Goal: Task Accomplishment & Management: Complete application form

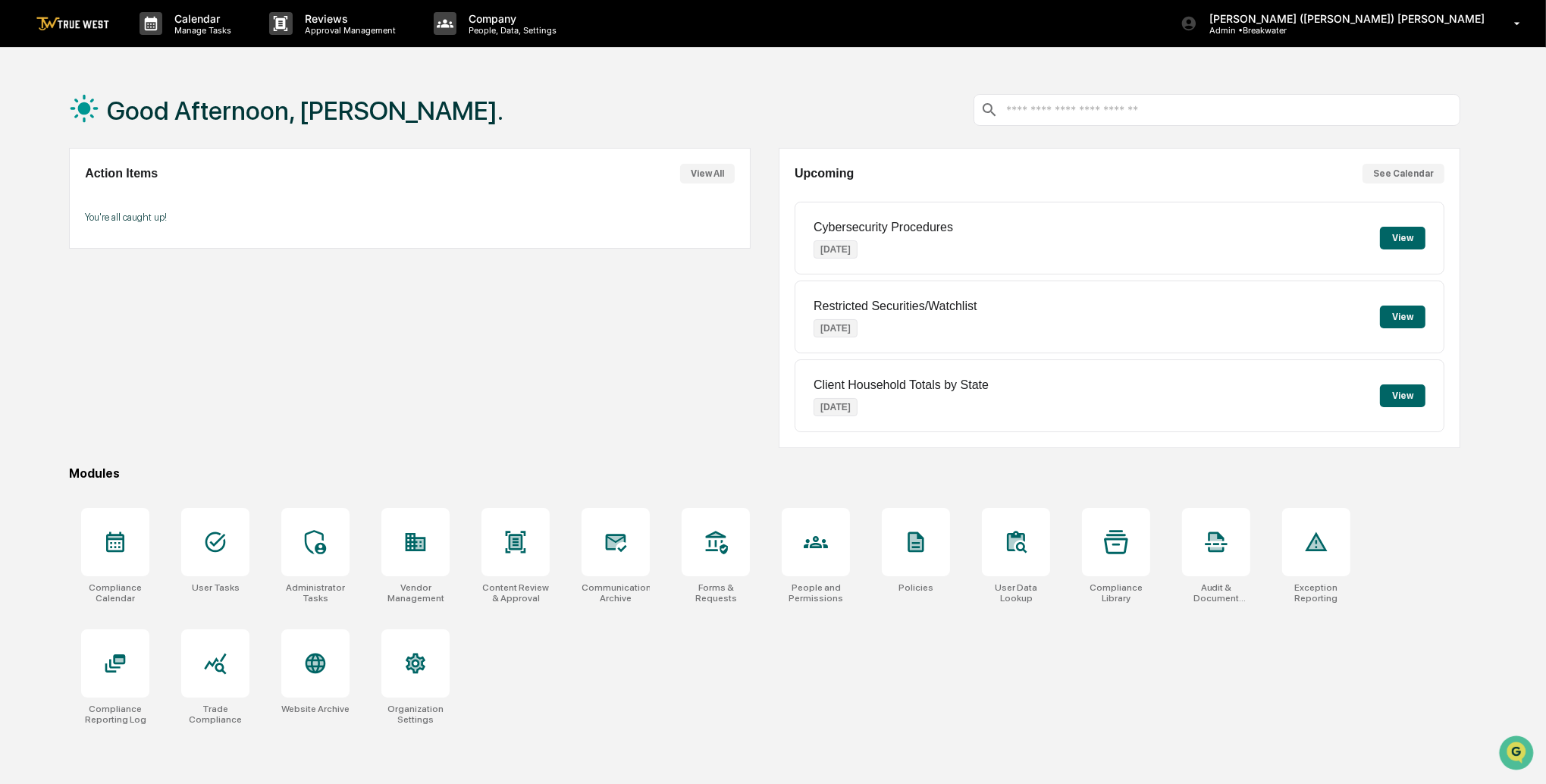
scroll to position [3, 0]
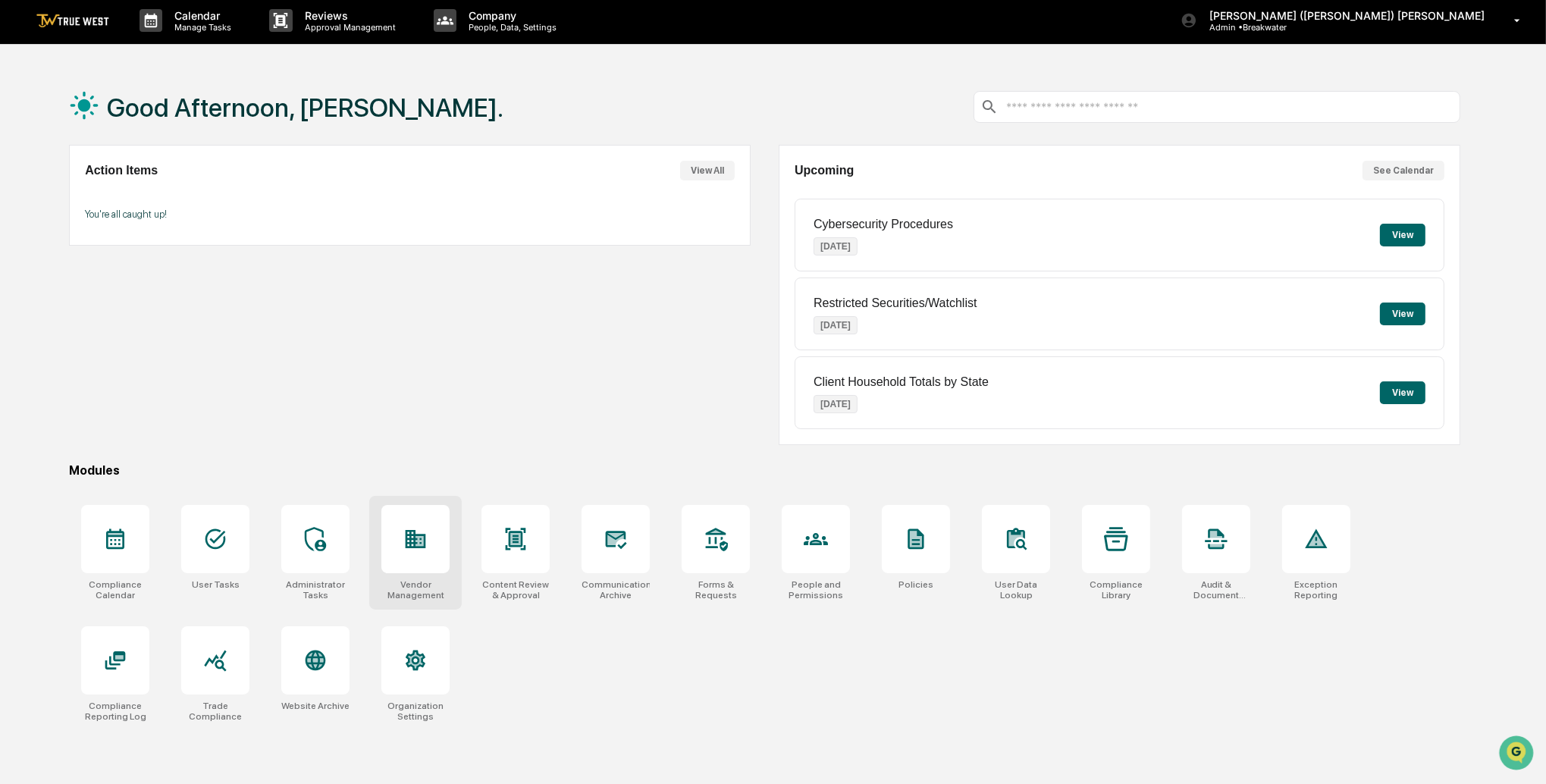
click at [412, 523] on div at bounding box center [415, 539] width 68 height 68
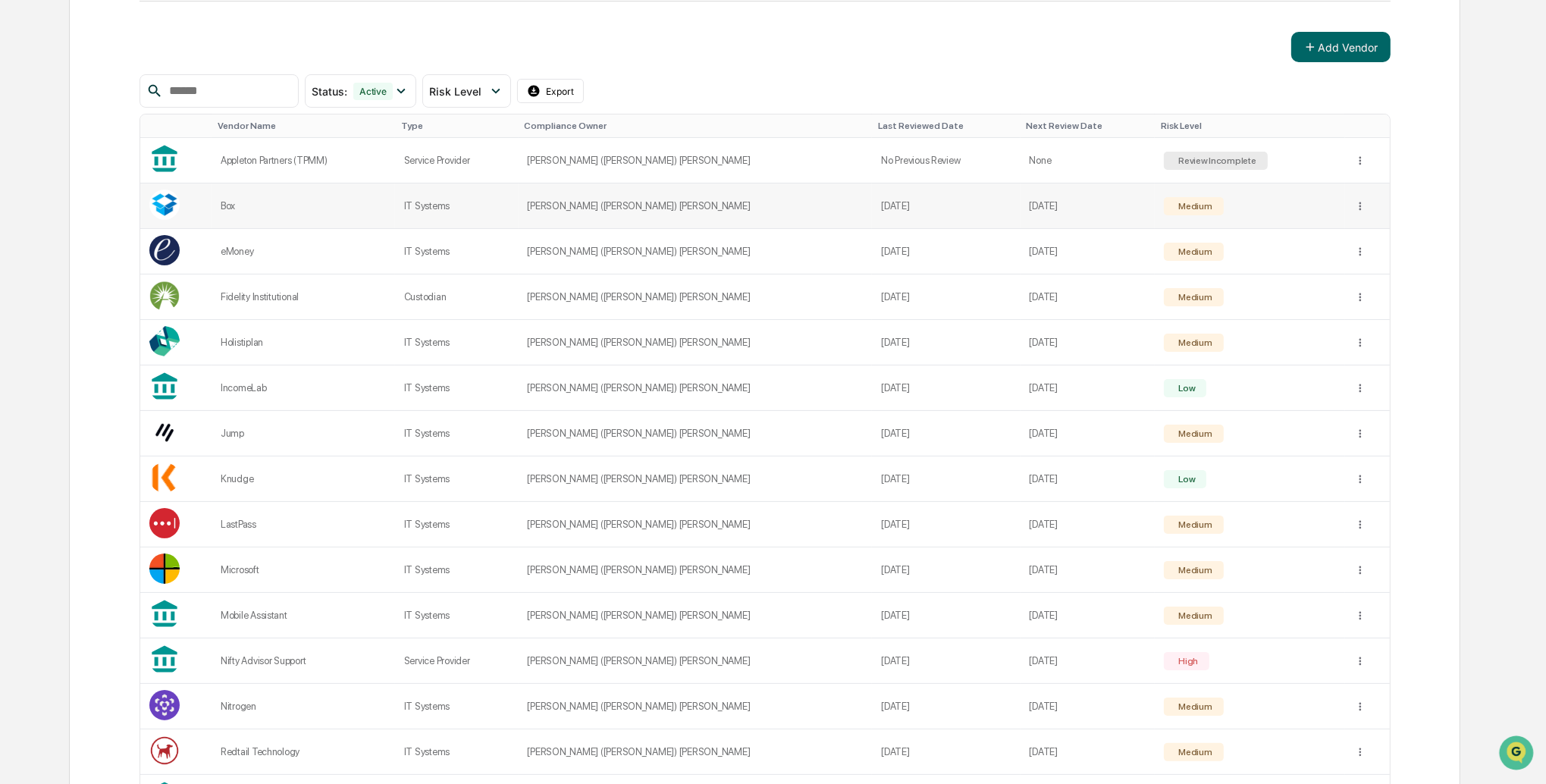
scroll to position [228, 0]
click at [174, 92] on input "text" at bounding box center [227, 93] width 129 height 20
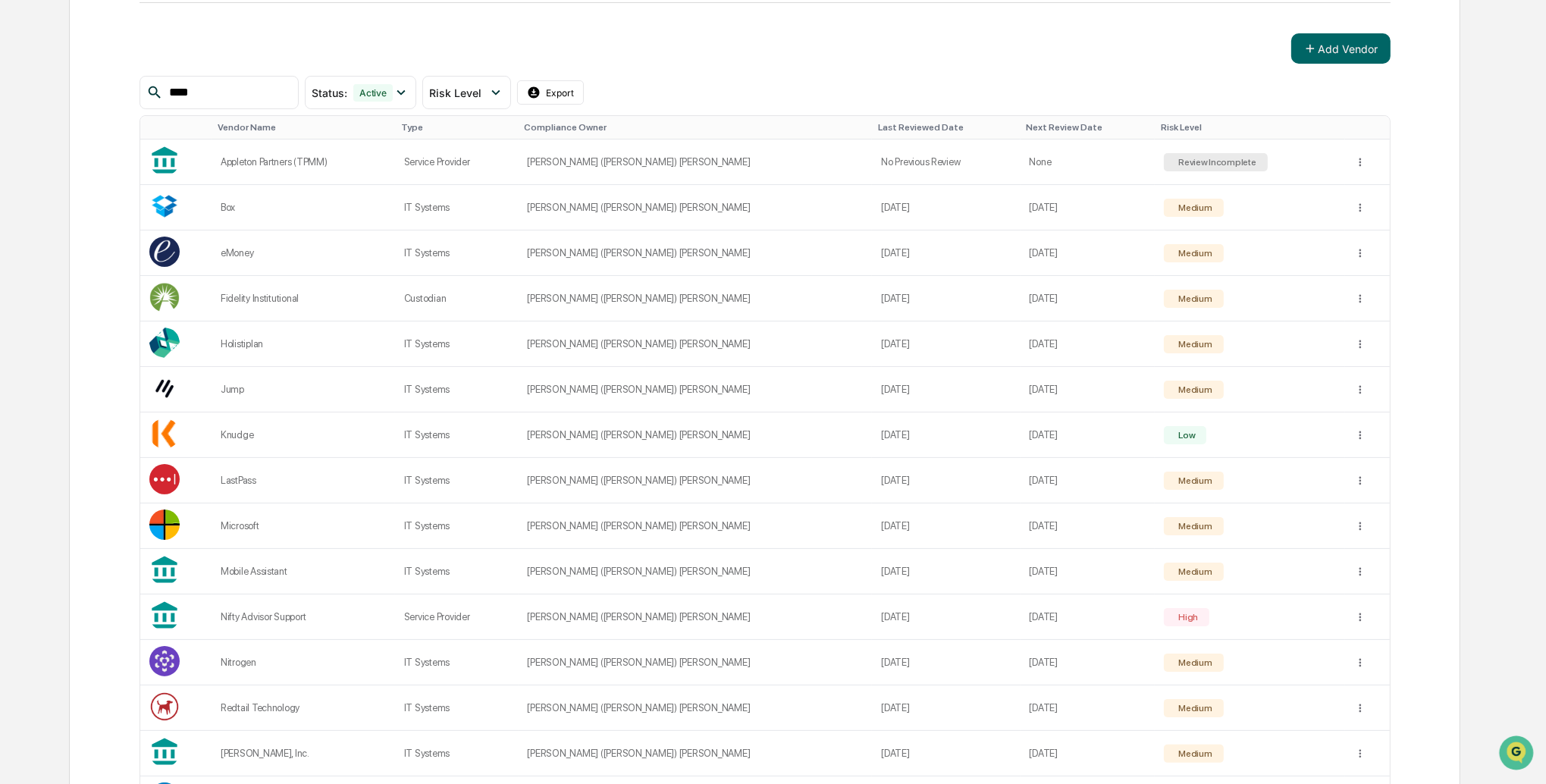
type input "****"
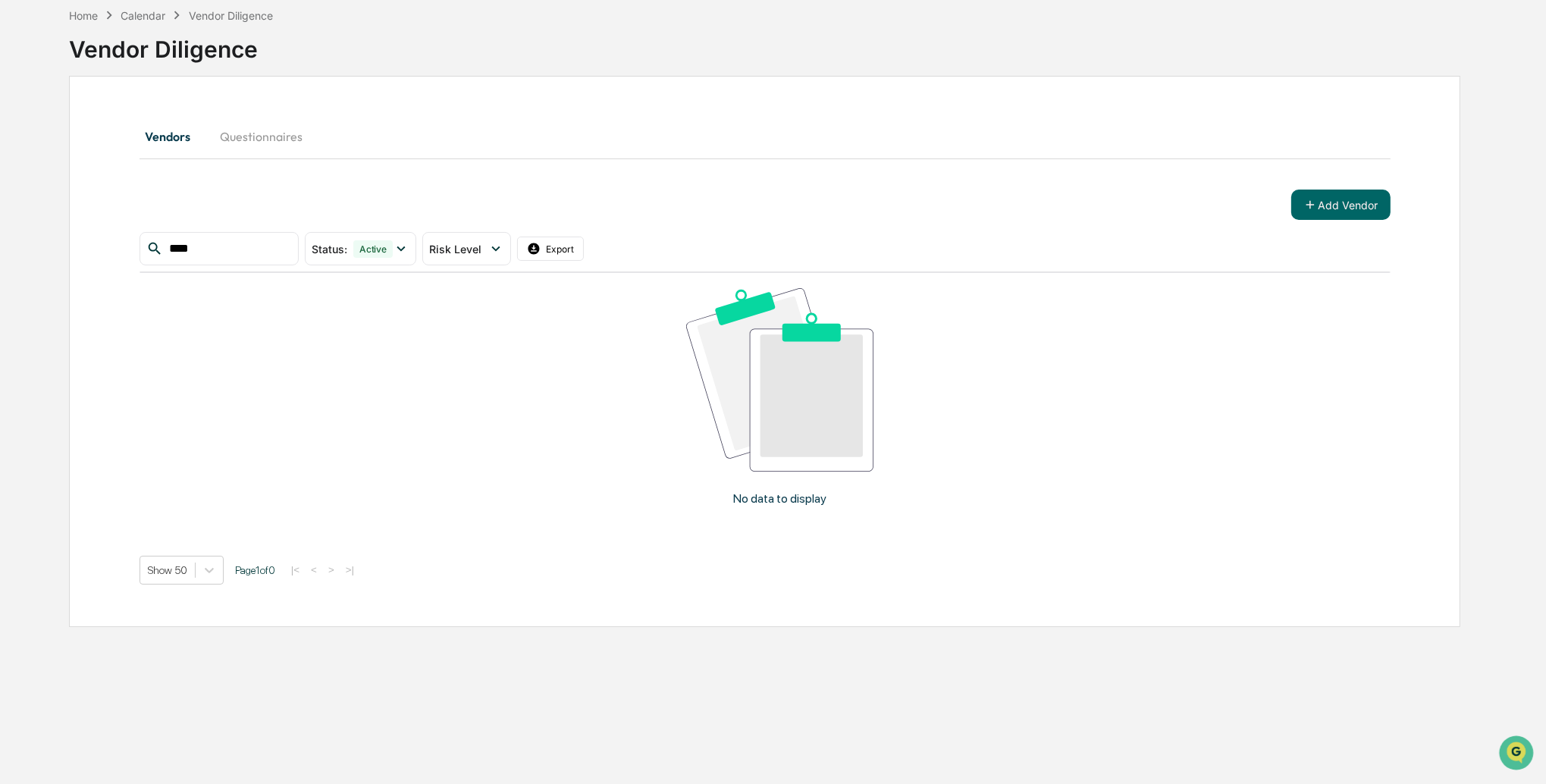
scroll to position [72, 0]
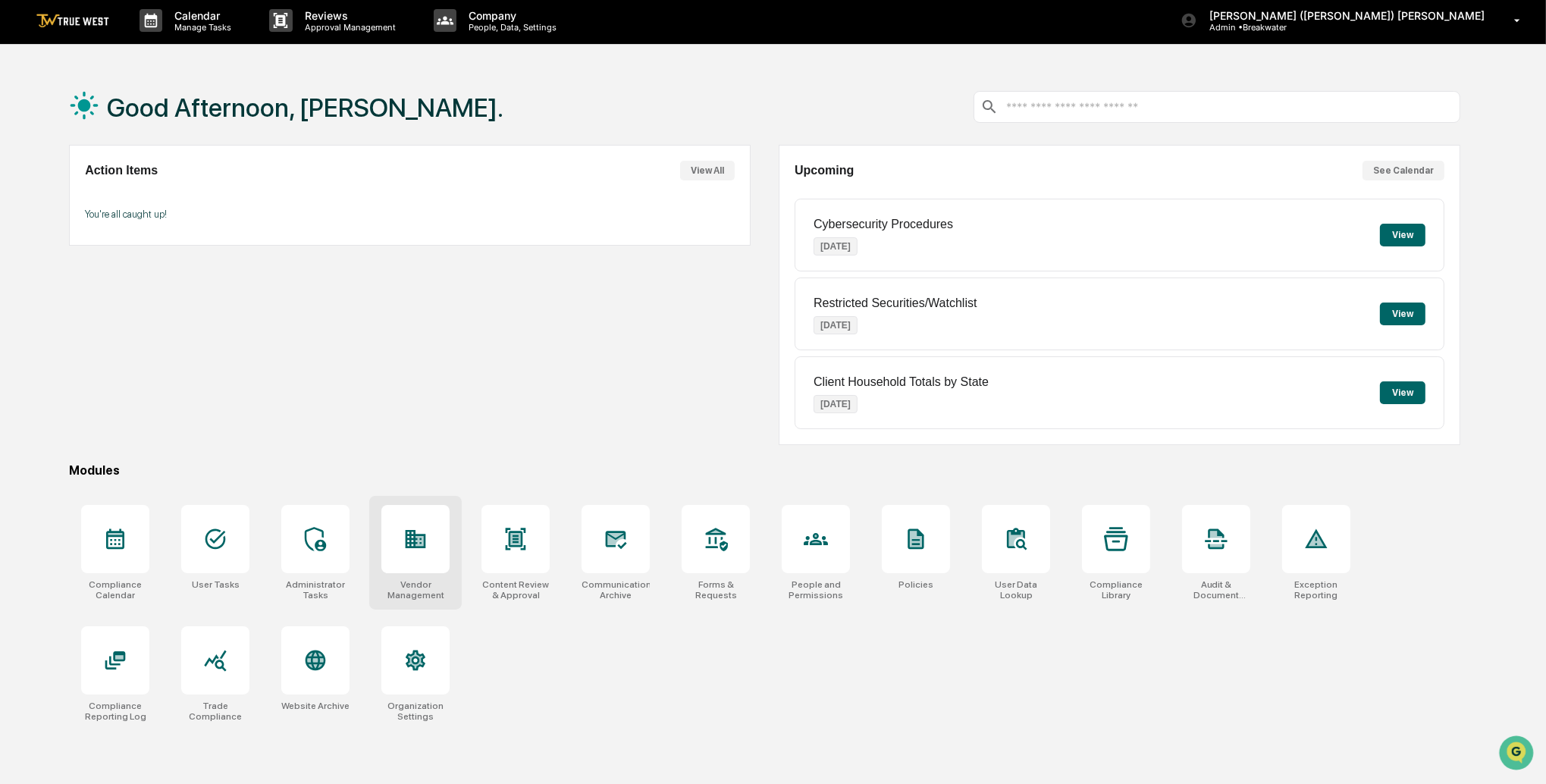
click at [432, 555] on div at bounding box center [415, 539] width 68 height 68
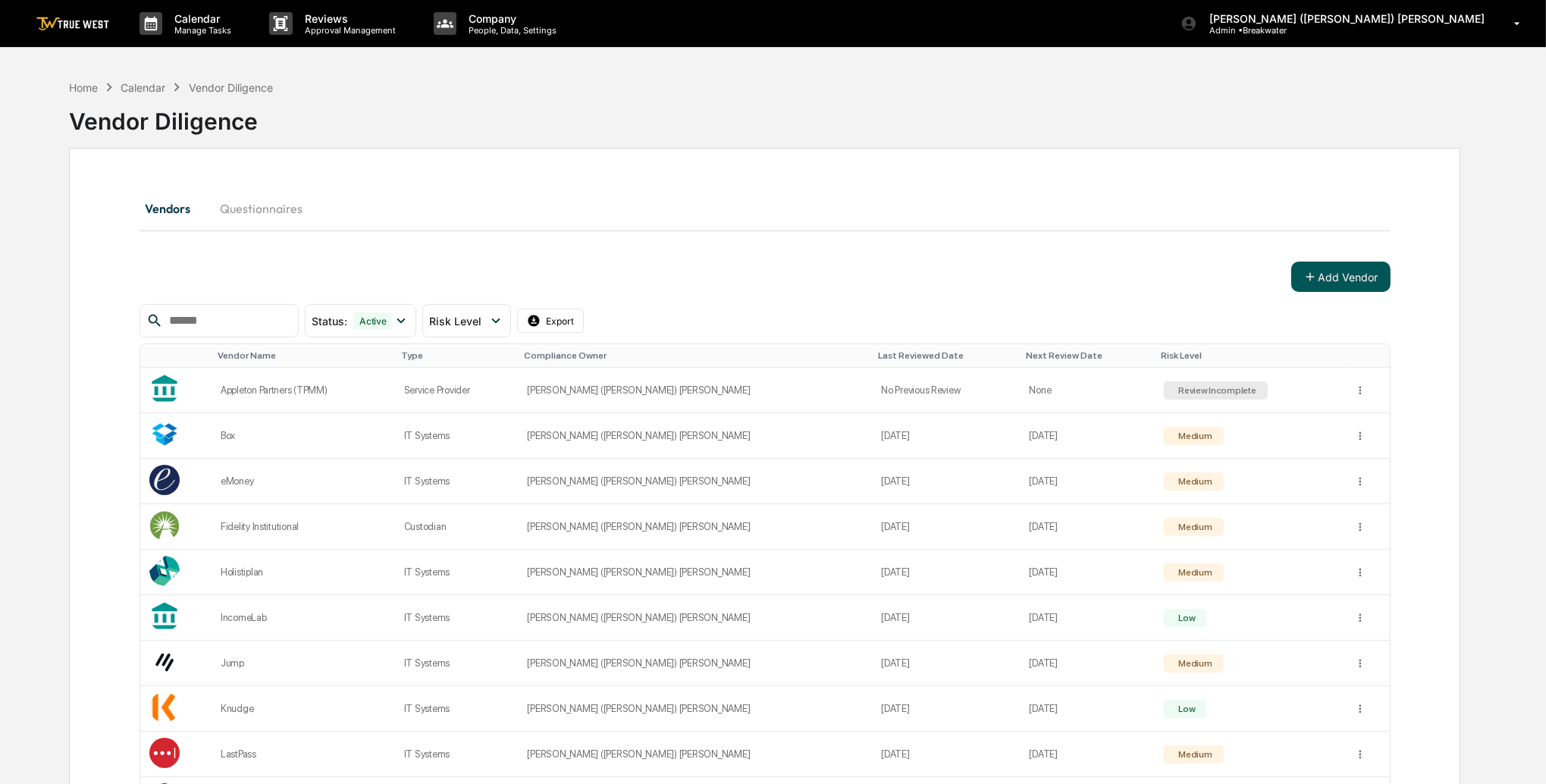
click at [1332, 284] on button "Add Vendor" at bounding box center [1341, 276] width 99 height 30
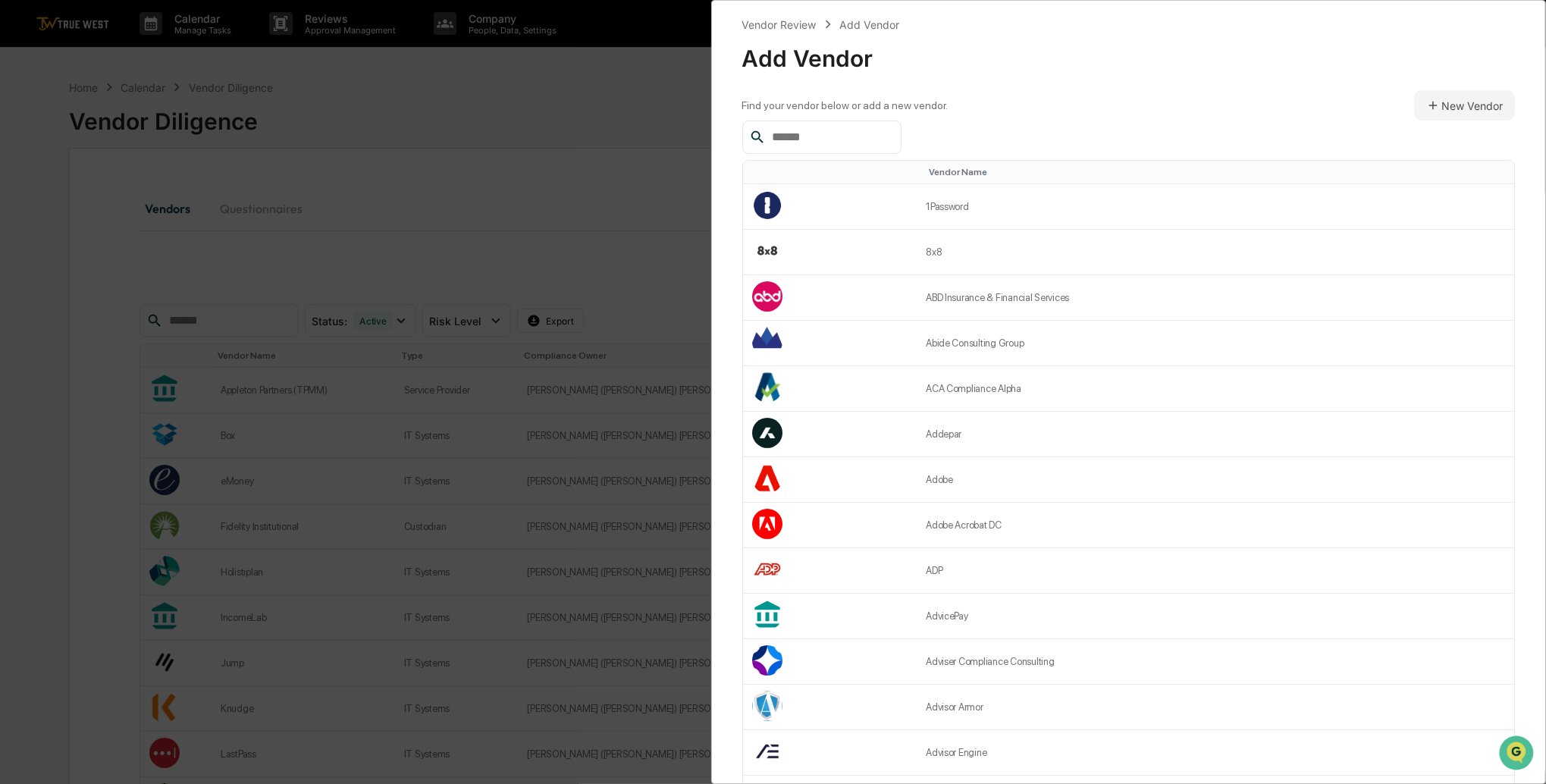
click at [834, 149] on div at bounding box center [823, 137] width 160 height 33
click at [835, 140] on input "text" at bounding box center [830, 138] width 129 height 20
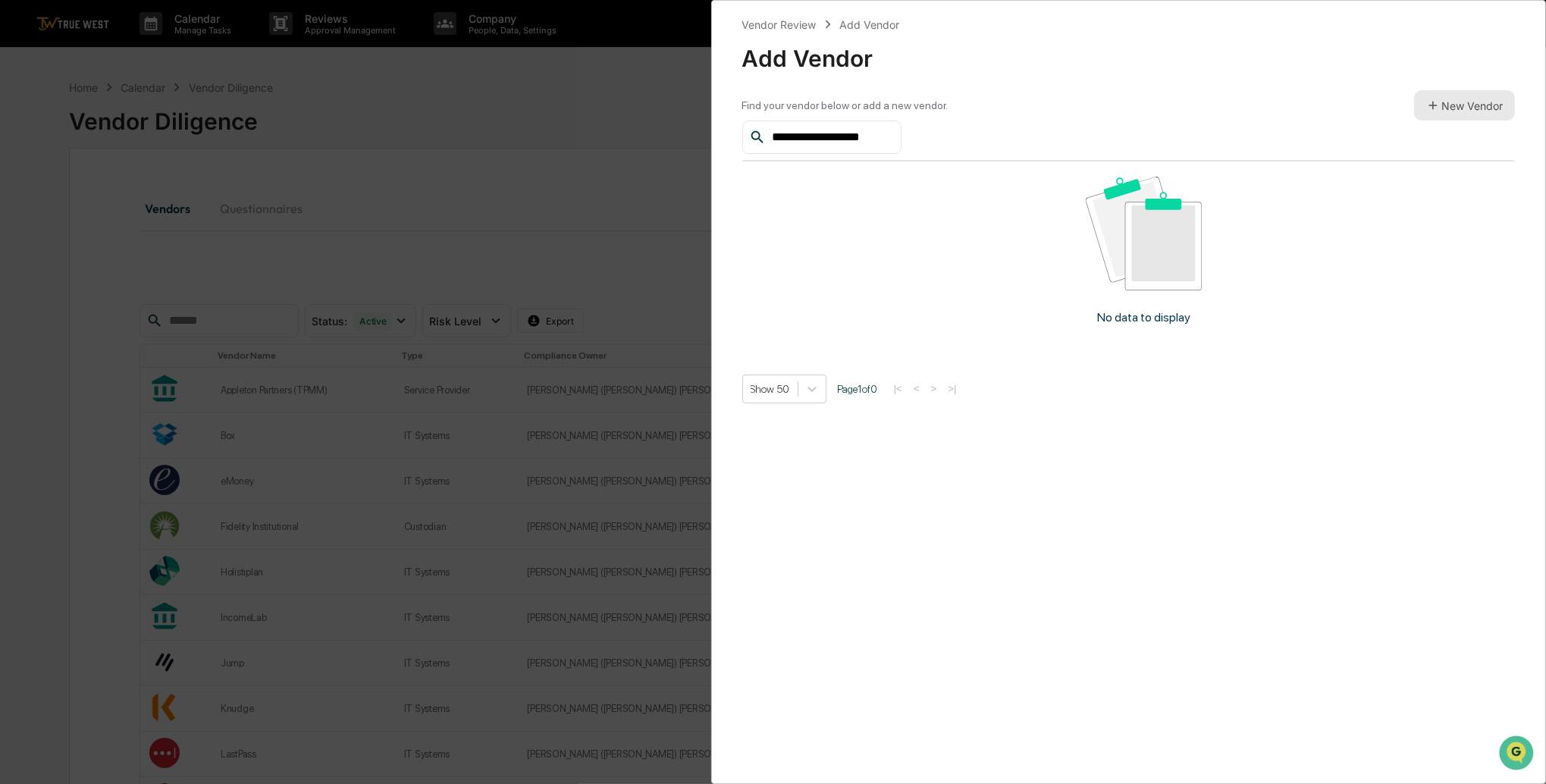
type input "**********"
drag, startPoint x: 1458, startPoint y: 108, endPoint x: 1441, endPoint y: 111, distance: 17.3
click at [1441, 111] on button "New Vendor" at bounding box center [1464, 105] width 101 height 30
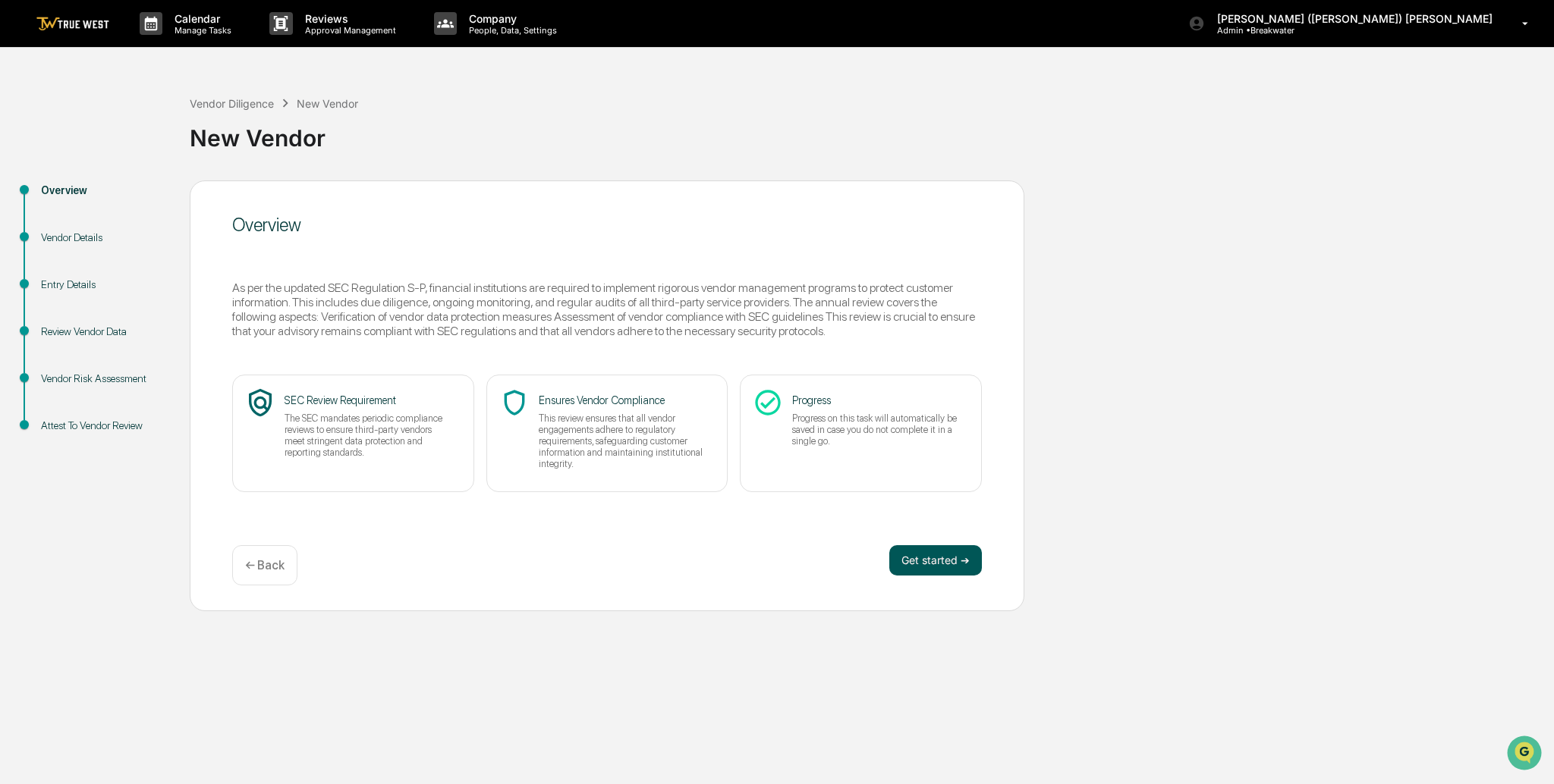
click at [934, 554] on button "Get started ➔" at bounding box center [935, 560] width 93 height 30
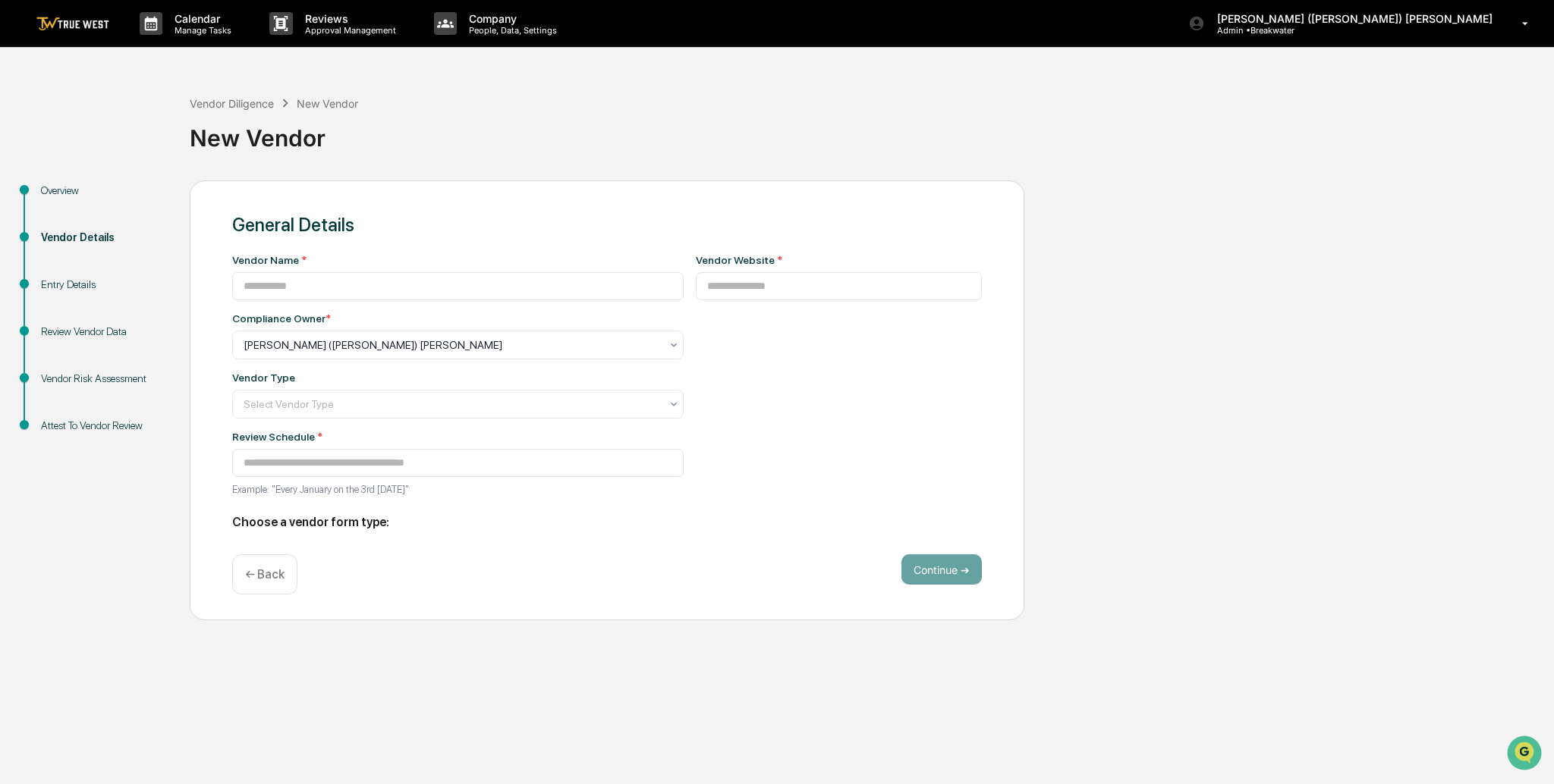
type input "**********"
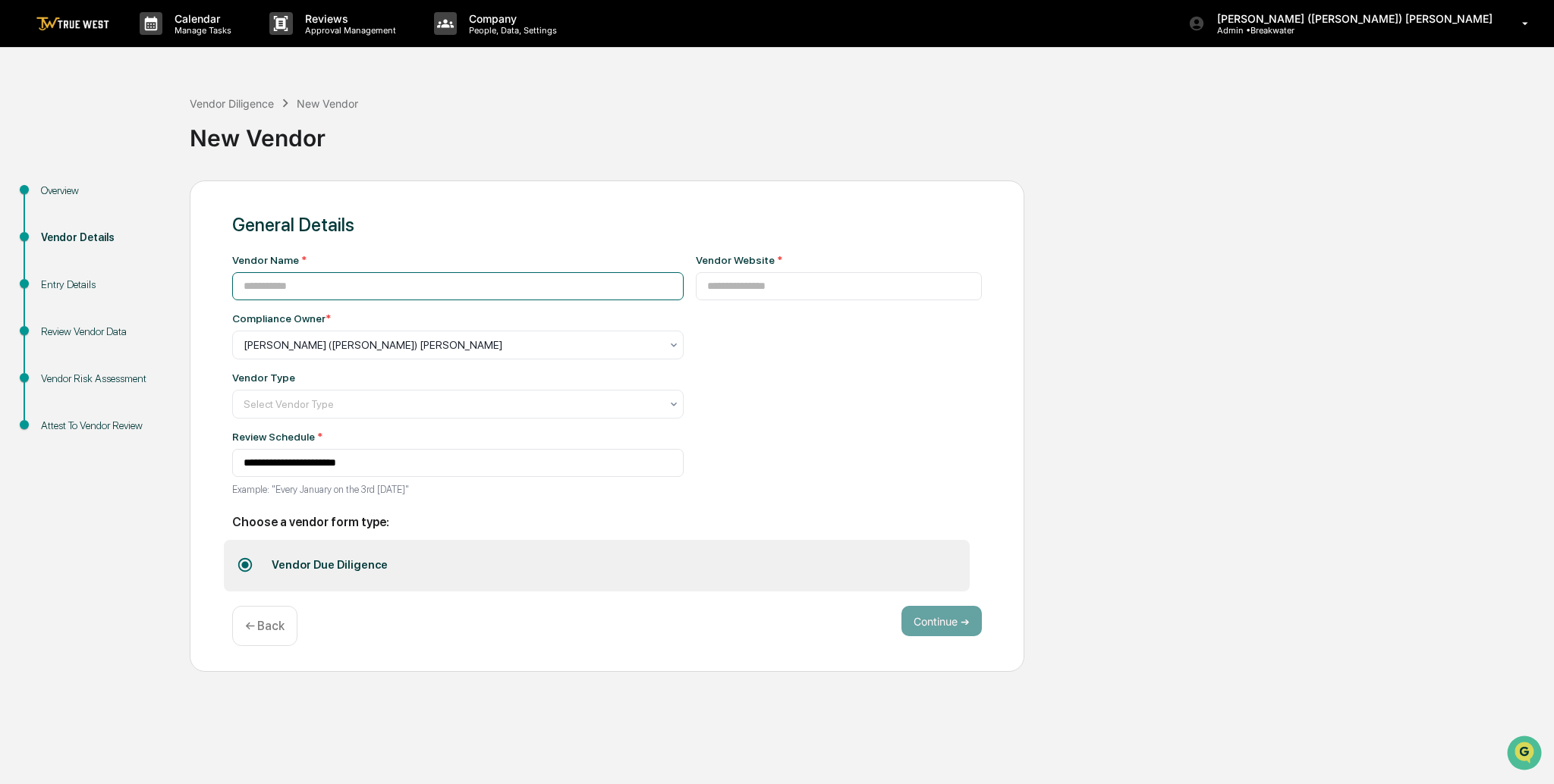
click at [353, 300] on div "**********" at bounding box center [458, 380] width 451 height 251
type input "**********"
click at [695, 301] on div "Vendor Website *" at bounding box center [838, 380] width 287 height 251
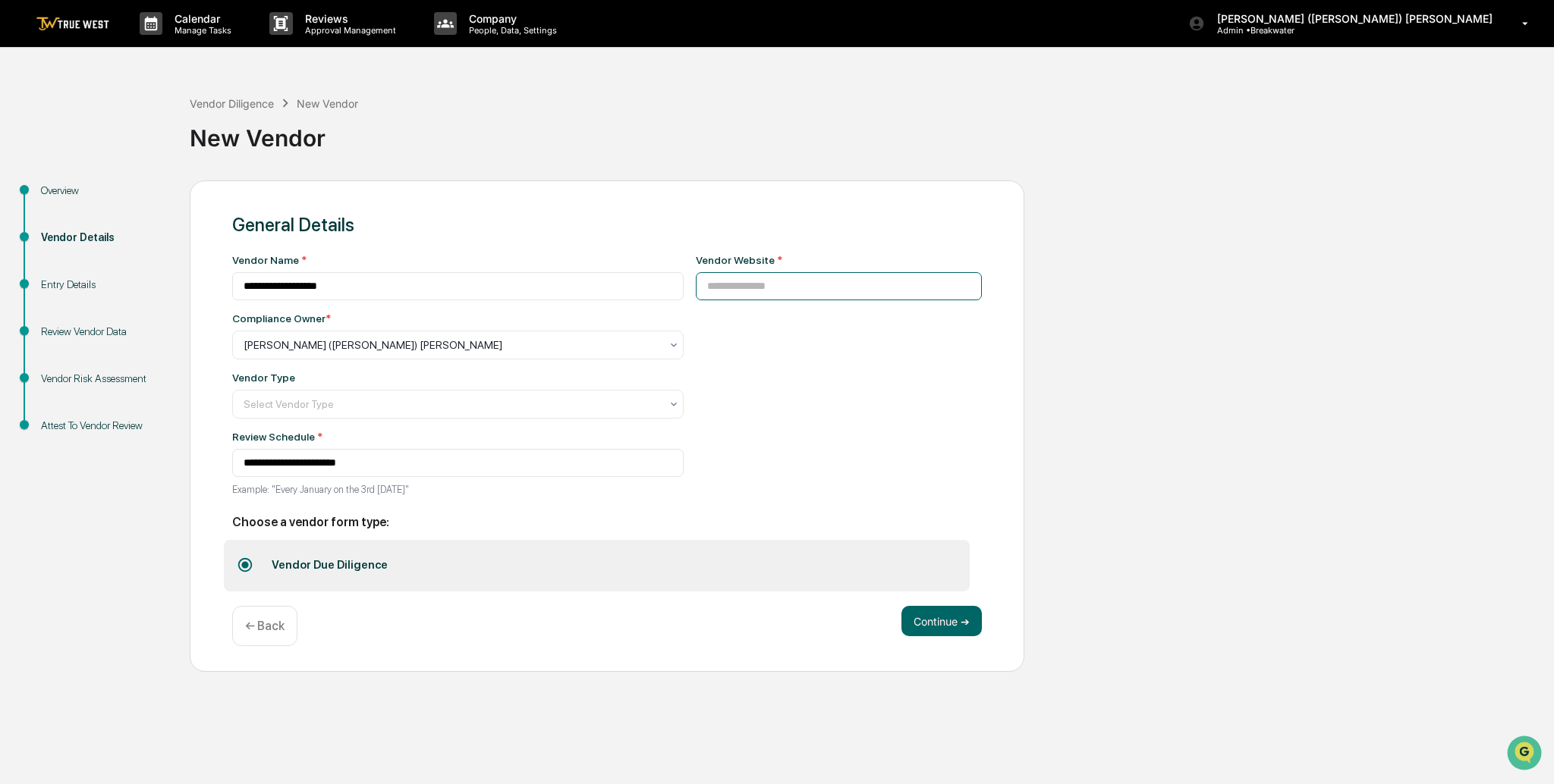
click at [695, 293] on input at bounding box center [838, 286] width 287 height 28
paste input "**********"
type input "**********"
click at [310, 406] on div at bounding box center [451, 404] width 416 height 16
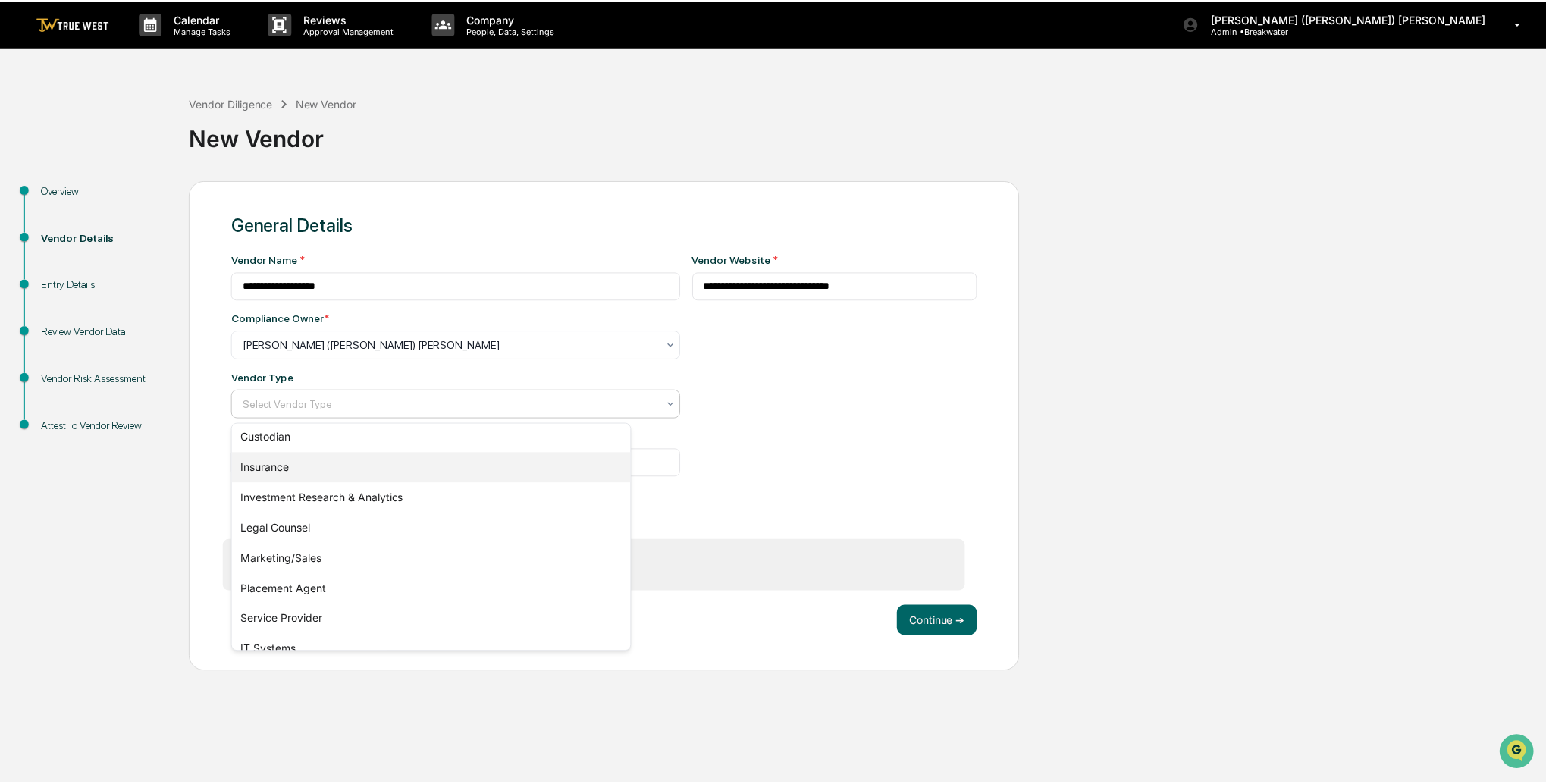
scroll to position [173, 0]
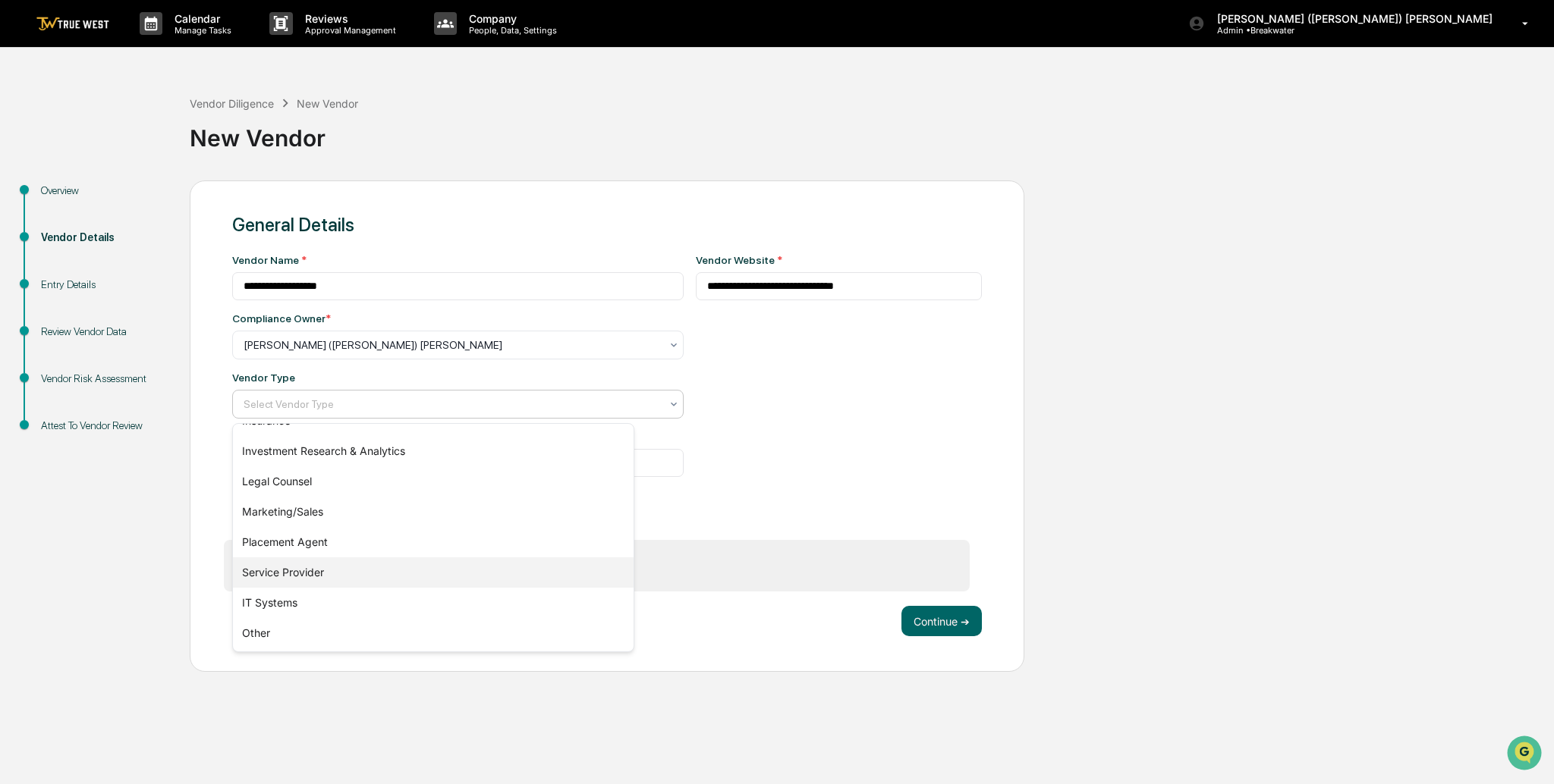
click at [300, 568] on div "Service Provider" at bounding box center [433, 572] width 401 height 30
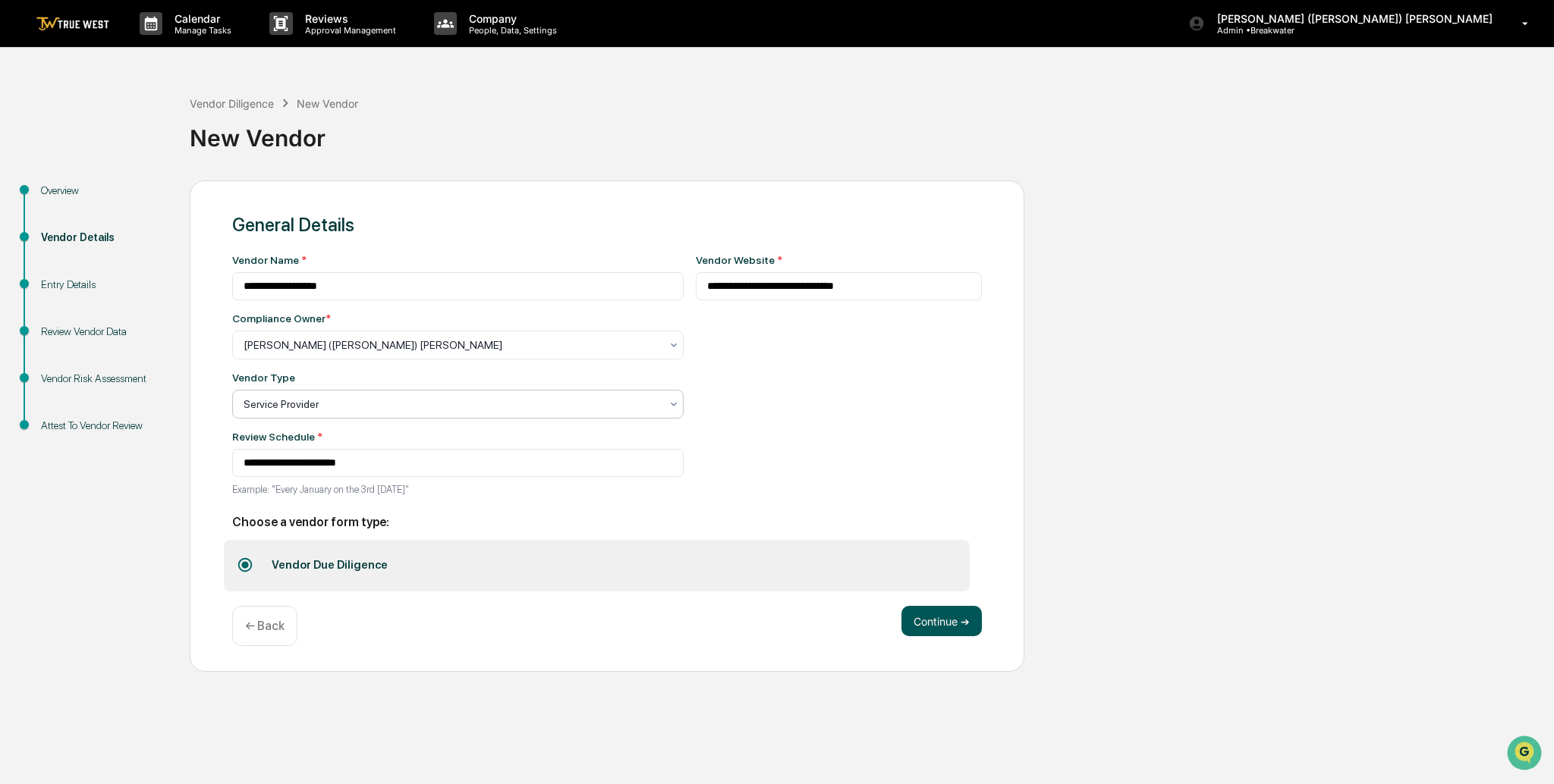
click at [946, 629] on button "Continue ➔" at bounding box center [941, 621] width 81 height 30
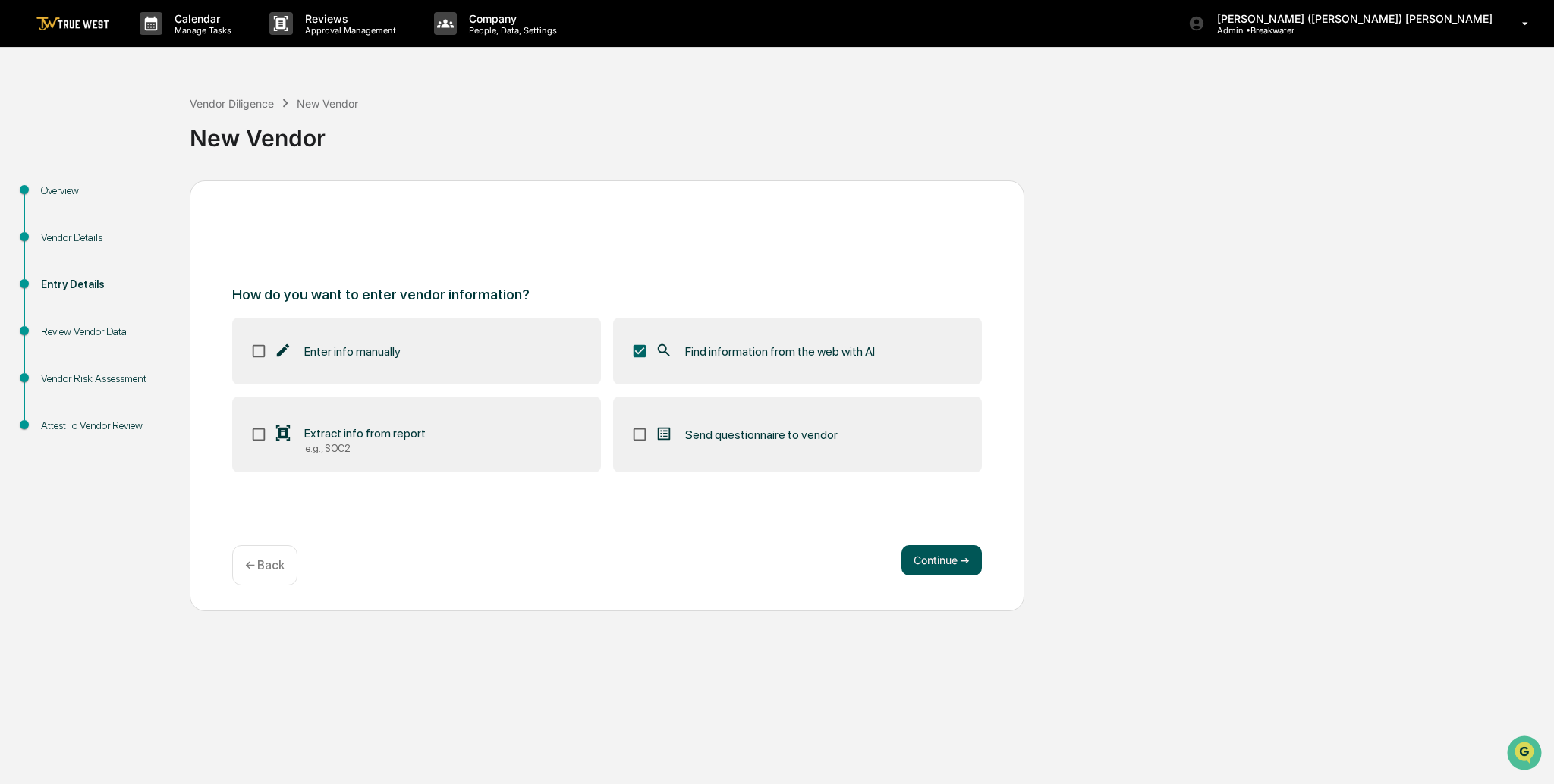
click at [944, 569] on button "Continue ➔" at bounding box center [941, 560] width 81 height 30
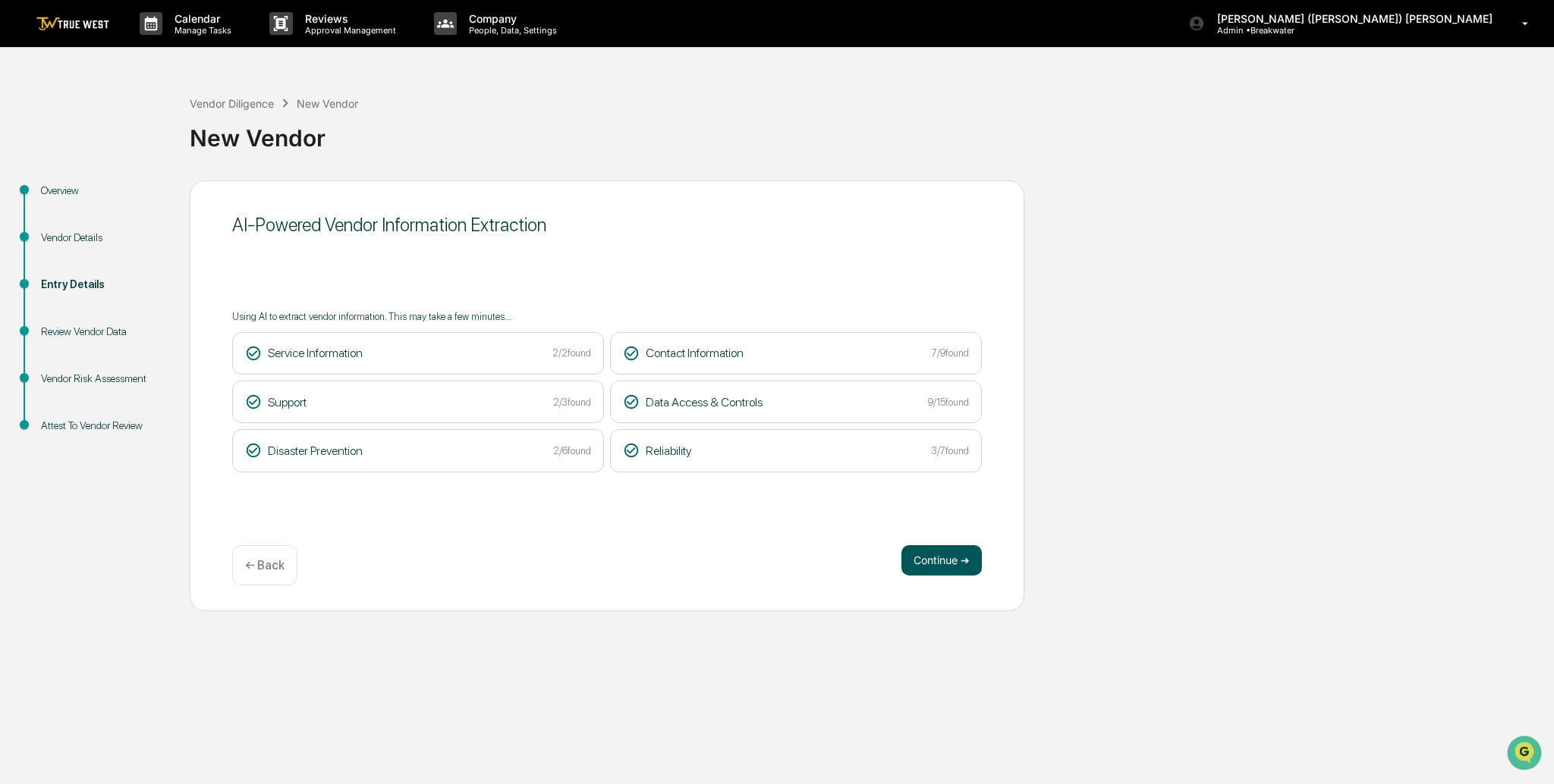
click at [938, 556] on button "Continue ➔" at bounding box center [941, 560] width 81 height 30
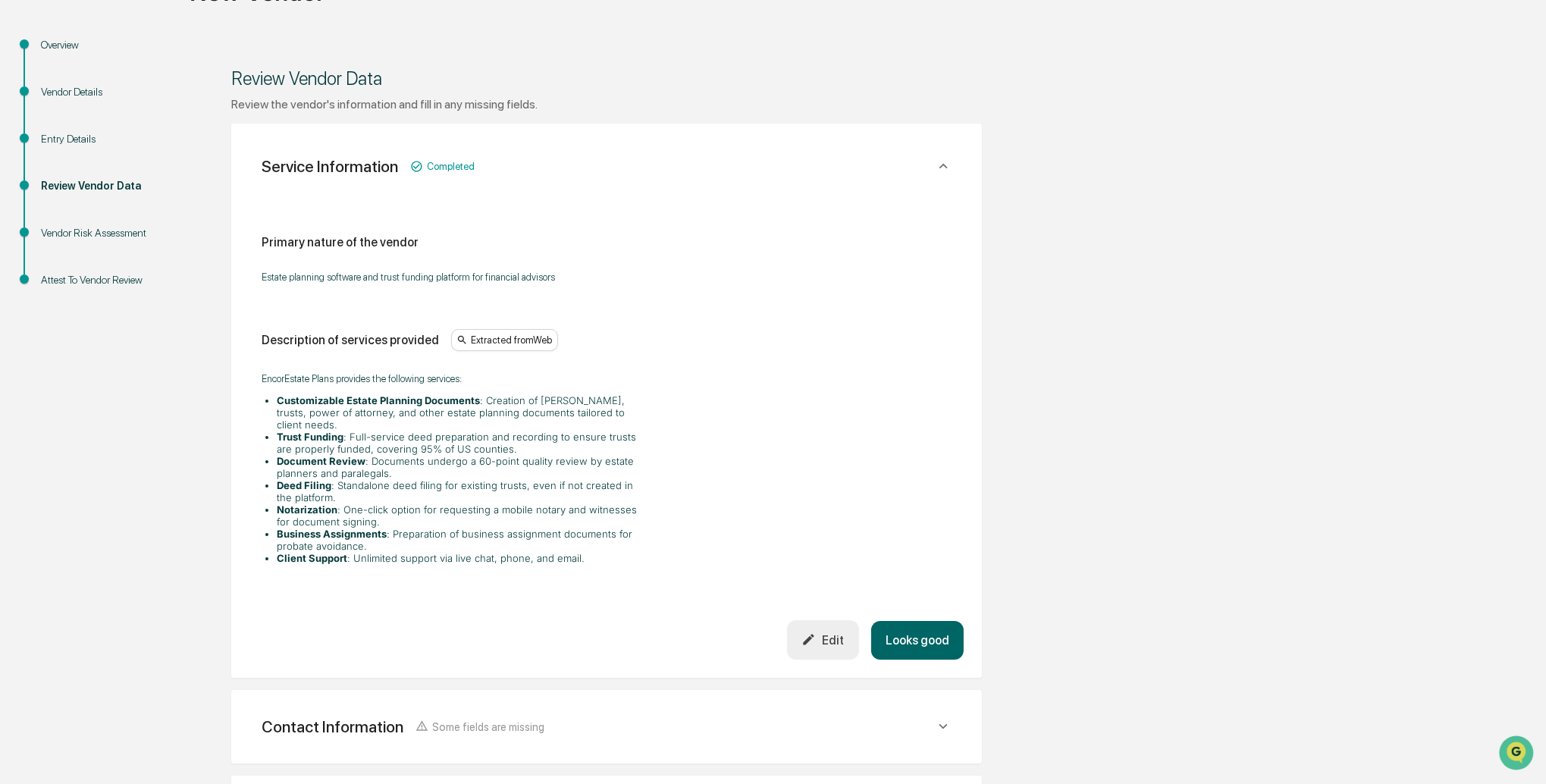
scroll to position [147, 0]
click at [923, 627] on button "Looks good" at bounding box center [917, 639] width 93 height 39
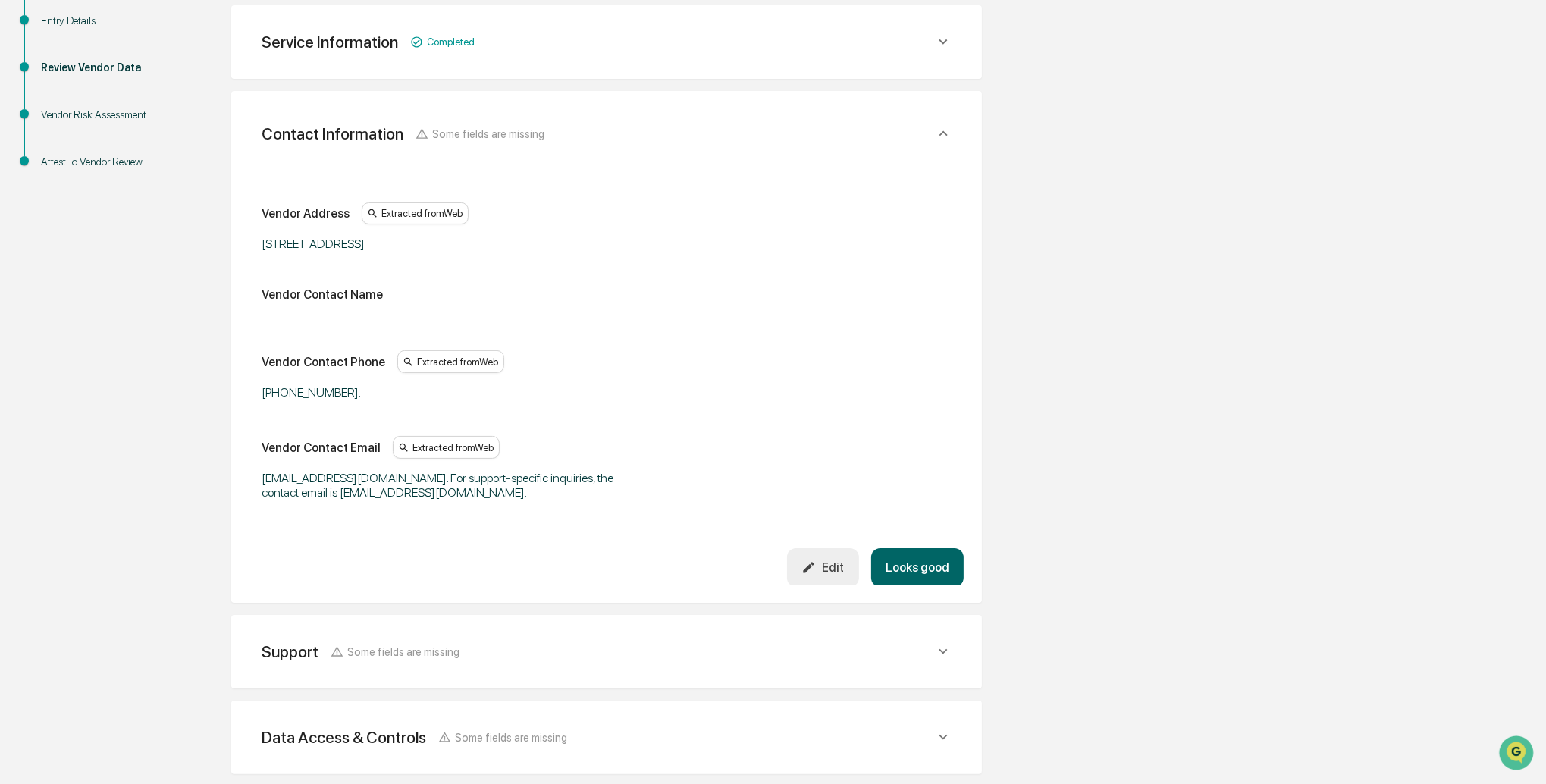
scroll to position [269, 0]
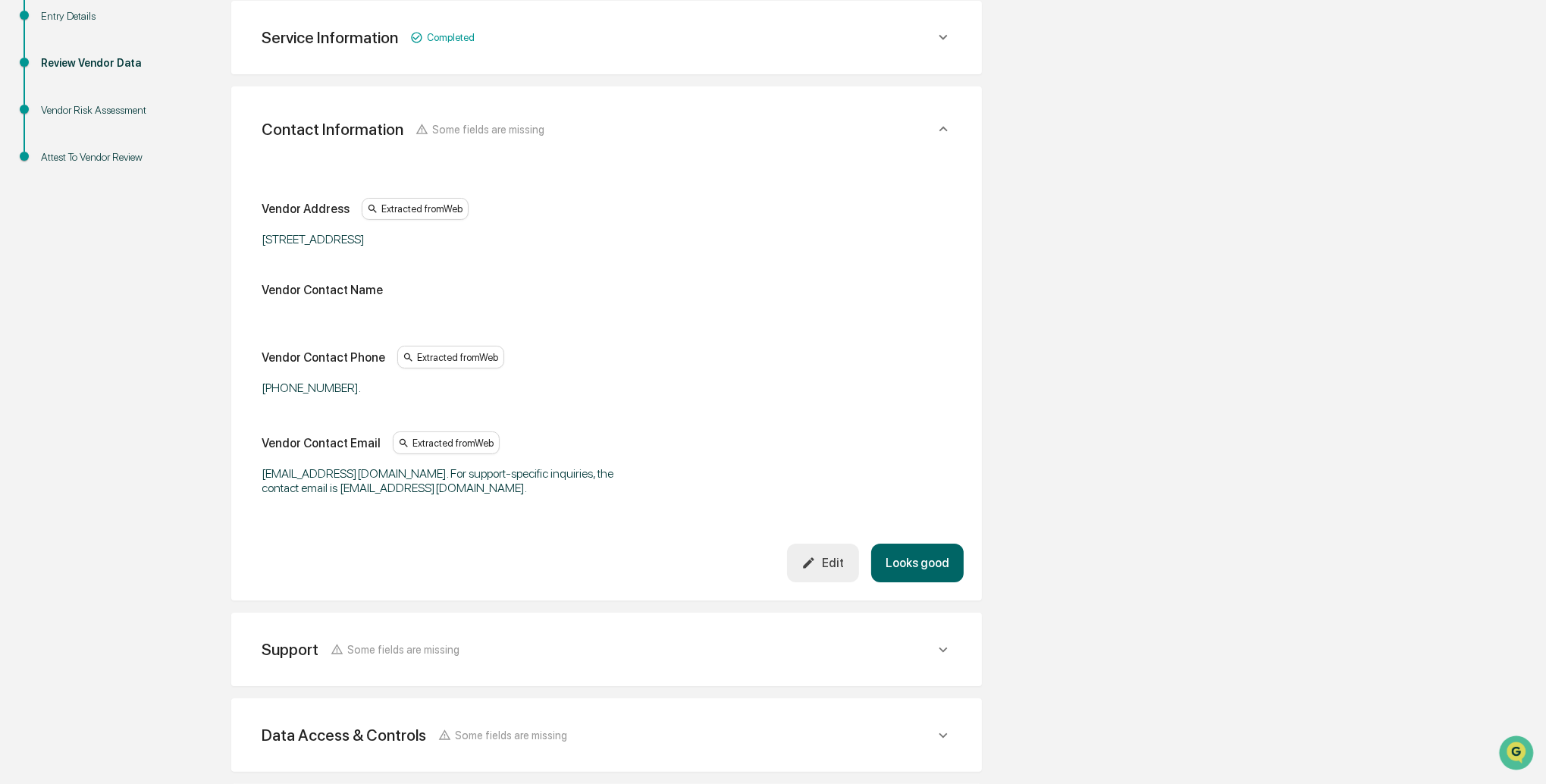
click at [917, 563] on button "Looks good" at bounding box center [917, 563] width 93 height 39
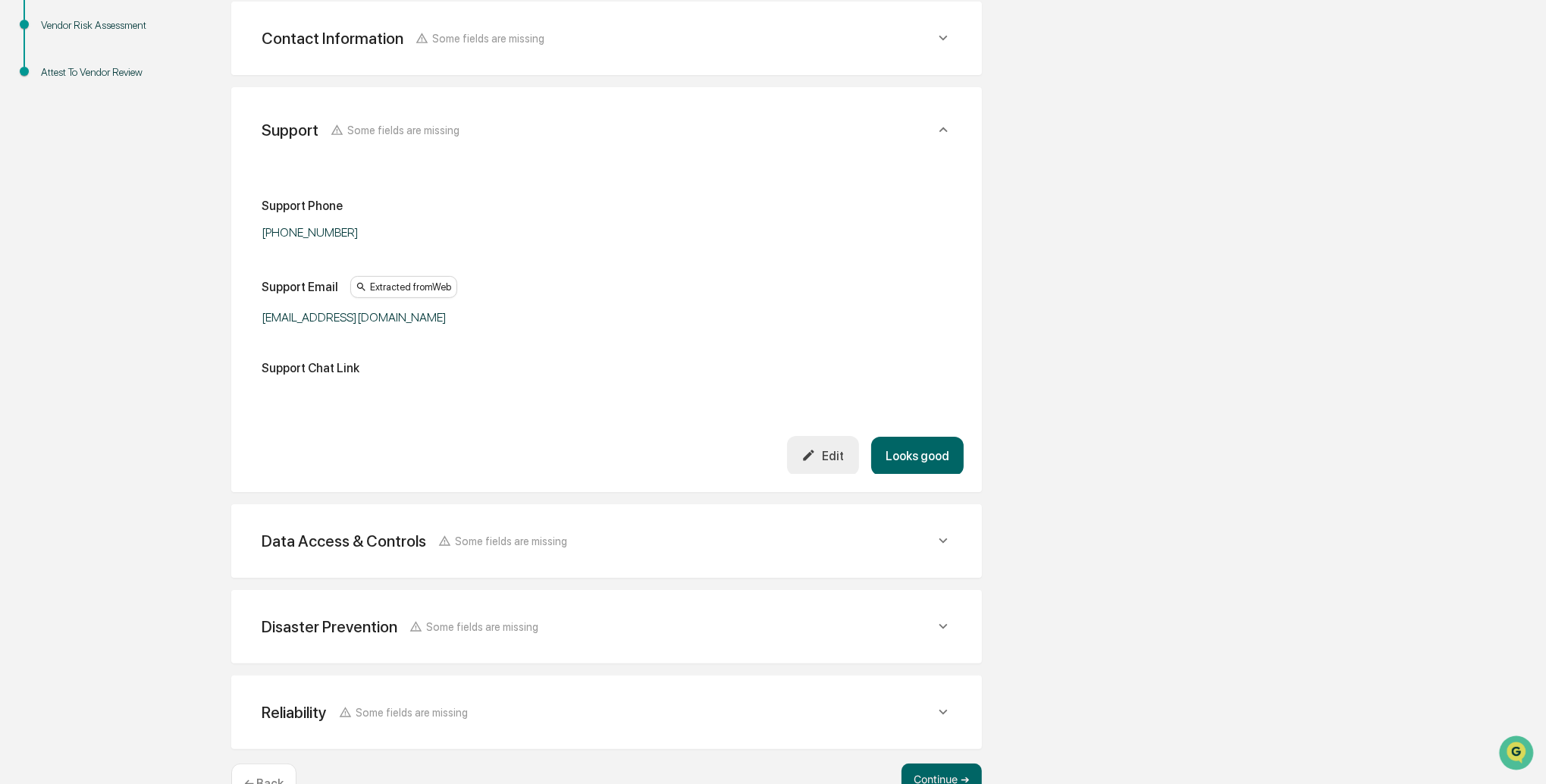
scroll to position [354, 0]
click at [948, 465] on button "Looks good" at bounding box center [917, 456] width 93 height 39
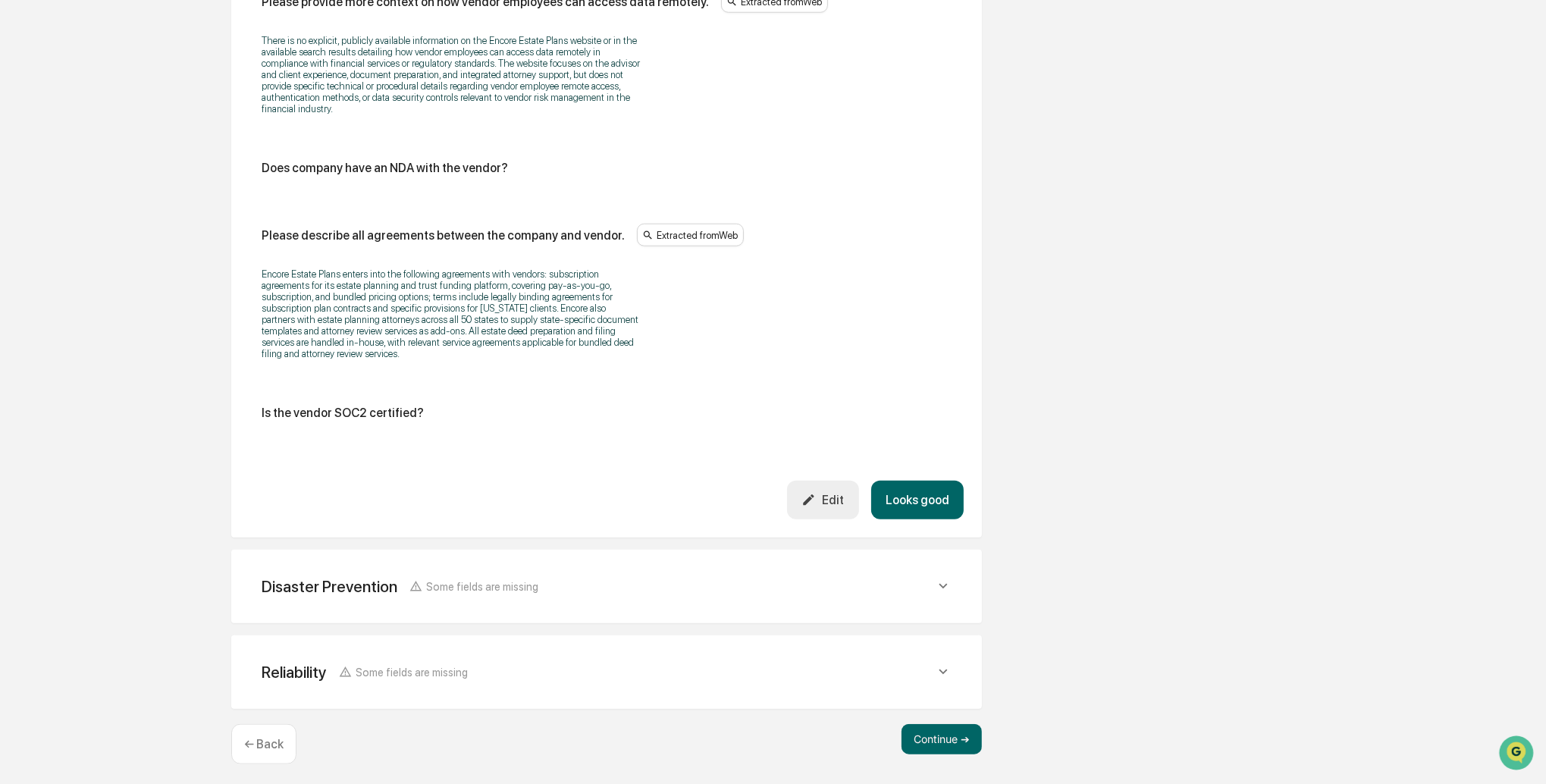
scroll to position [2147, 0]
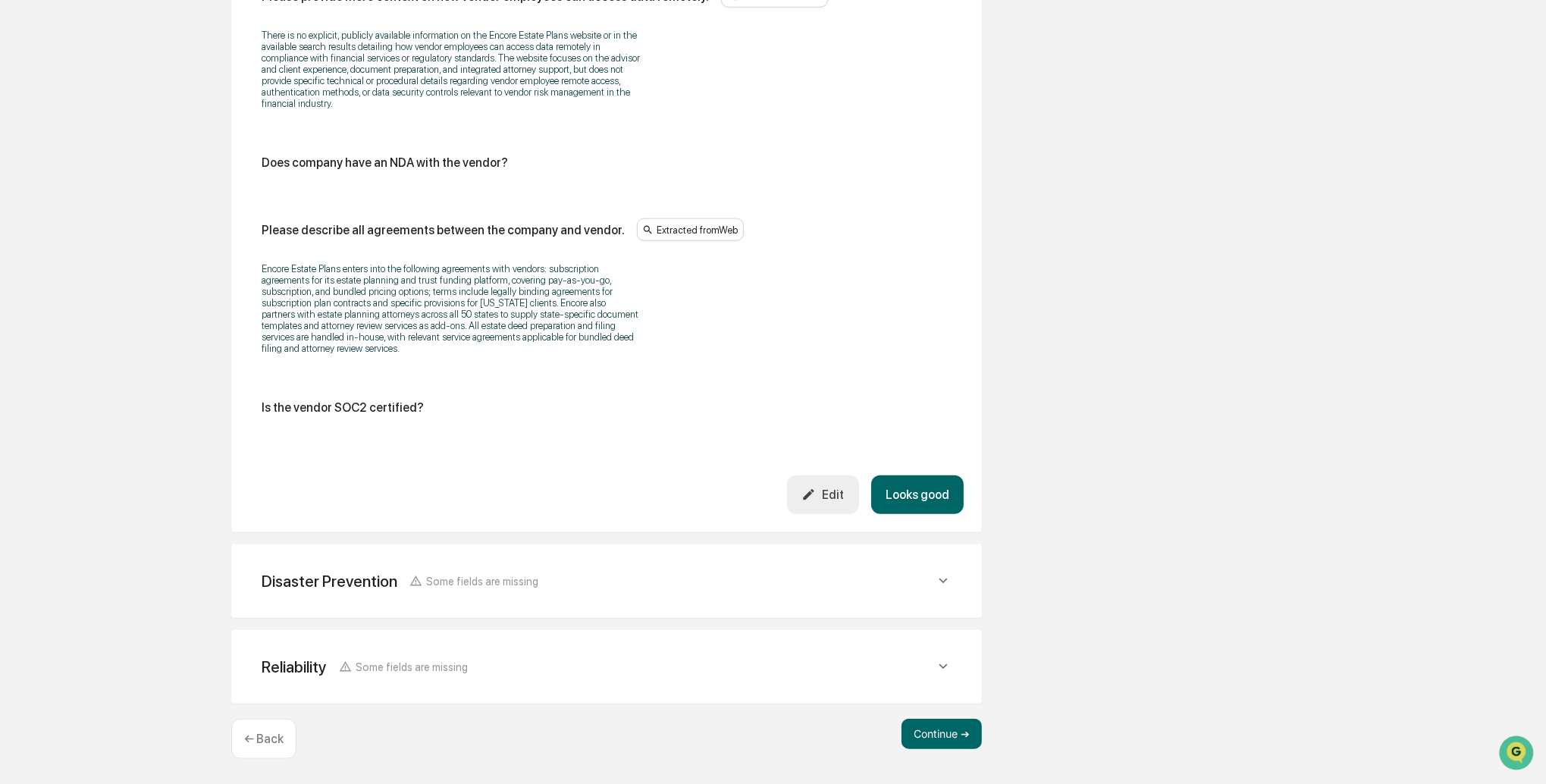
click at [821, 514] on button "Edit" at bounding box center [823, 495] width 72 height 39
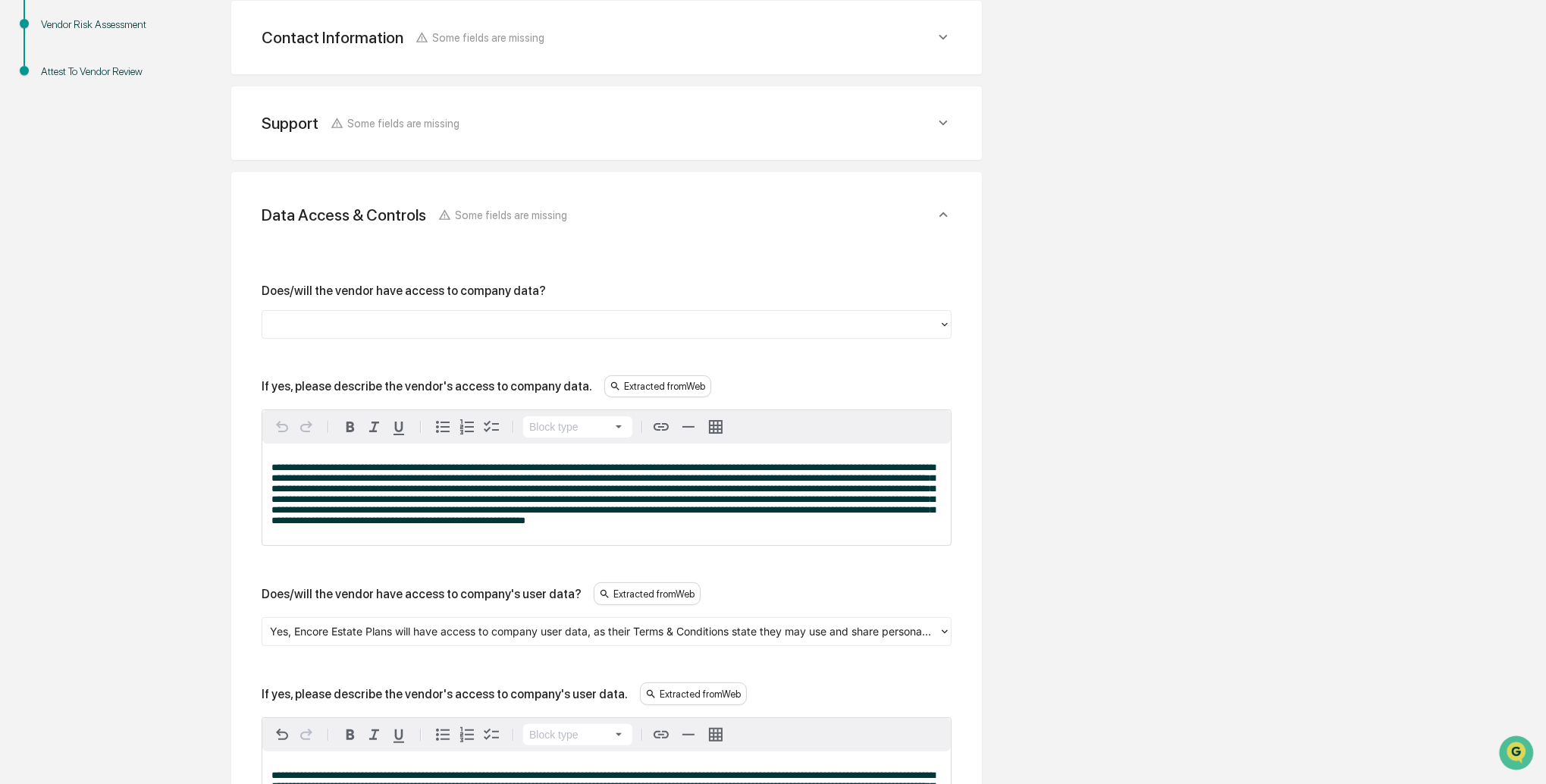
scroll to position [360, 0]
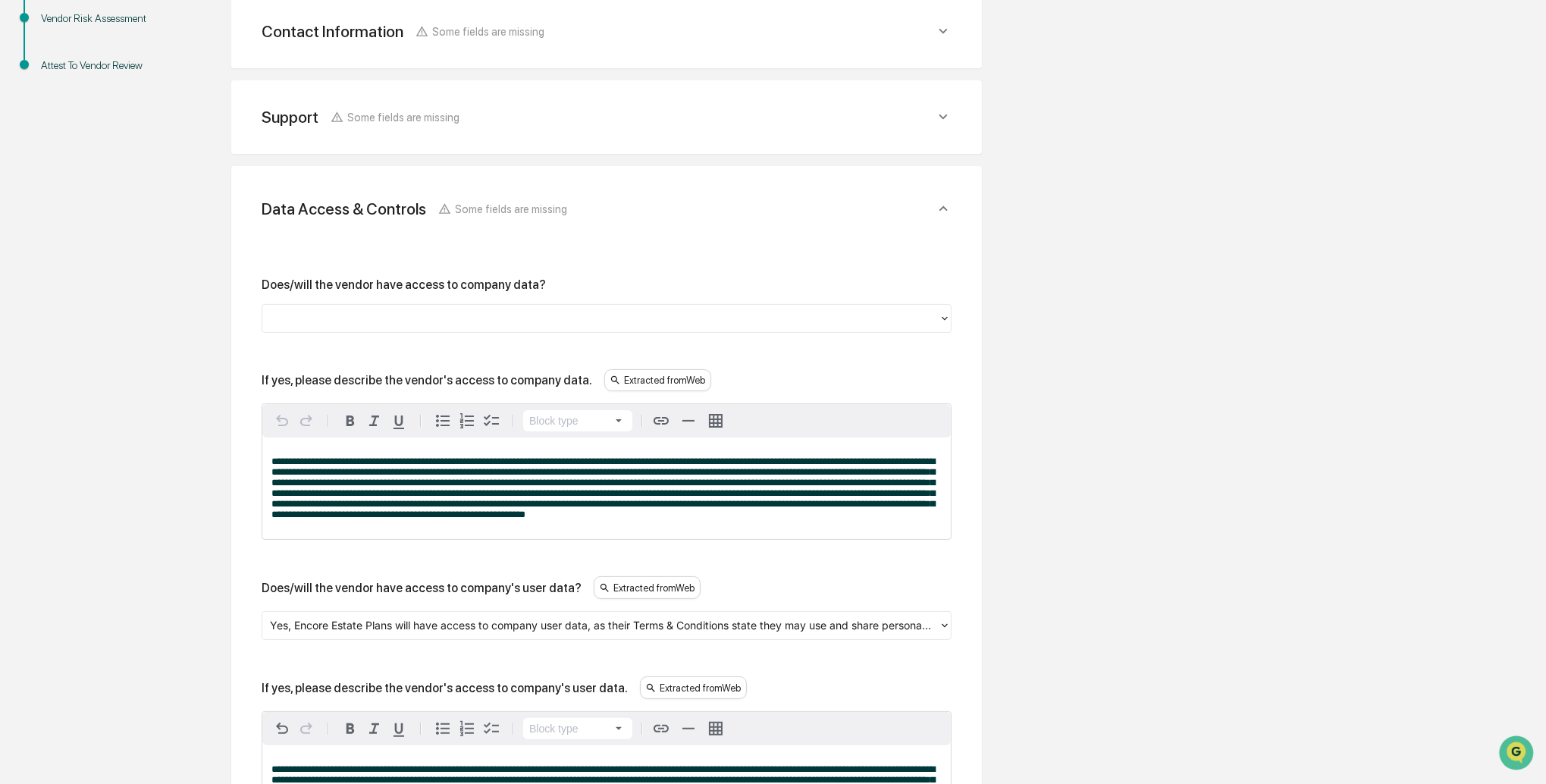
click at [342, 315] on div at bounding box center [600, 317] width 661 height 17
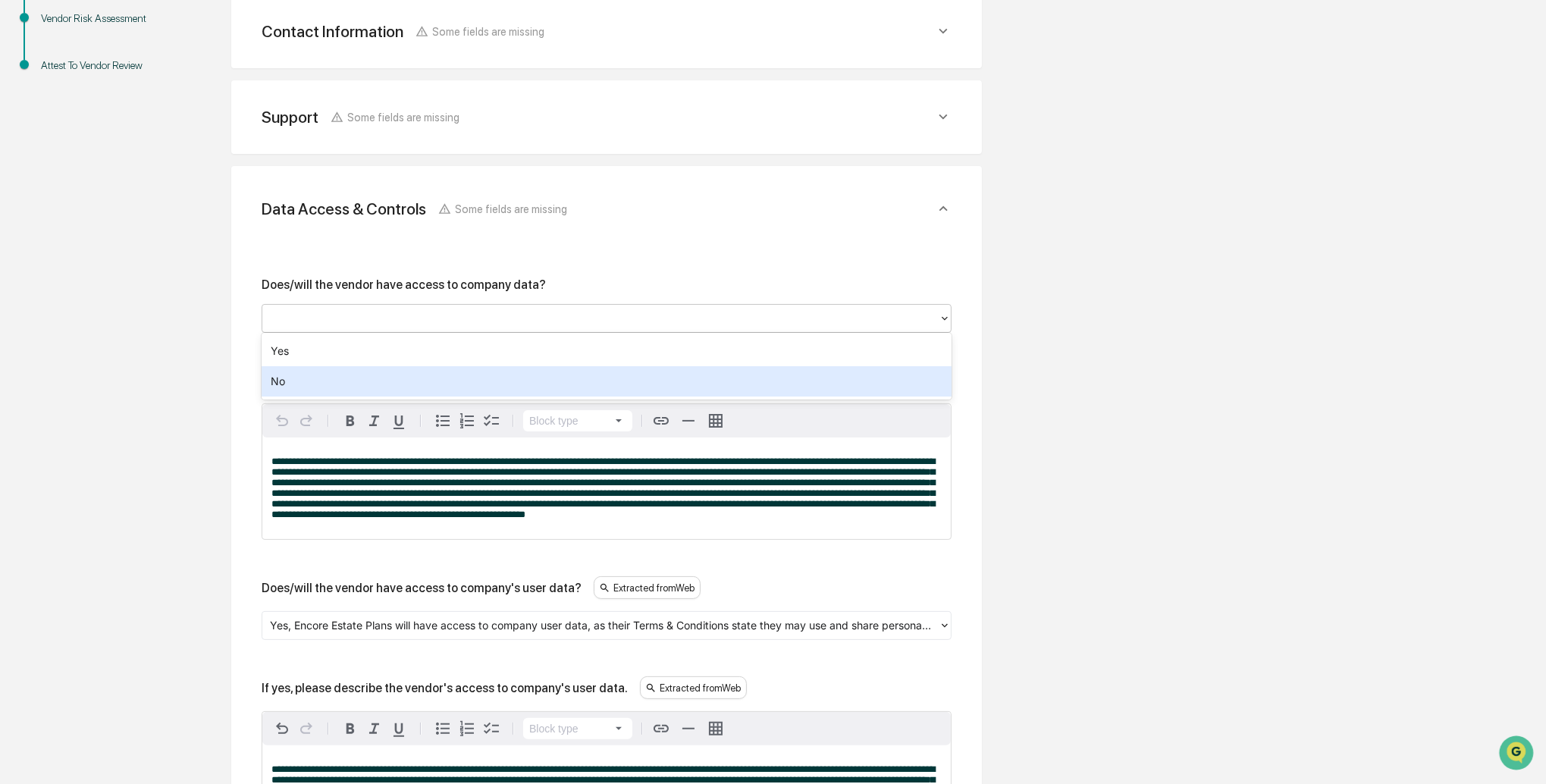
click at [327, 382] on div "No" at bounding box center [606, 381] width 690 height 30
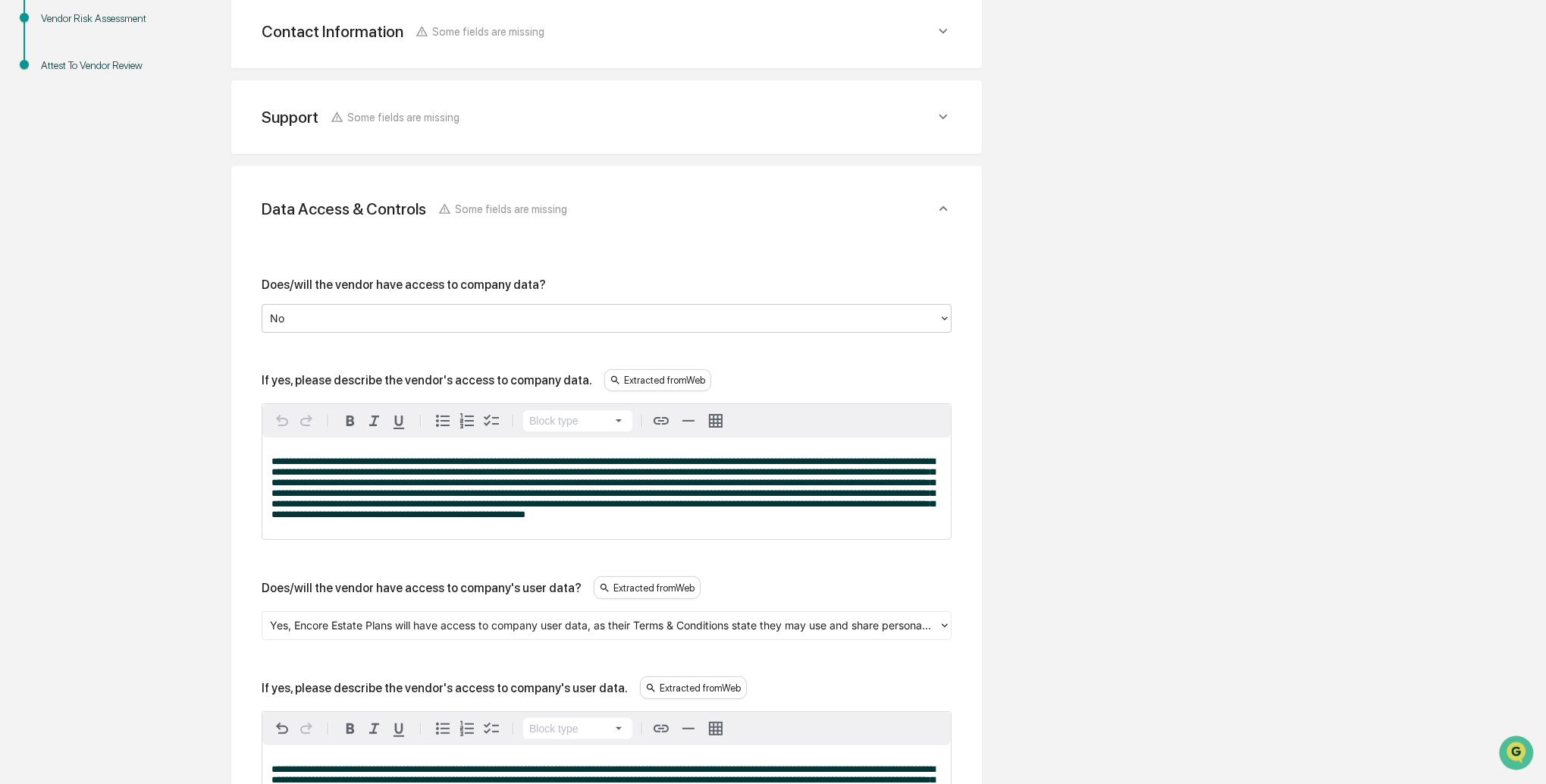
scroll to position [362, 0]
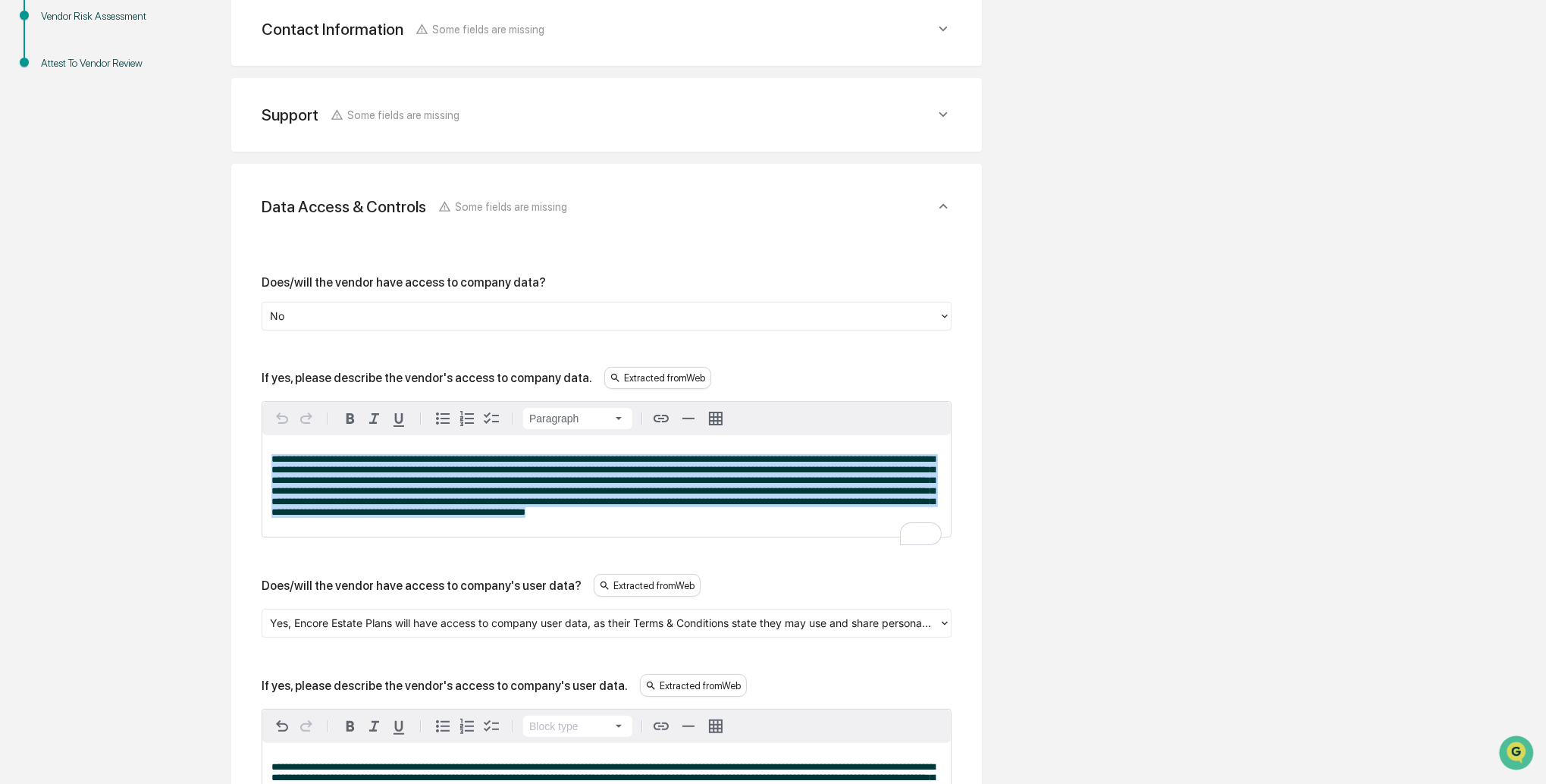
drag, startPoint x: 420, startPoint y: 515, endPoint x: 257, endPoint y: 456, distance: 173.3
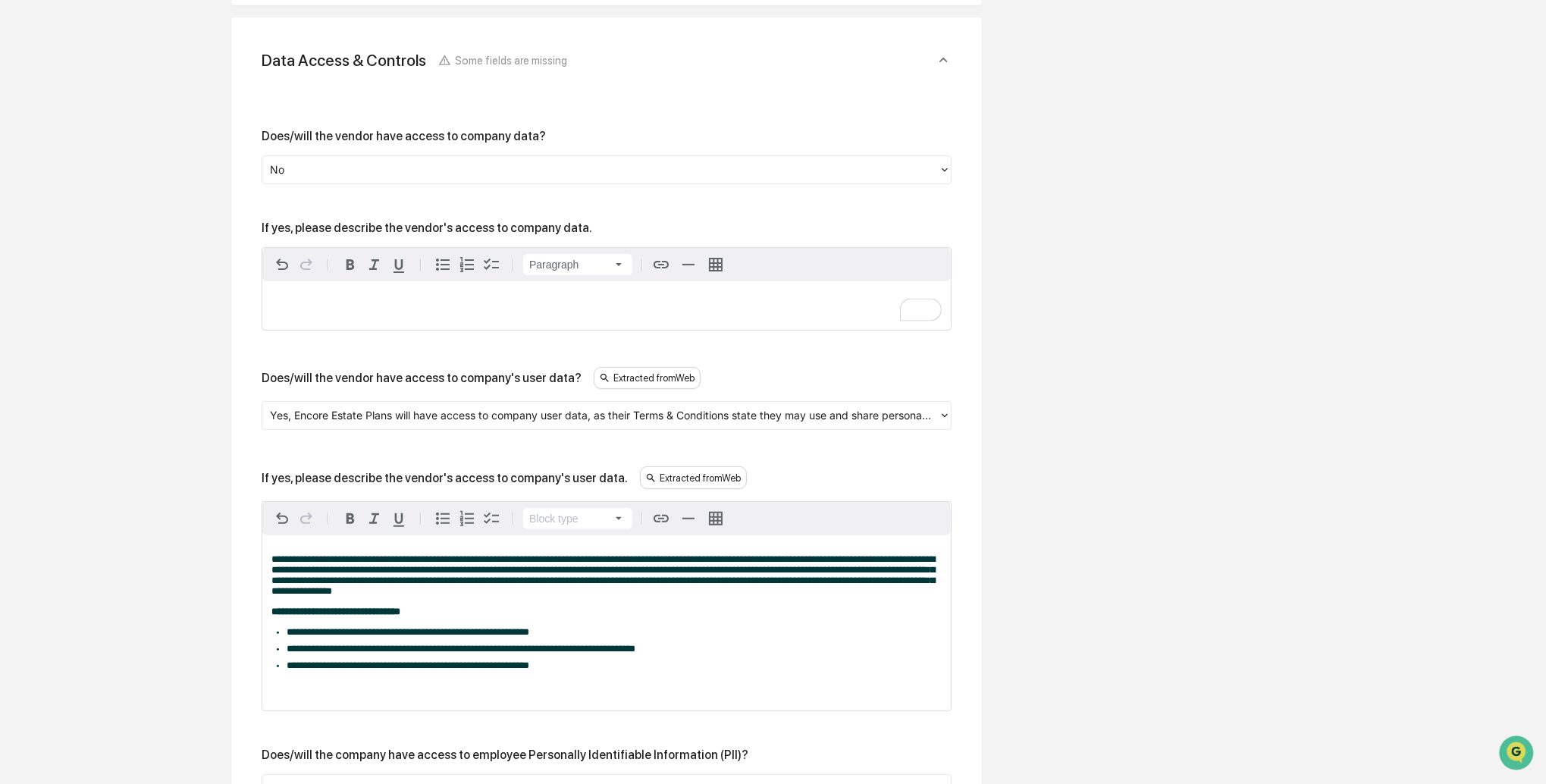
scroll to position [515, 0]
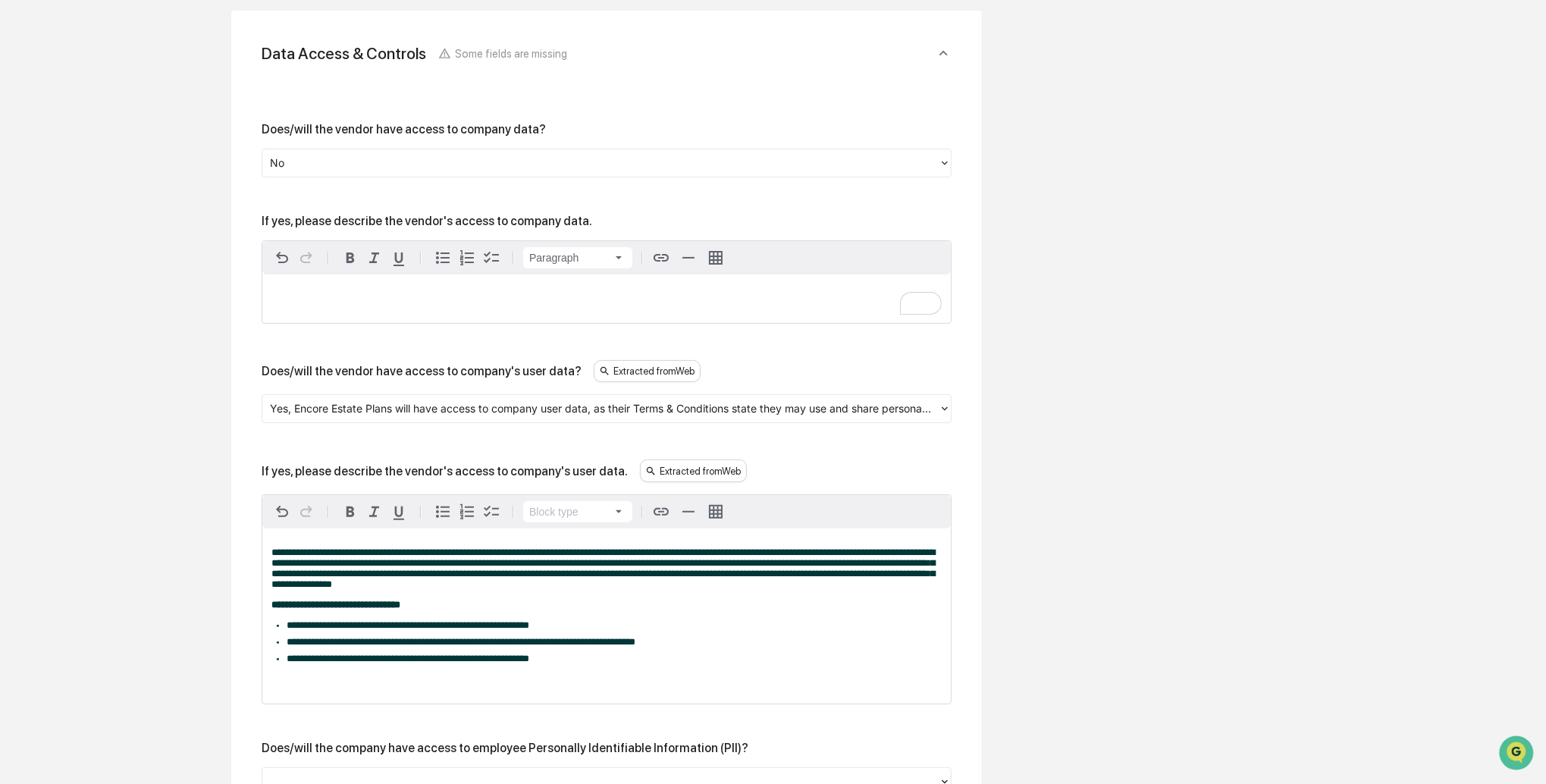
click at [383, 407] on div at bounding box center [600, 409] width 661 height 17
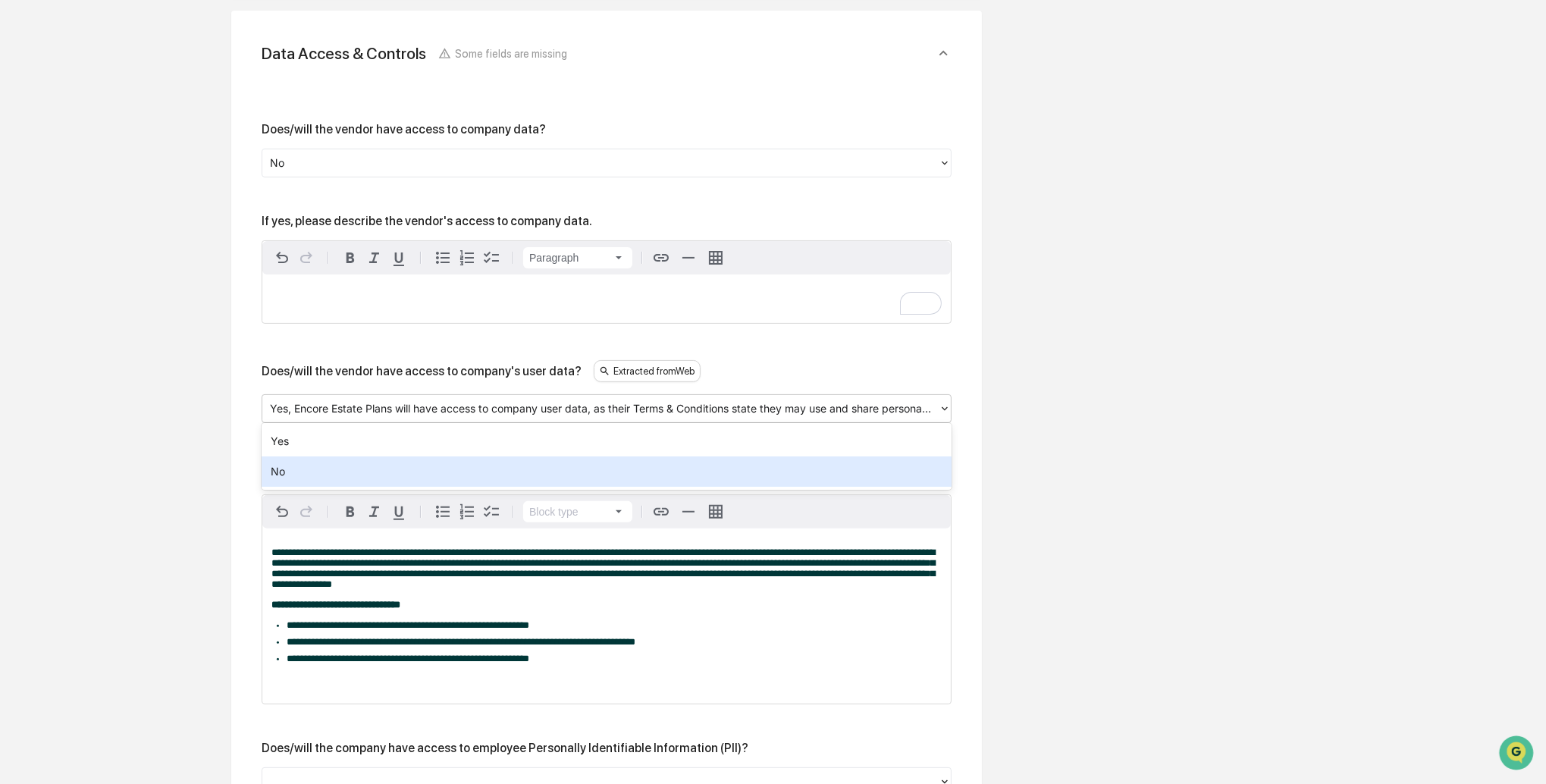
click at [331, 462] on div "No" at bounding box center [606, 471] width 690 height 30
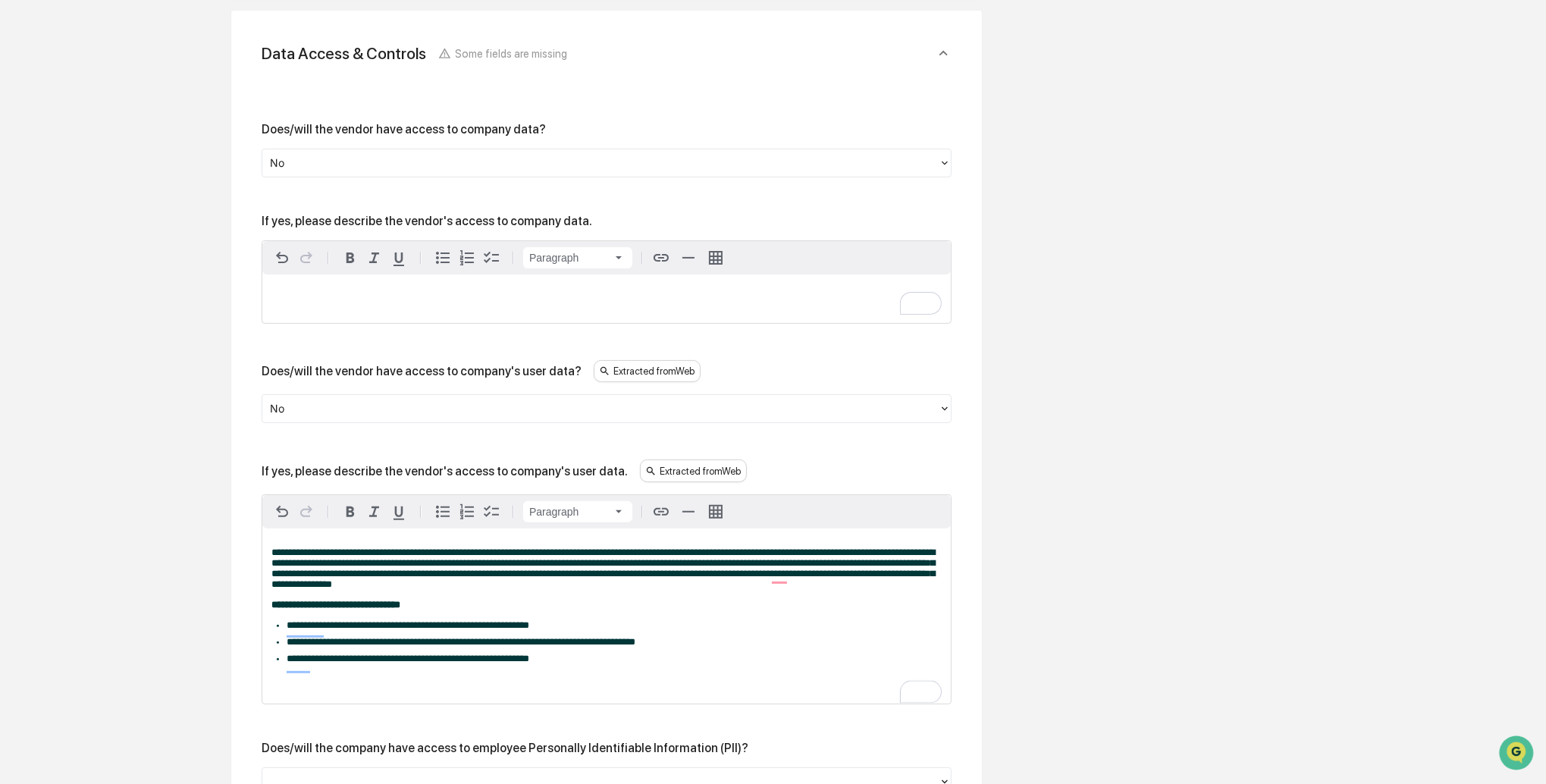
drag, startPoint x: 473, startPoint y: 631, endPoint x: 287, endPoint y: 547, distance: 204.1
click at [287, 547] on div "**********" at bounding box center [606, 615] width 689 height 175
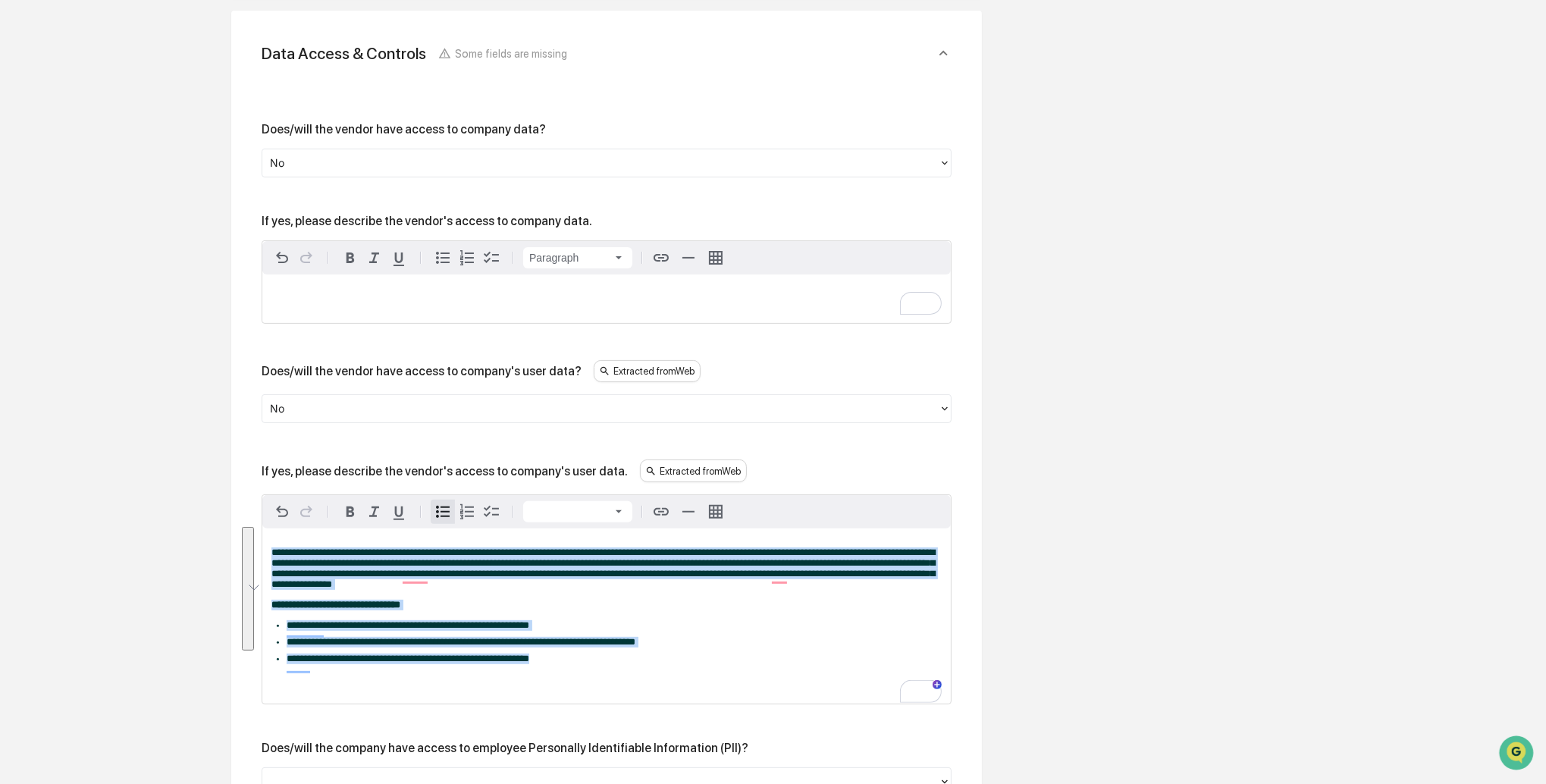
drag, startPoint x: 566, startPoint y: 661, endPoint x: 263, endPoint y: 549, distance: 323.0
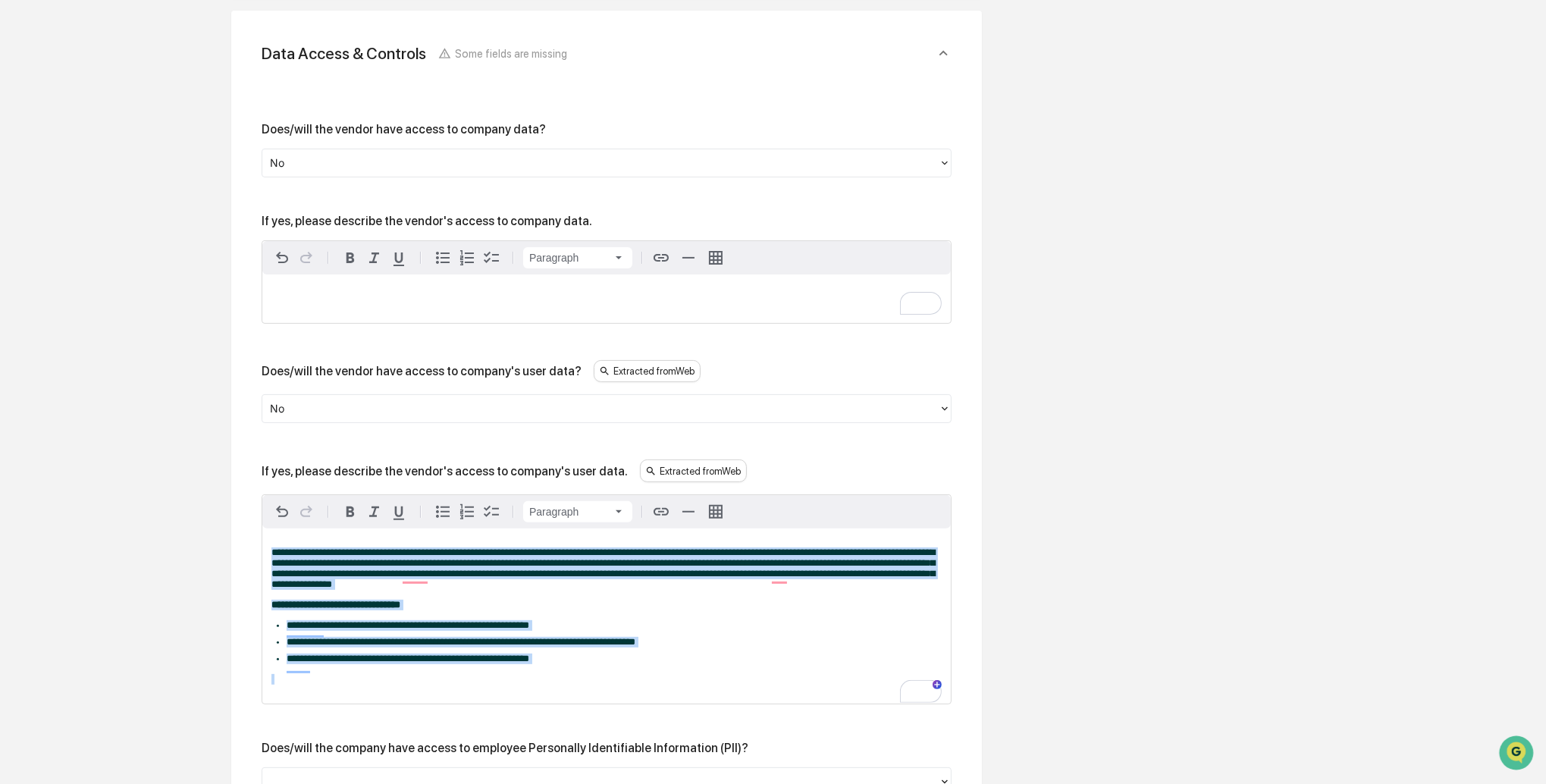
drag, startPoint x: 633, startPoint y: 674, endPoint x: 265, endPoint y: 540, distance: 391.6
click at [265, 540] on div "**********" at bounding box center [606, 615] width 689 height 175
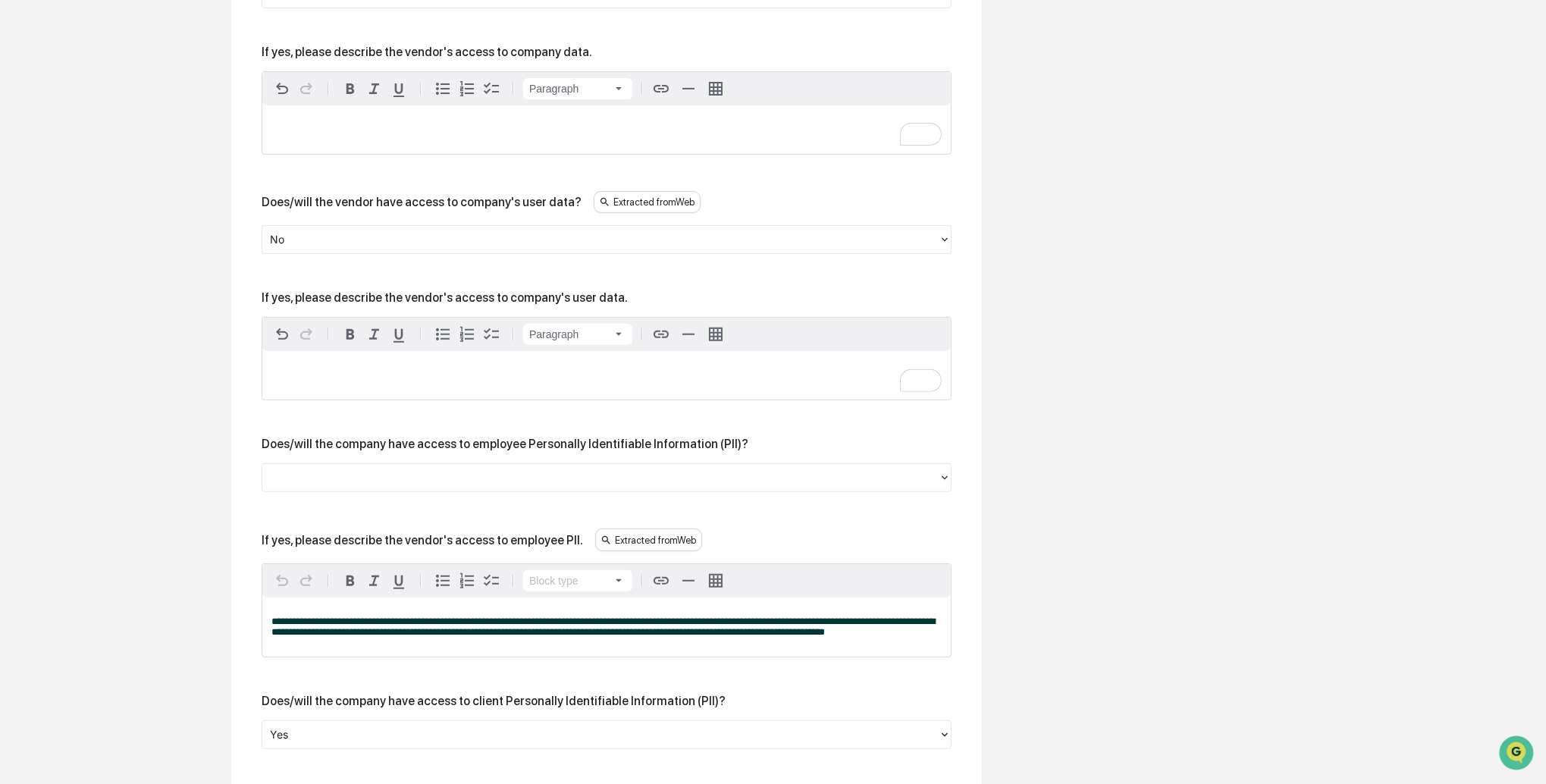
scroll to position [688, 0]
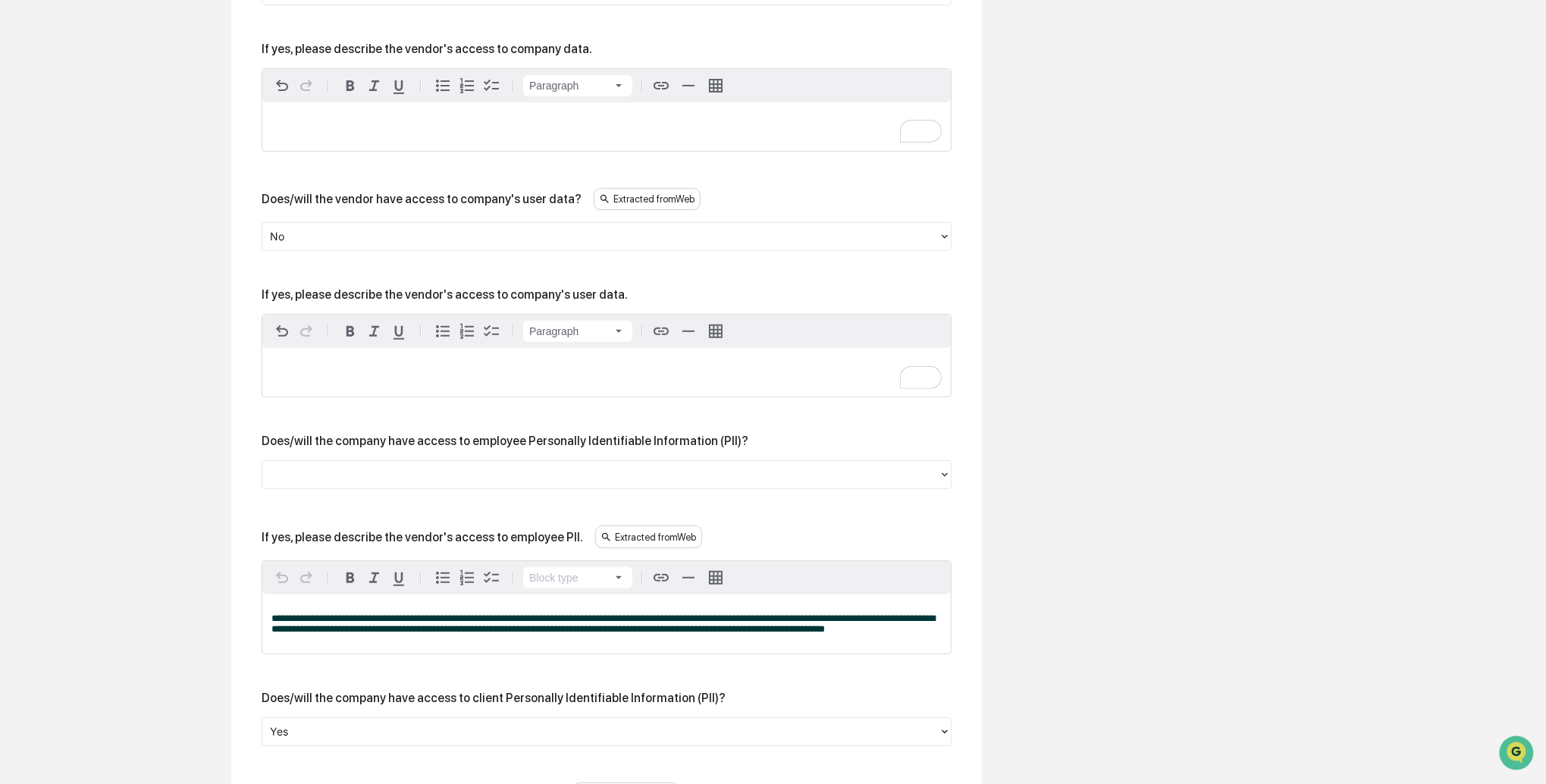
click at [379, 476] on div at bounding box center [600, 475] width 661 height 17
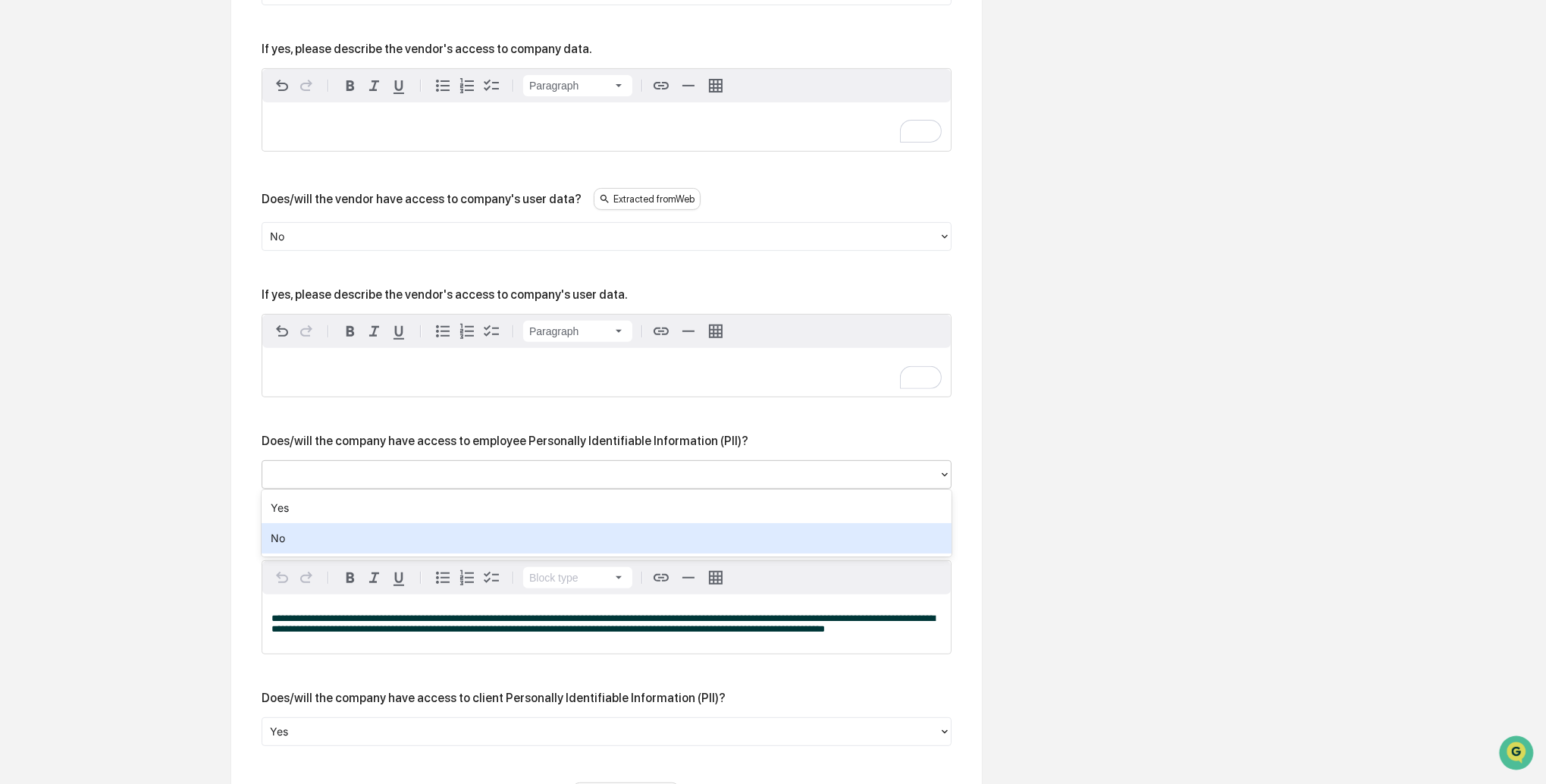
click at [304, 536] on div "No" at bounding box center [606, 538] width 690 height 30
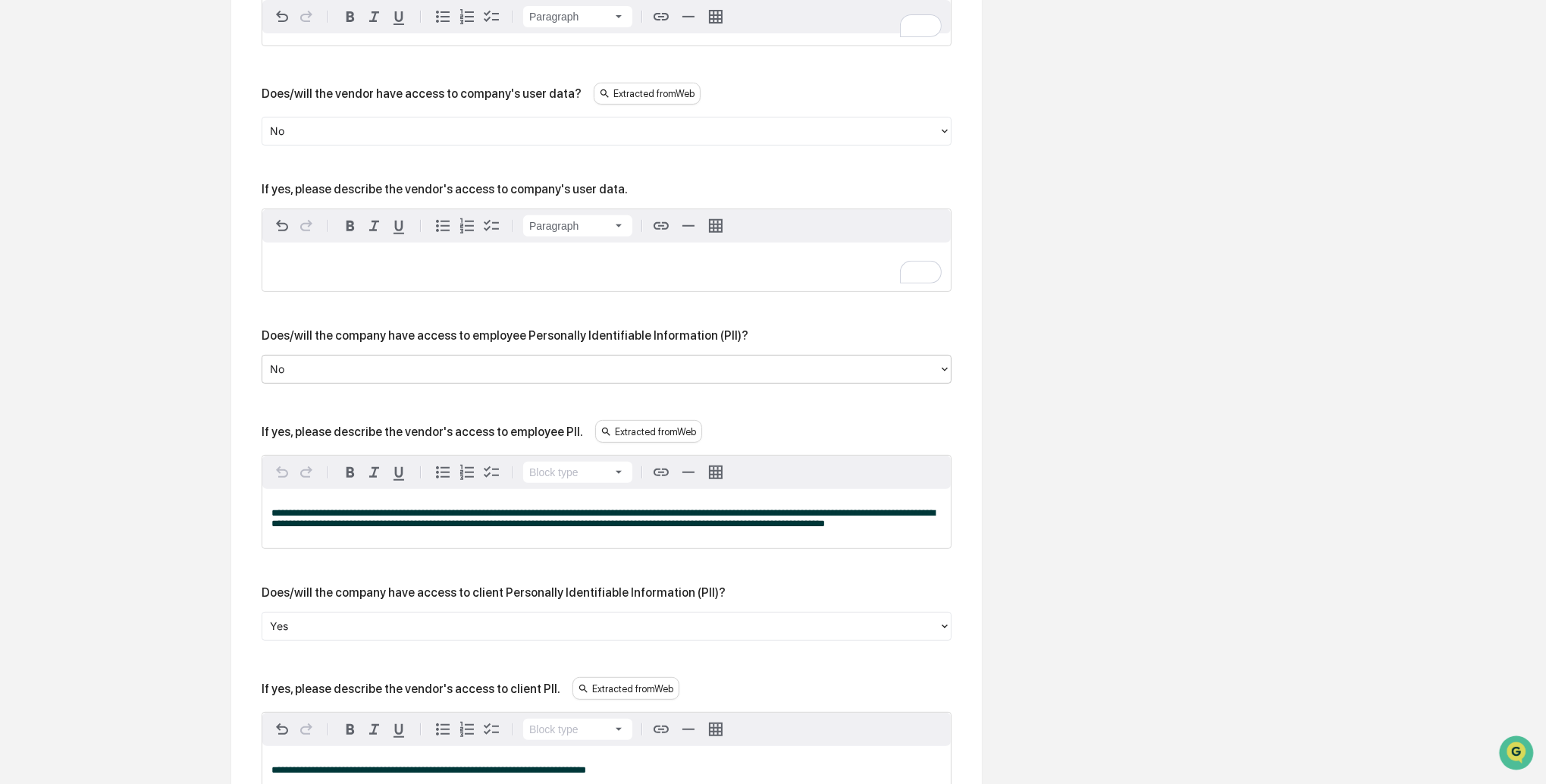
scroll to position [795, 0]
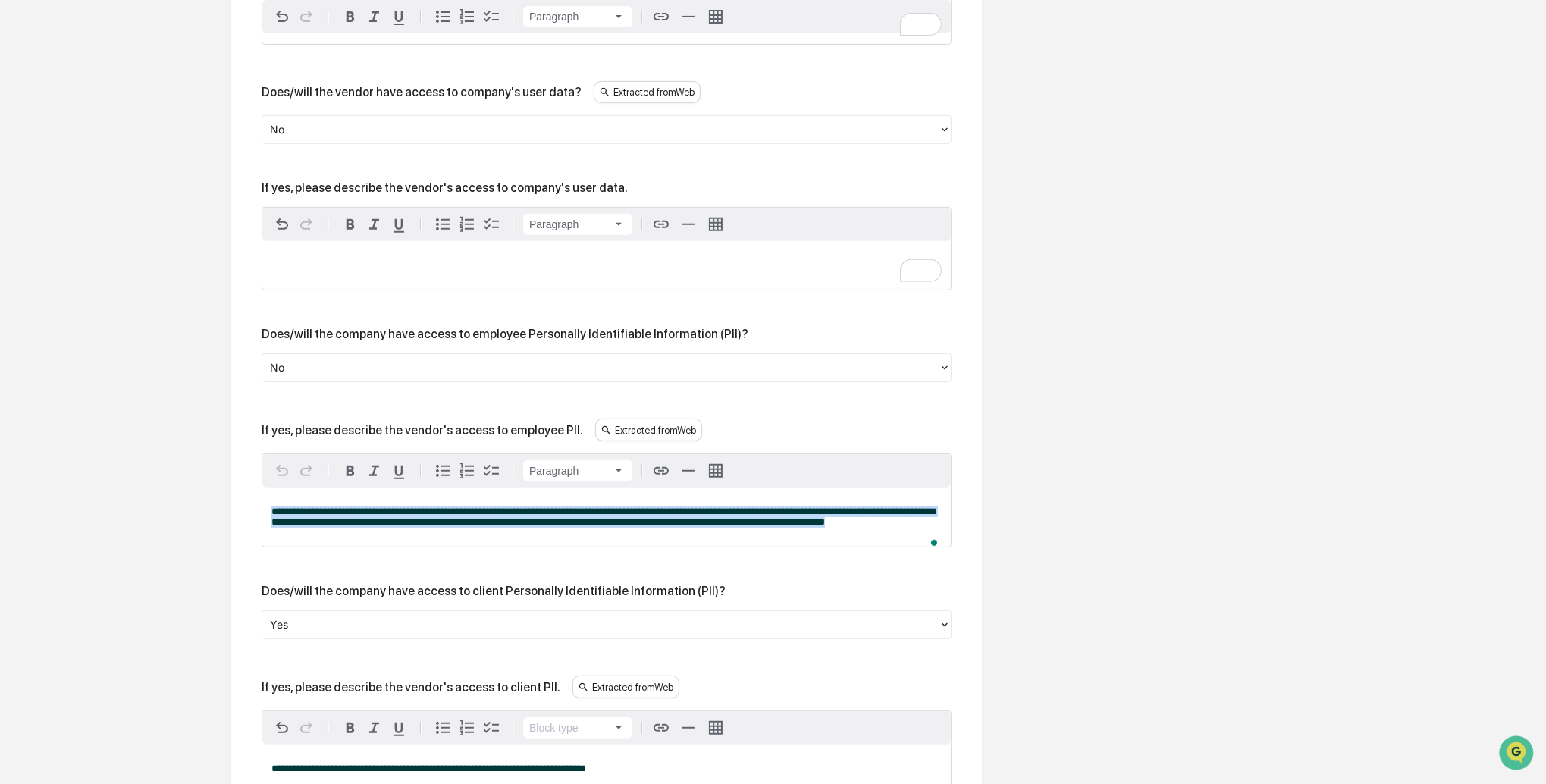
drag, startPoint x: 415, startPoint y: 545, endPoint x: 265, endPoint y: 505, distance: 155.2
click at [265, 505] on div "**********" at bounding box center [606, 517] width 689 height 60
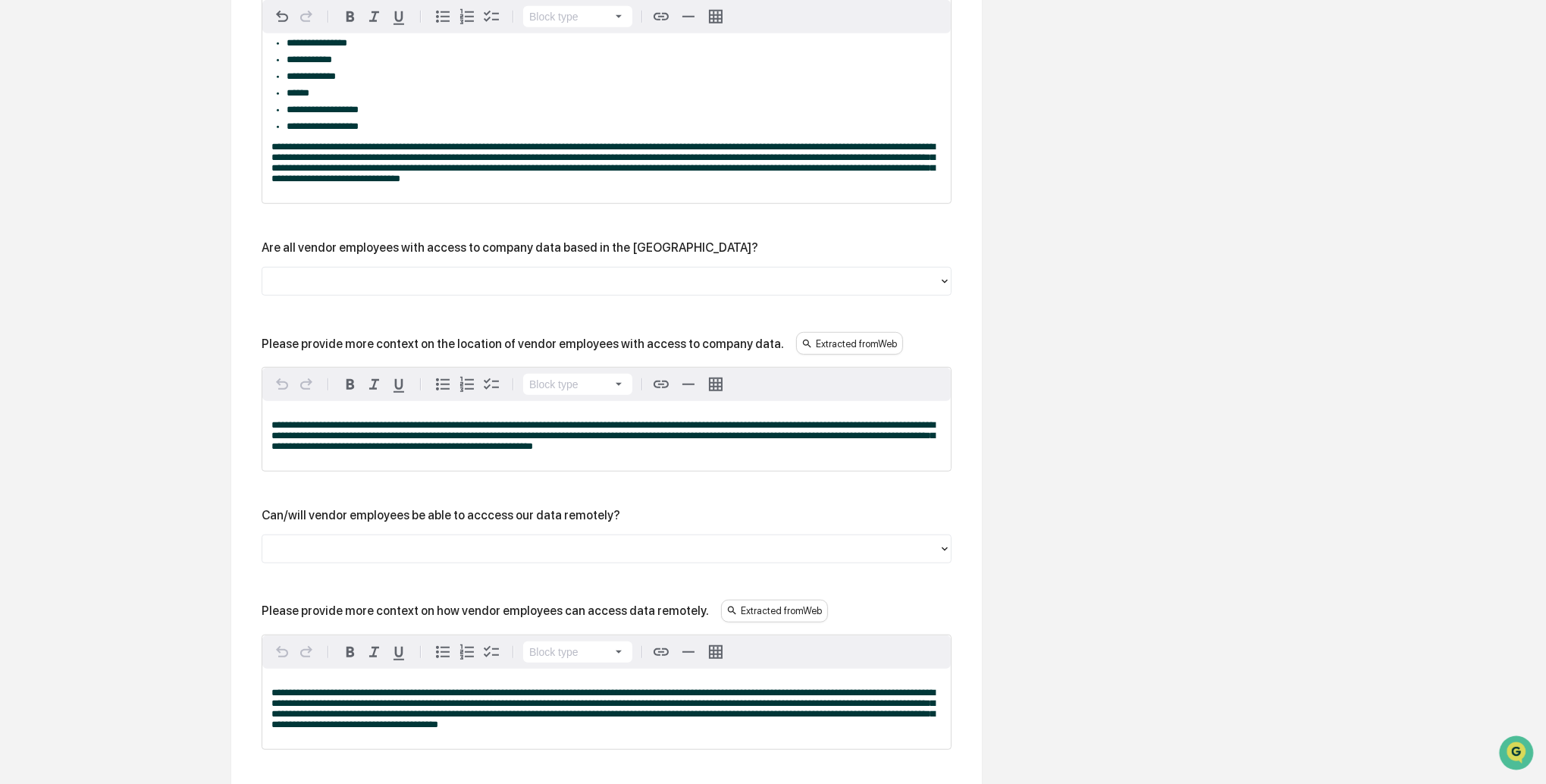
scroll to position [1599, 0]
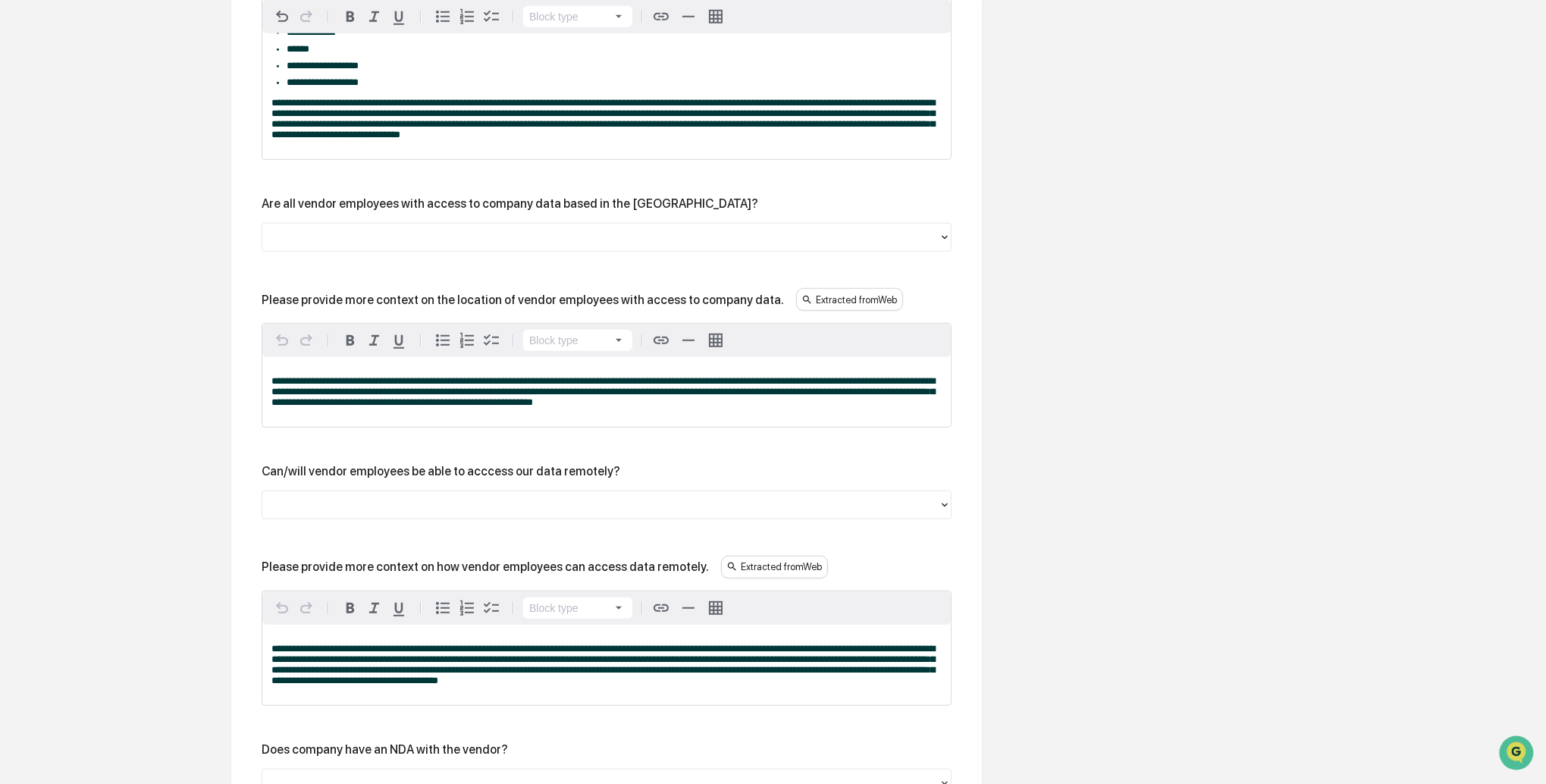
click at [381, 508] on div at bounding box center [600, 504] width 661 height 17
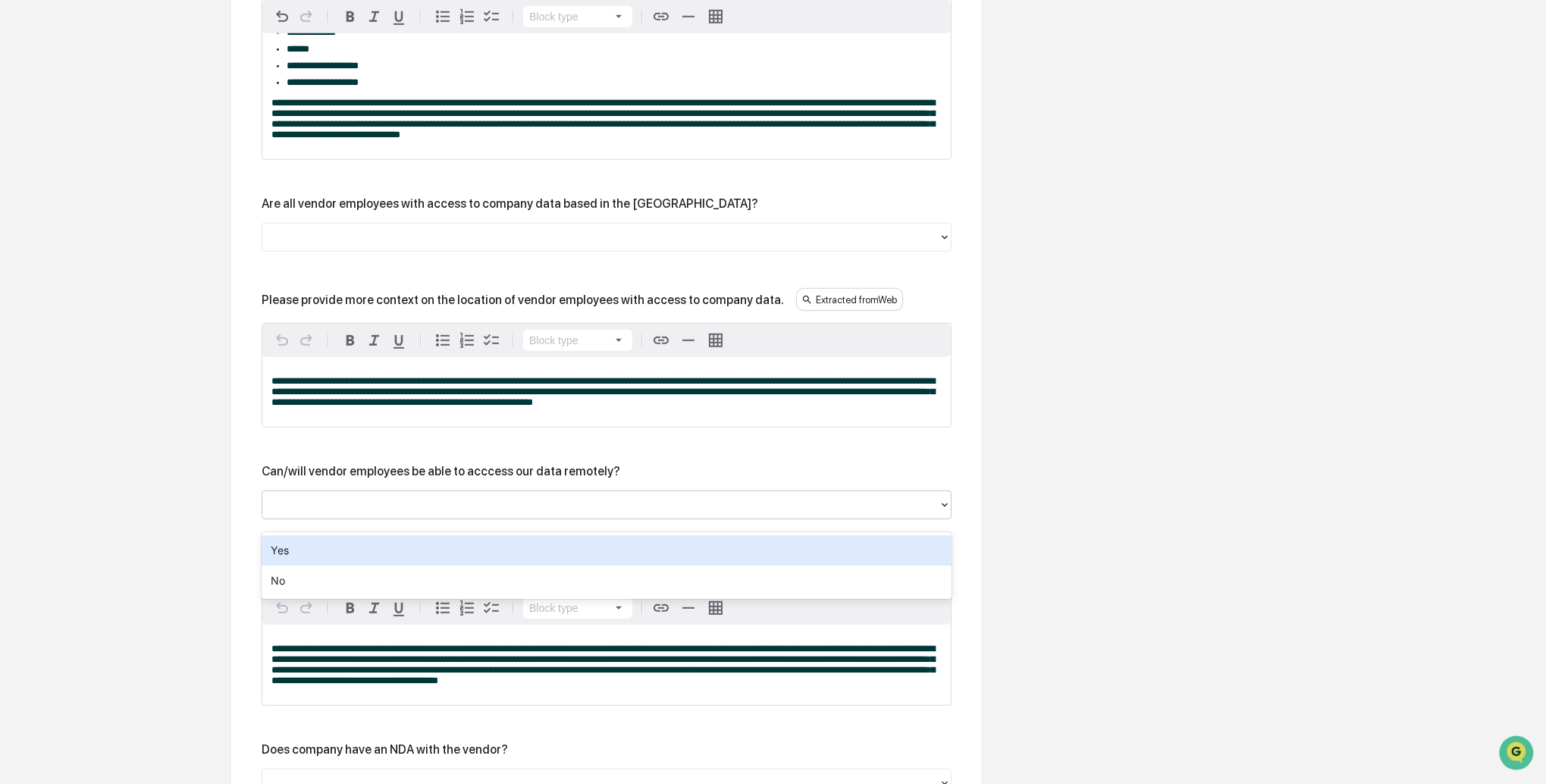
click at [362, 541] on div "Yes" at bounding box center [606, 550] width 690 height 30
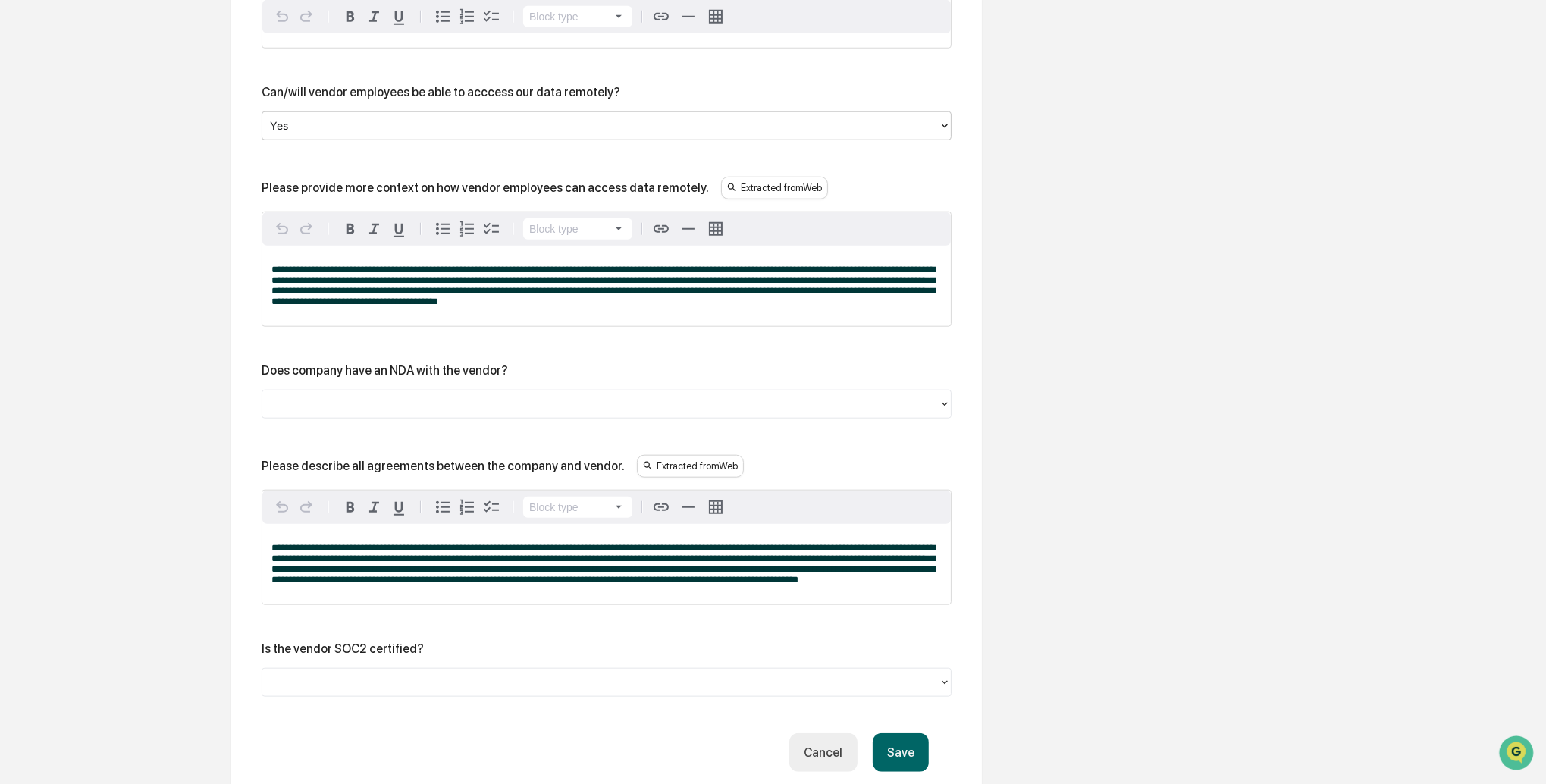
scroll to position [1979, 0]
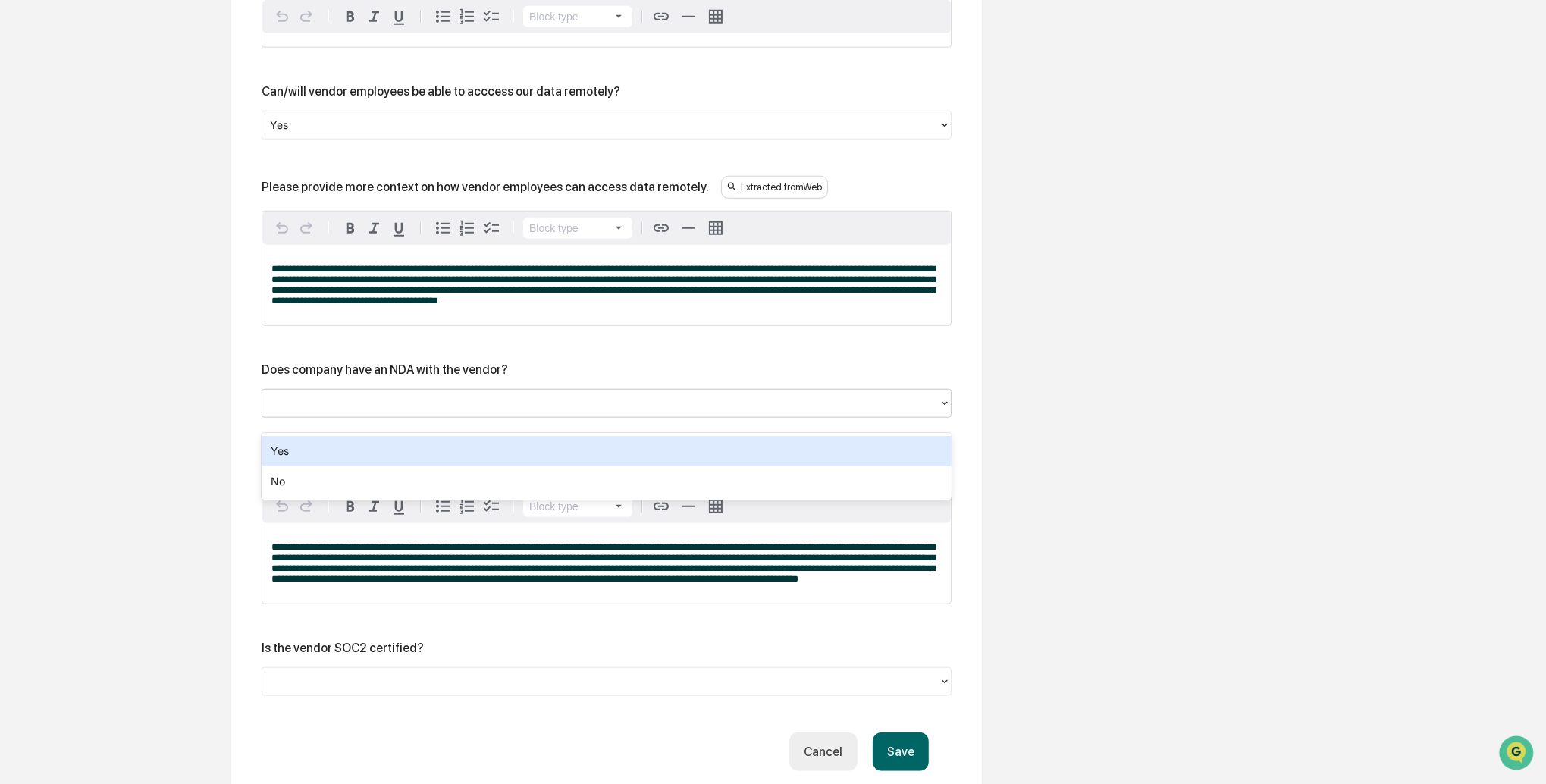
click at [376, 412] on div at bounding box center [600, 403] width 661 height 17
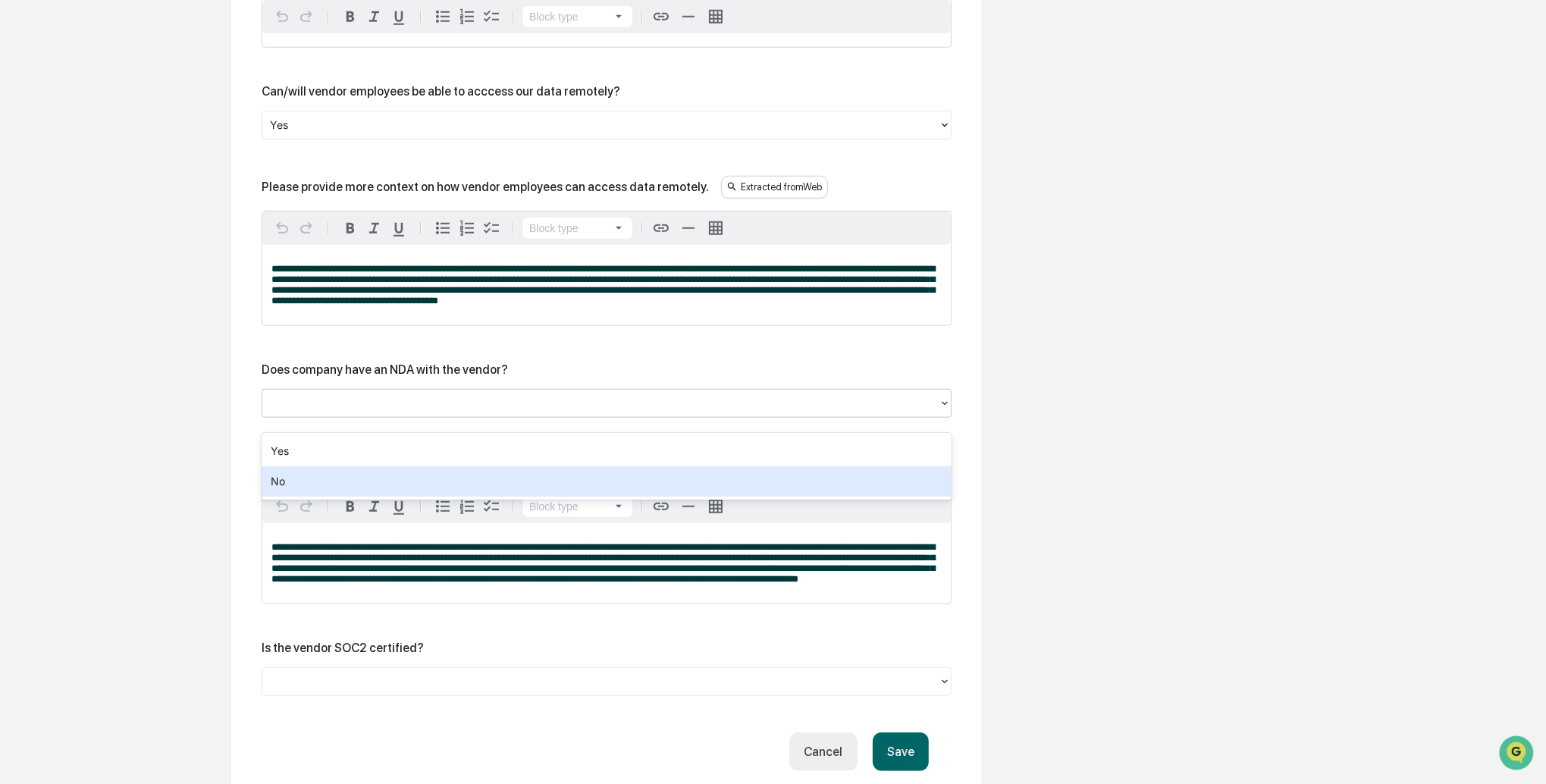
click at [330, 479] on div "No" at bounding box center [606, 481] width 690 height 30
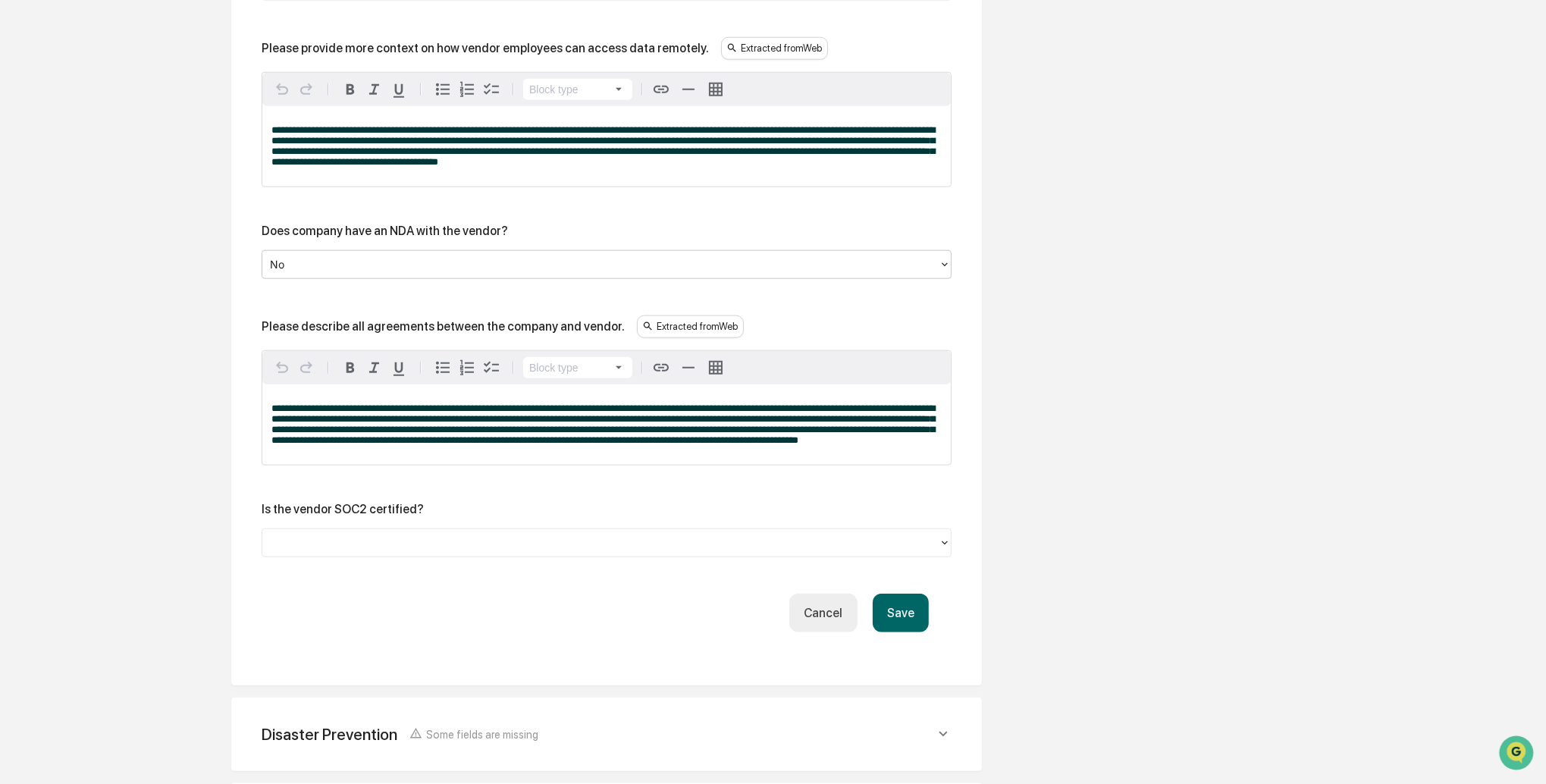
scroll to position [2119, 0]
click at [363, 550] on div at bounding box center [600, 541] width 661 height 17
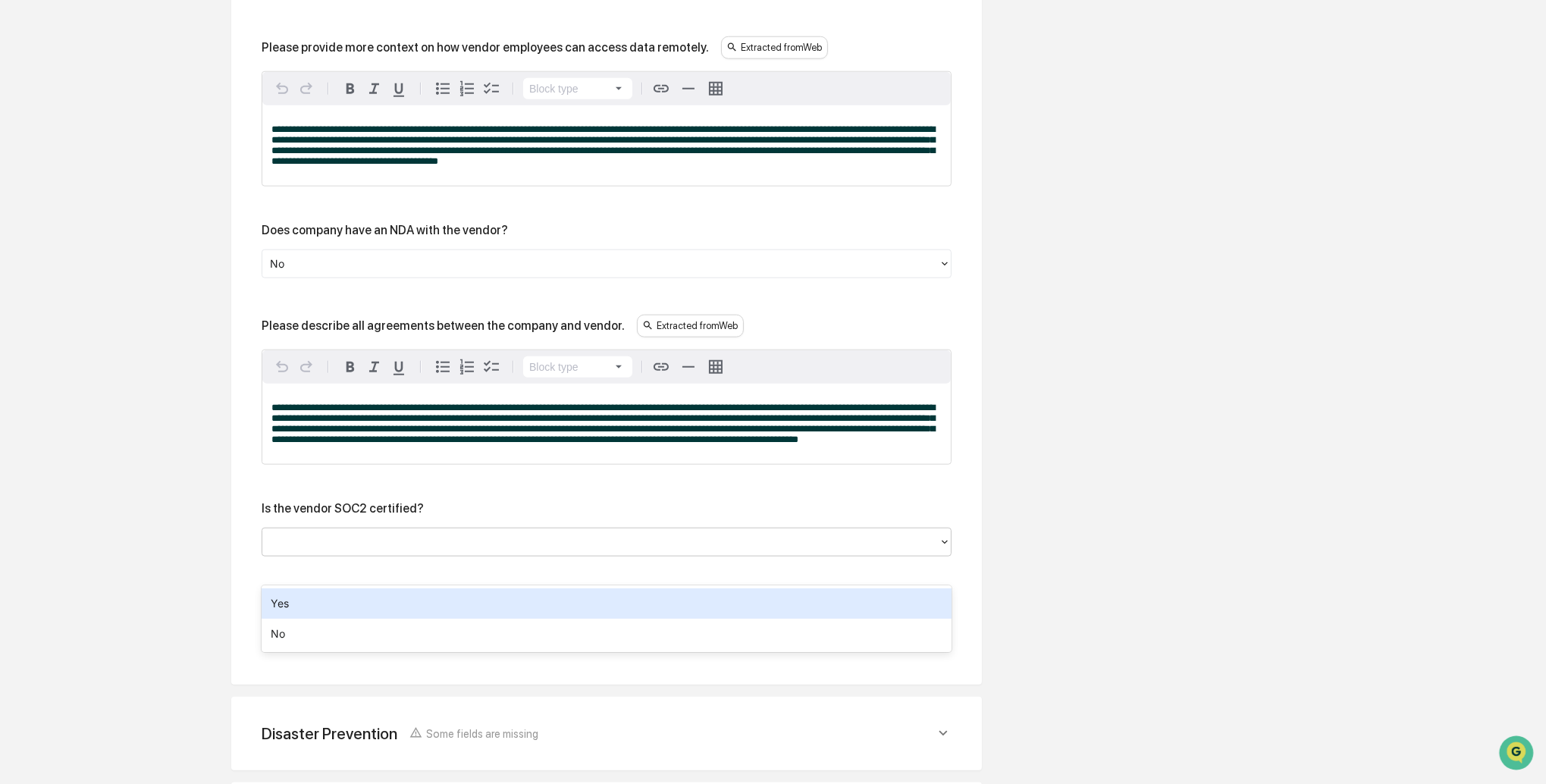
click at [363, 550] on div at bounding box center [600, 541] width 661 height 17
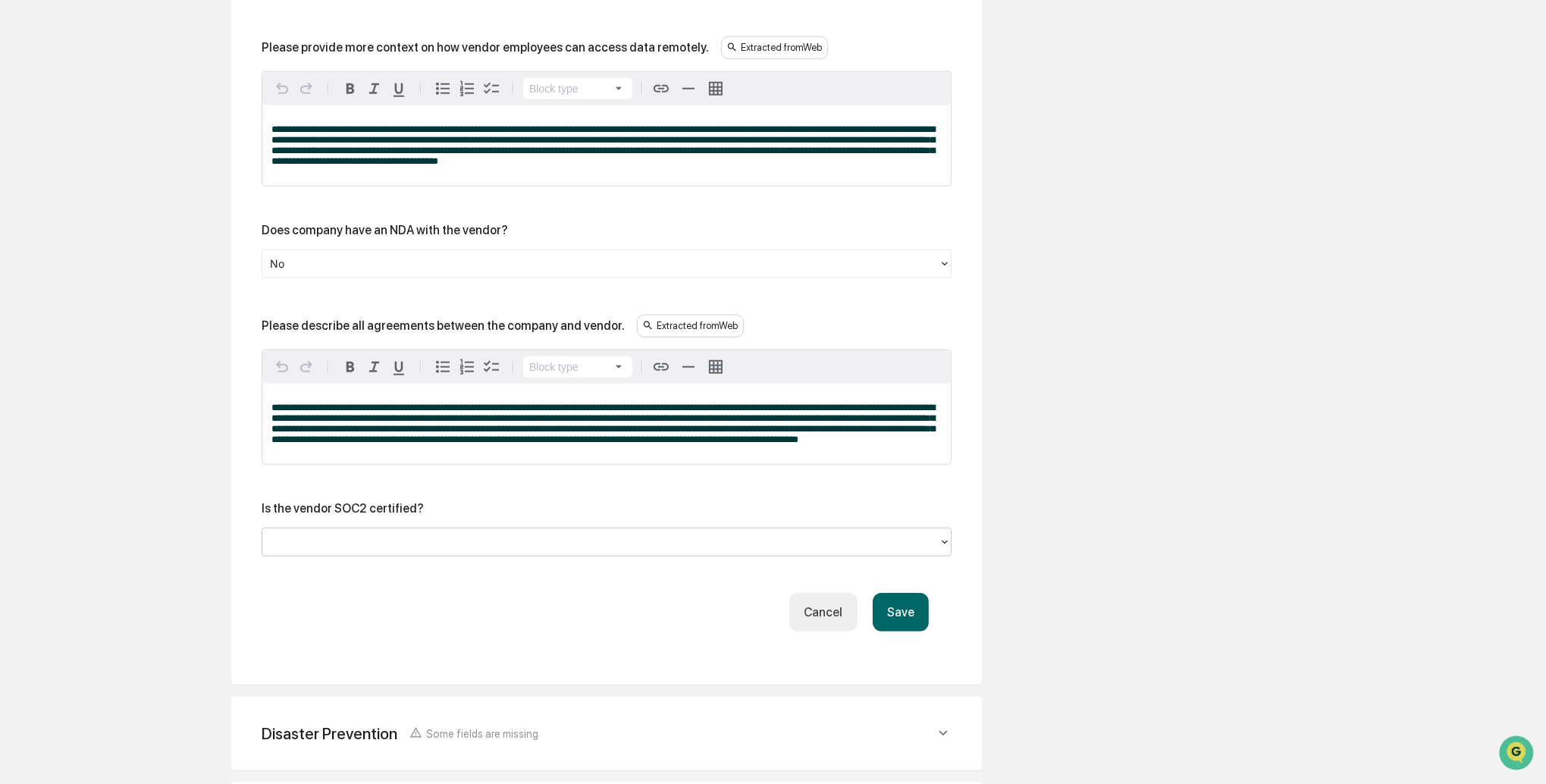
click at [369, 550] on div at bounding box center [600, 541] width 661 height 17
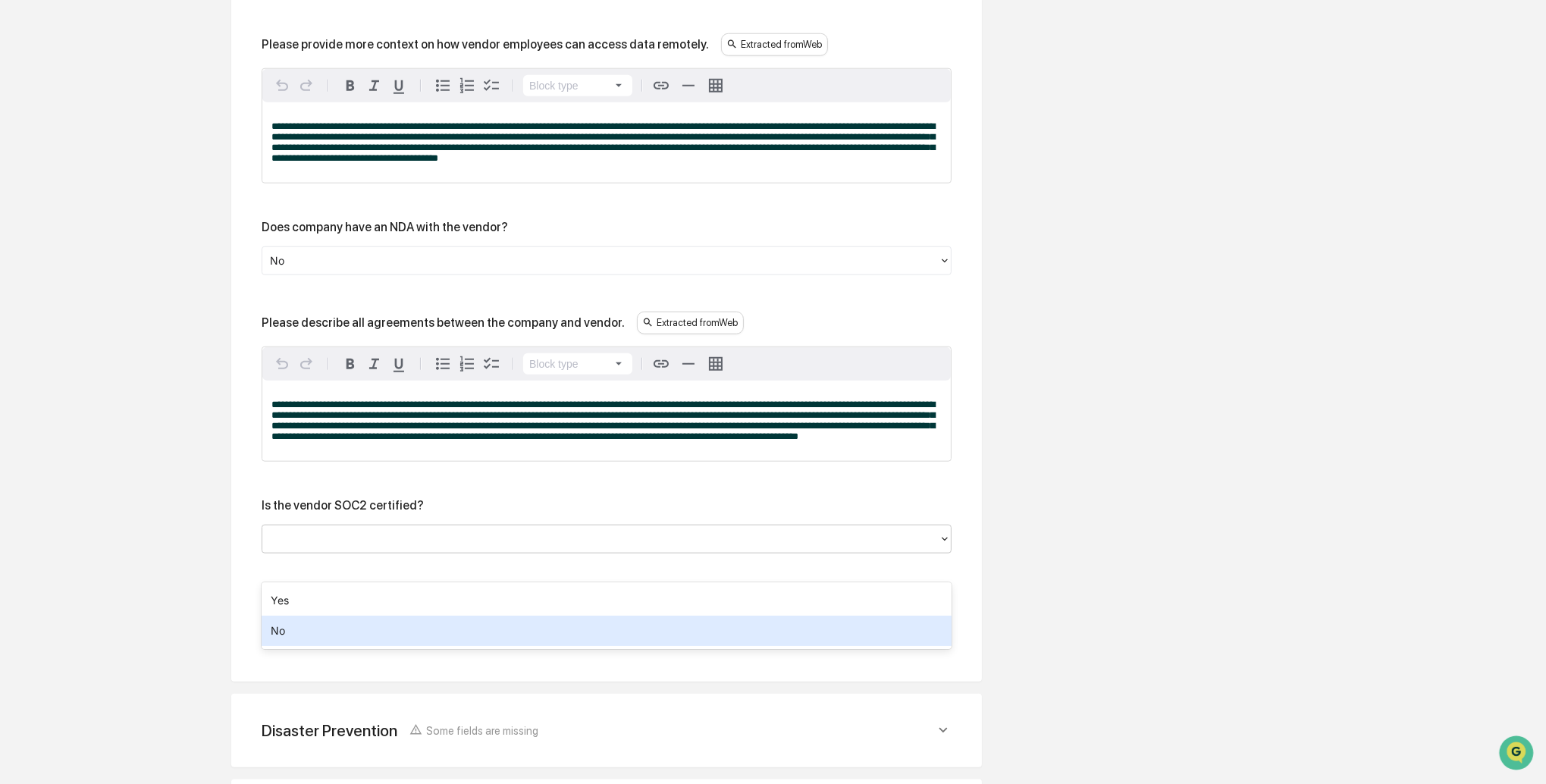
click at [325, 625] on div "No" at bounding box center [606, 631] width 690 height 30
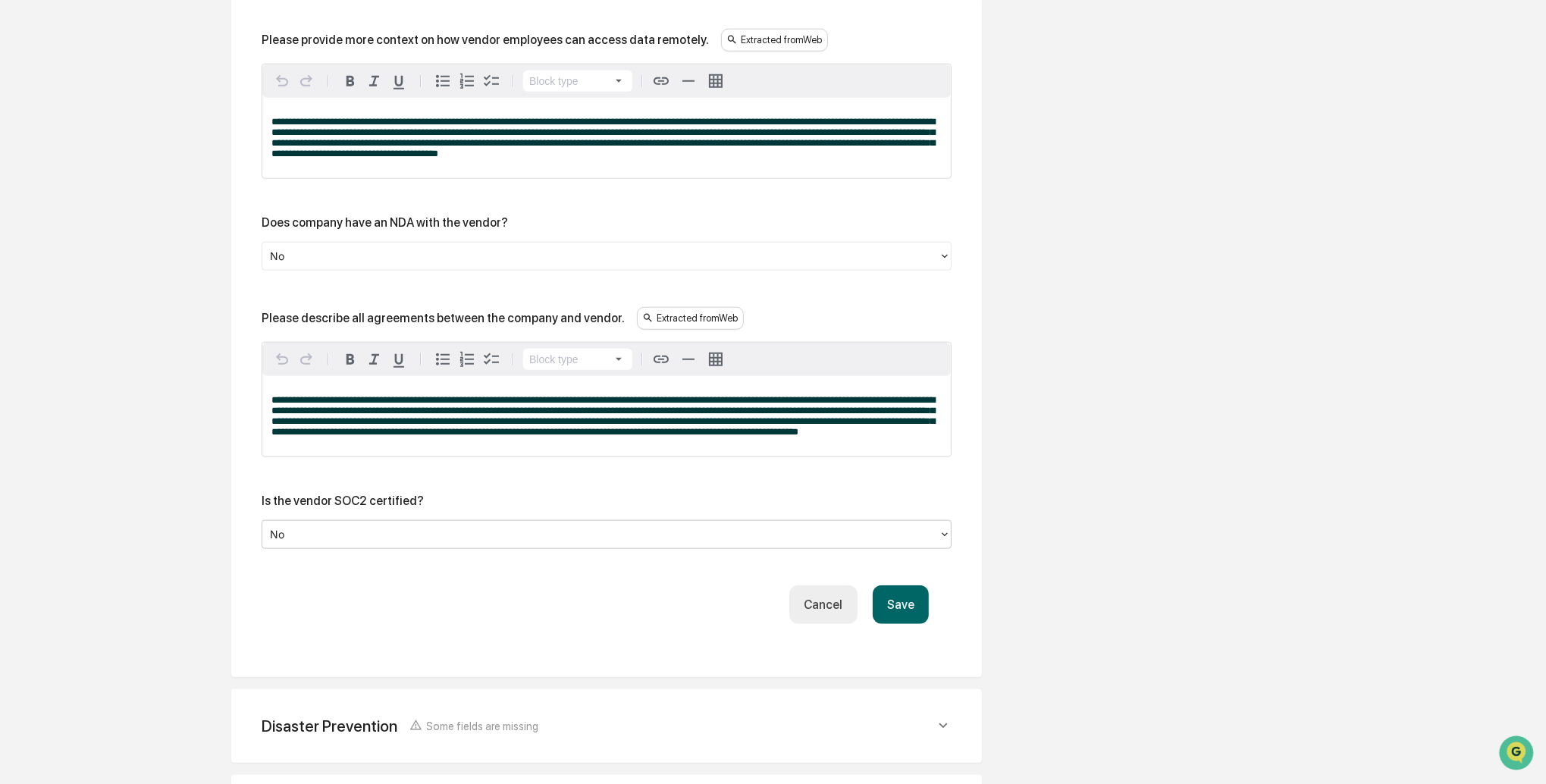
drag, startPoint x: 907, startPoint y: 637, endPoint x: 848, endPoint y: 623, distance: 60.6
click at [905, 624] on button "Save" at bounding box center [900, 604] width 56 height 39
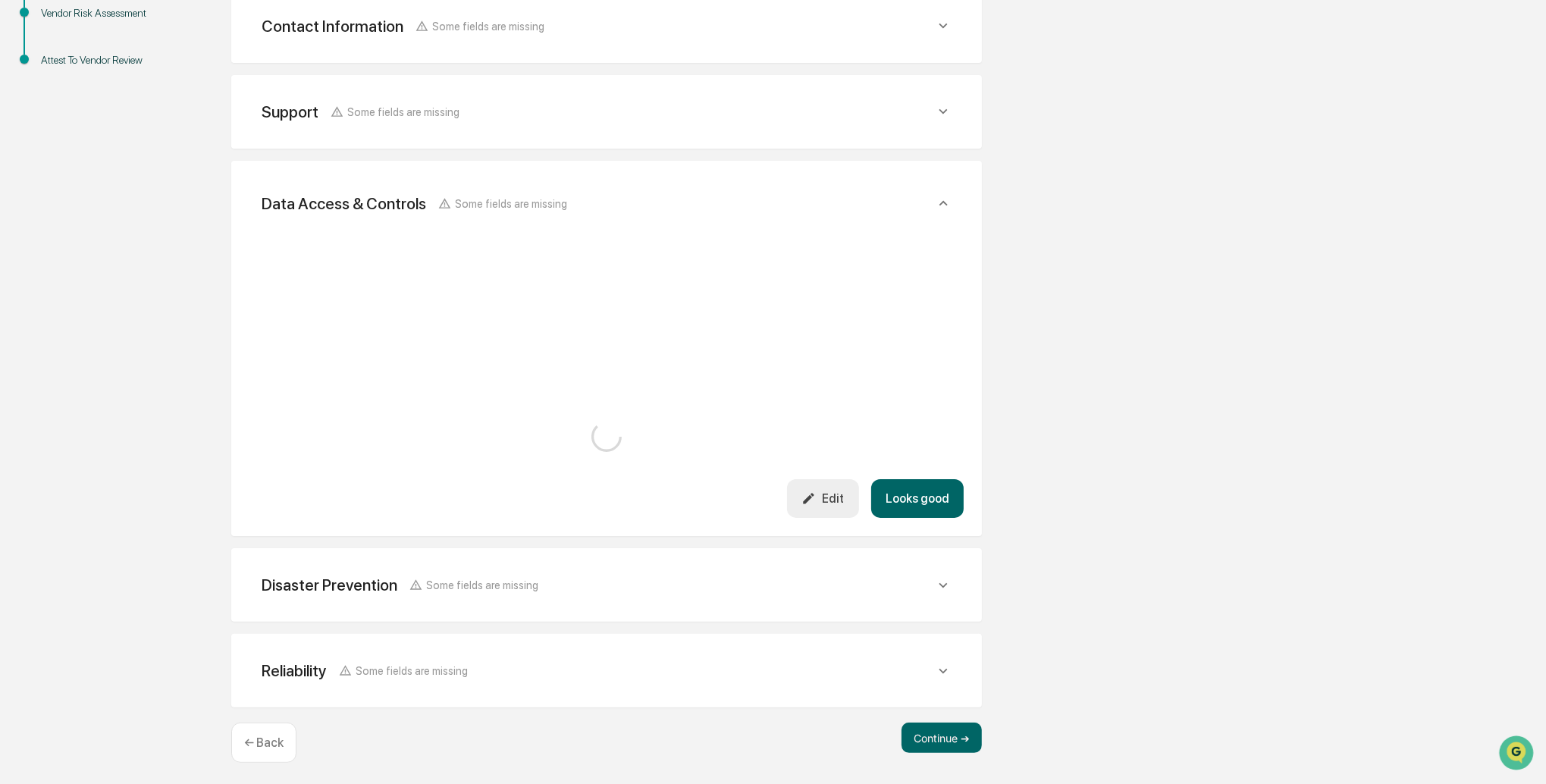
scroll to position [1793, 0]
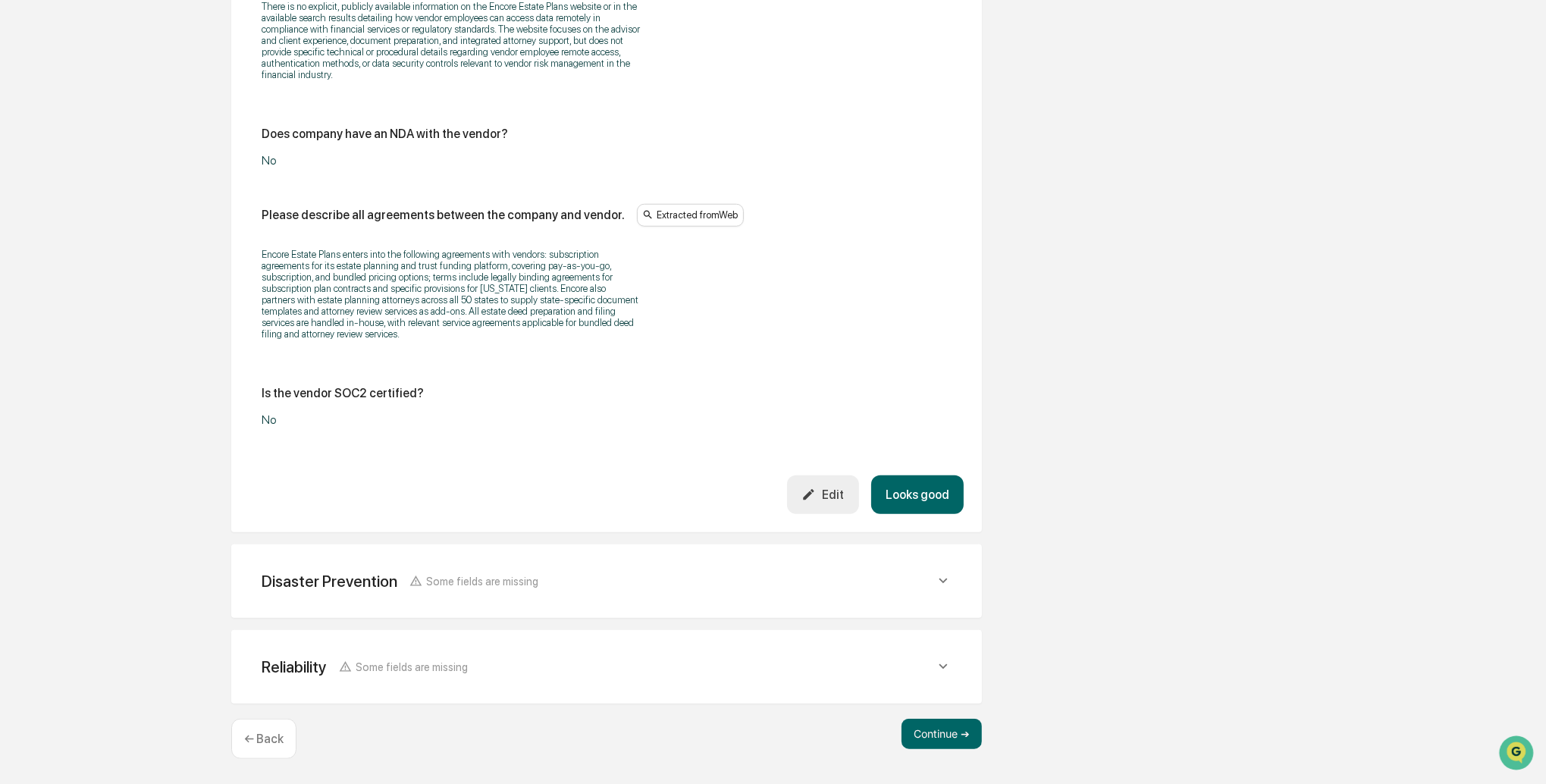
click at [697, 586] on div "Disaster Prevention Some fields are missing" at bounding box center [598, 581] width 673 height 19
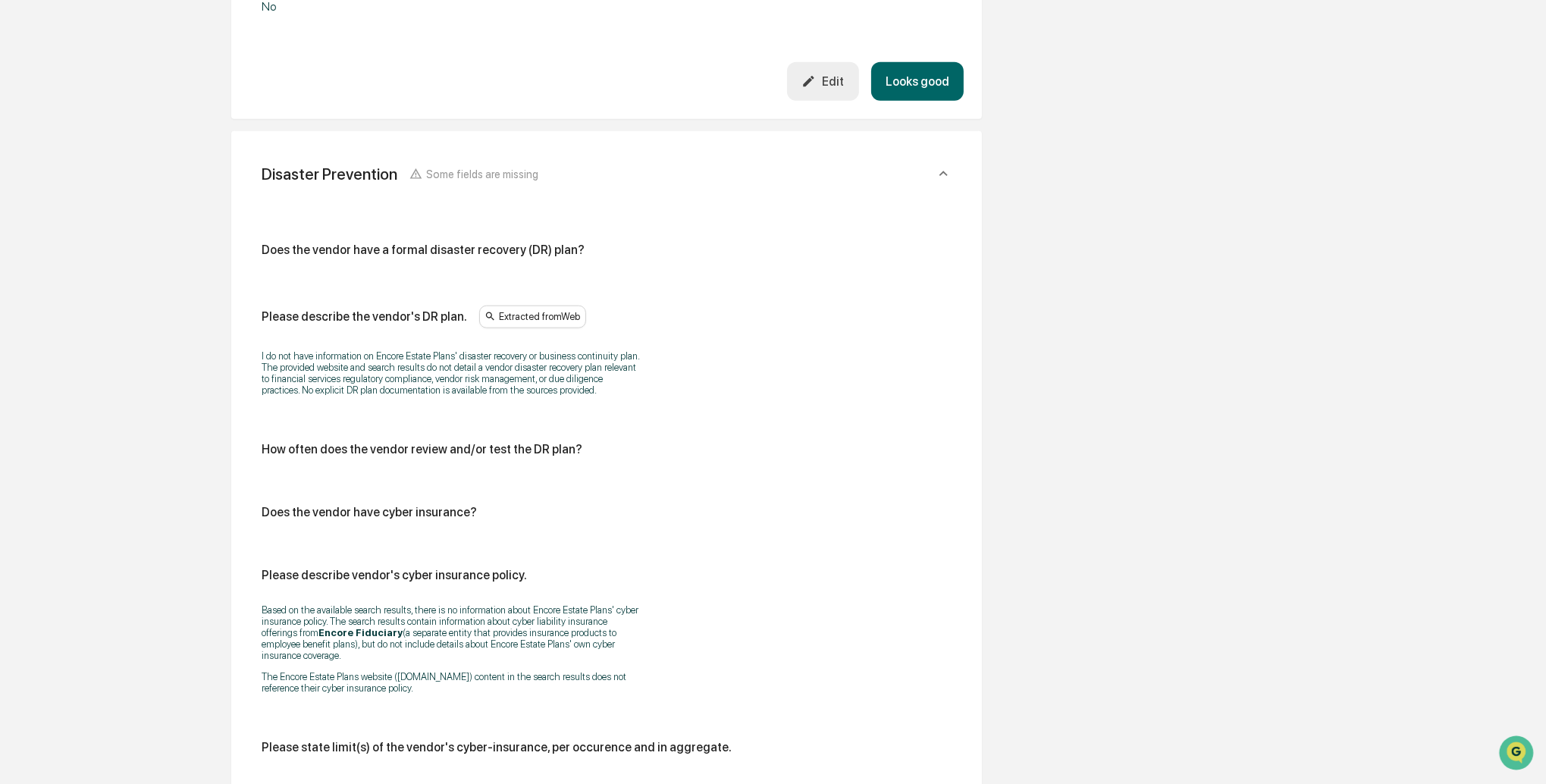
scroll to position [2200, 0]
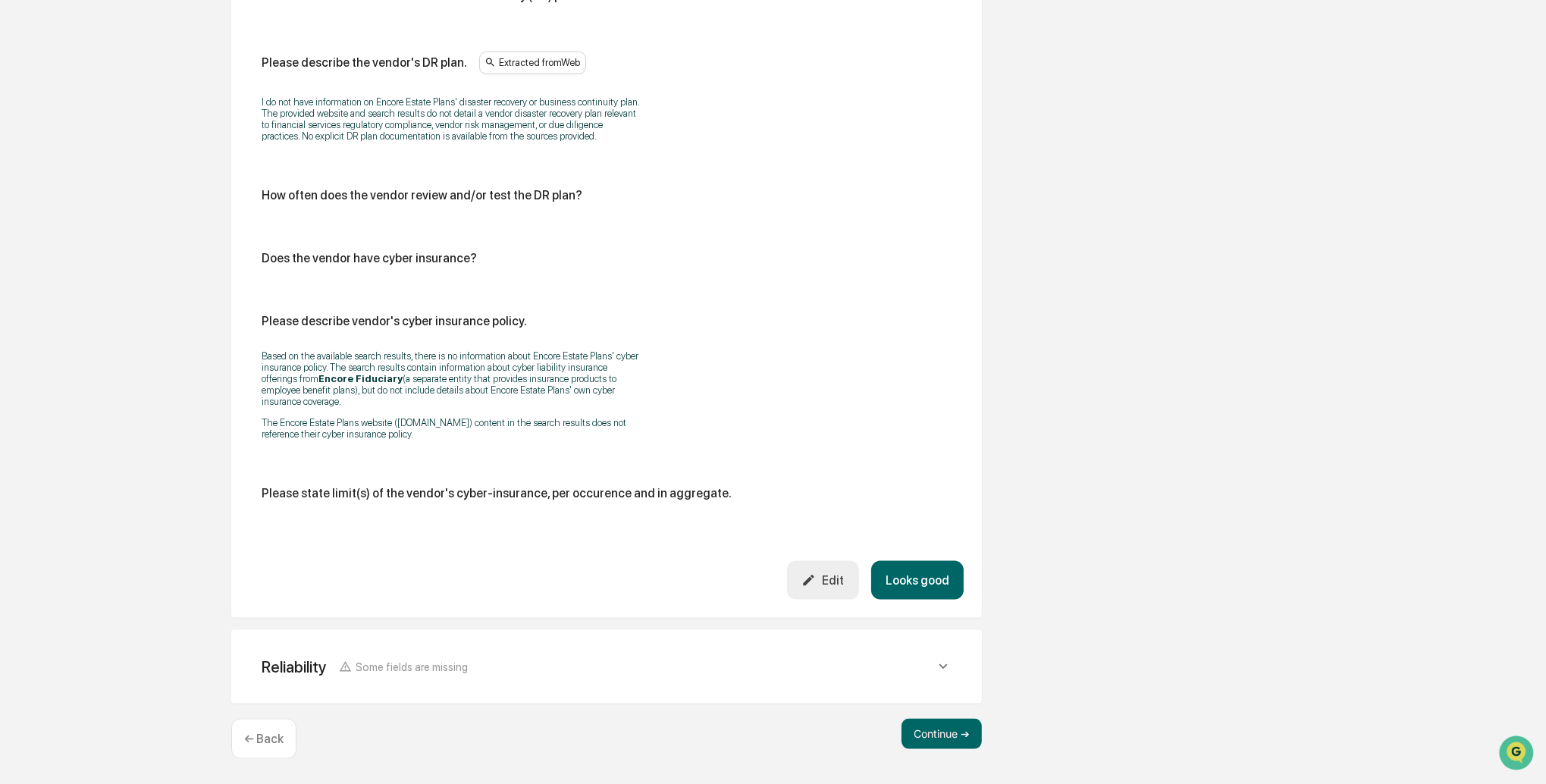
click at [930, 580] on button "Looks good" at bounding box center [917, 580] width 93 height 39
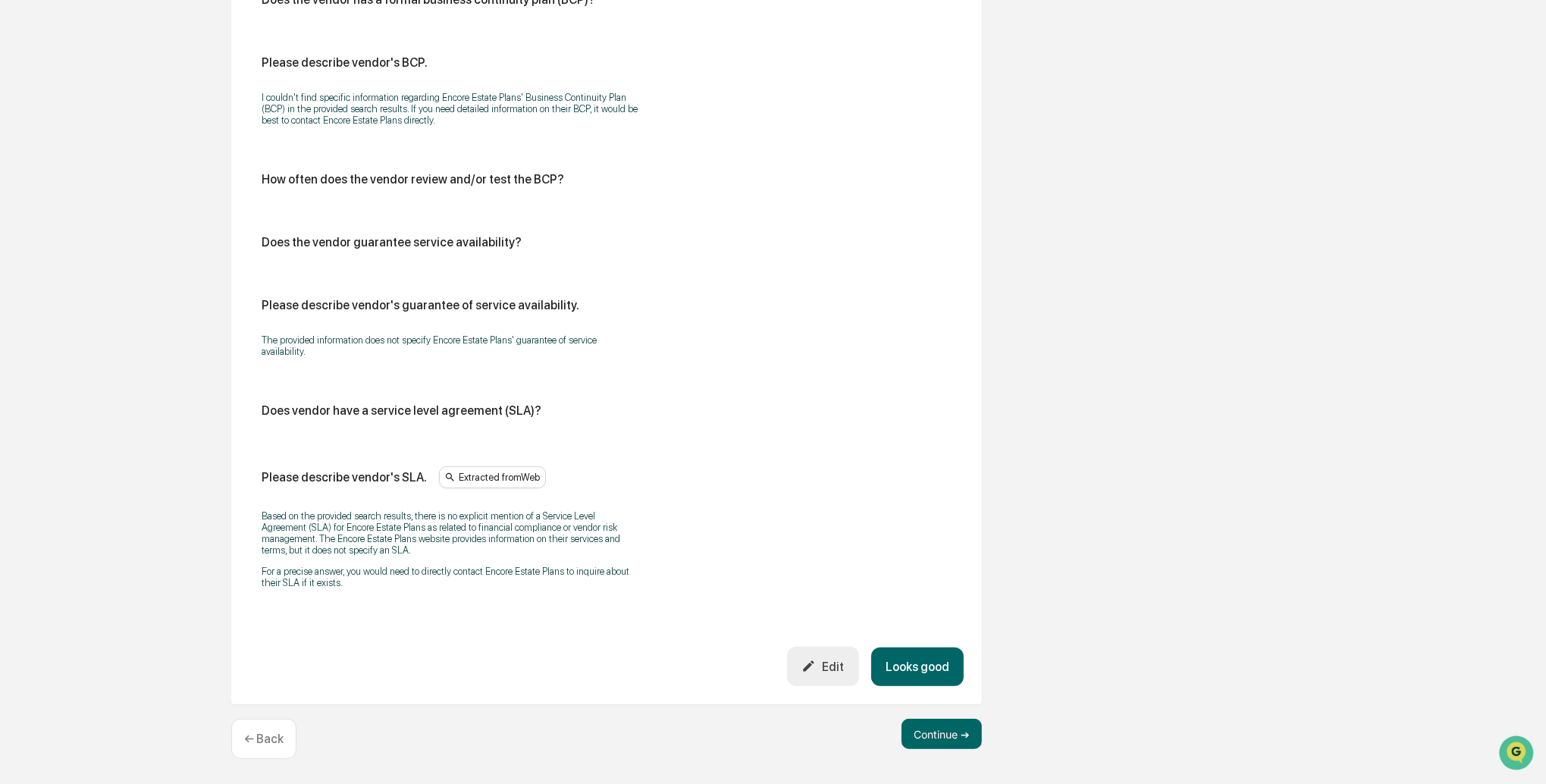
scroll to position [764, 0]
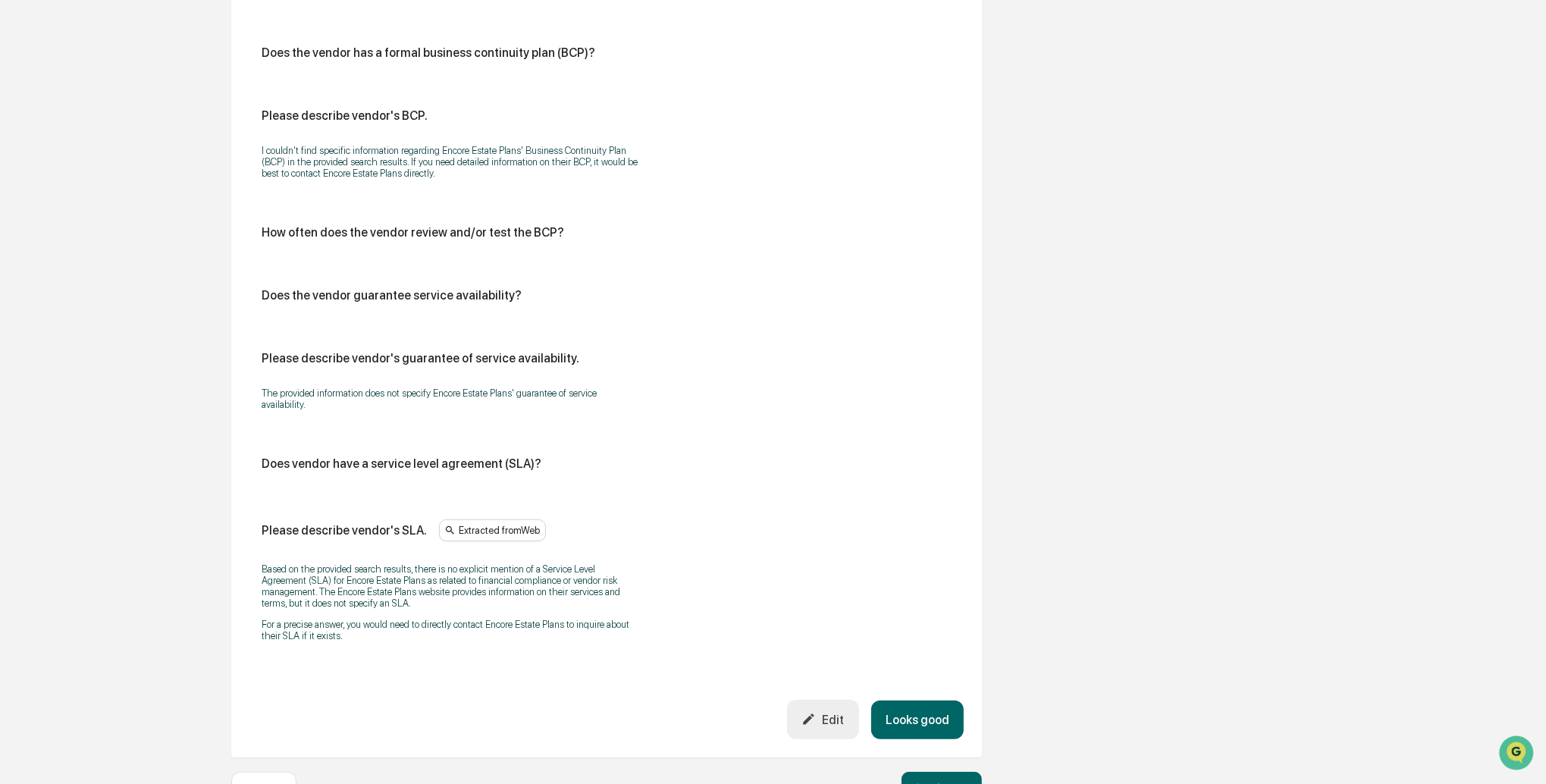
click at [928, 702] on button "Looks good" at bounding box center [917, 720] width 93 height 39
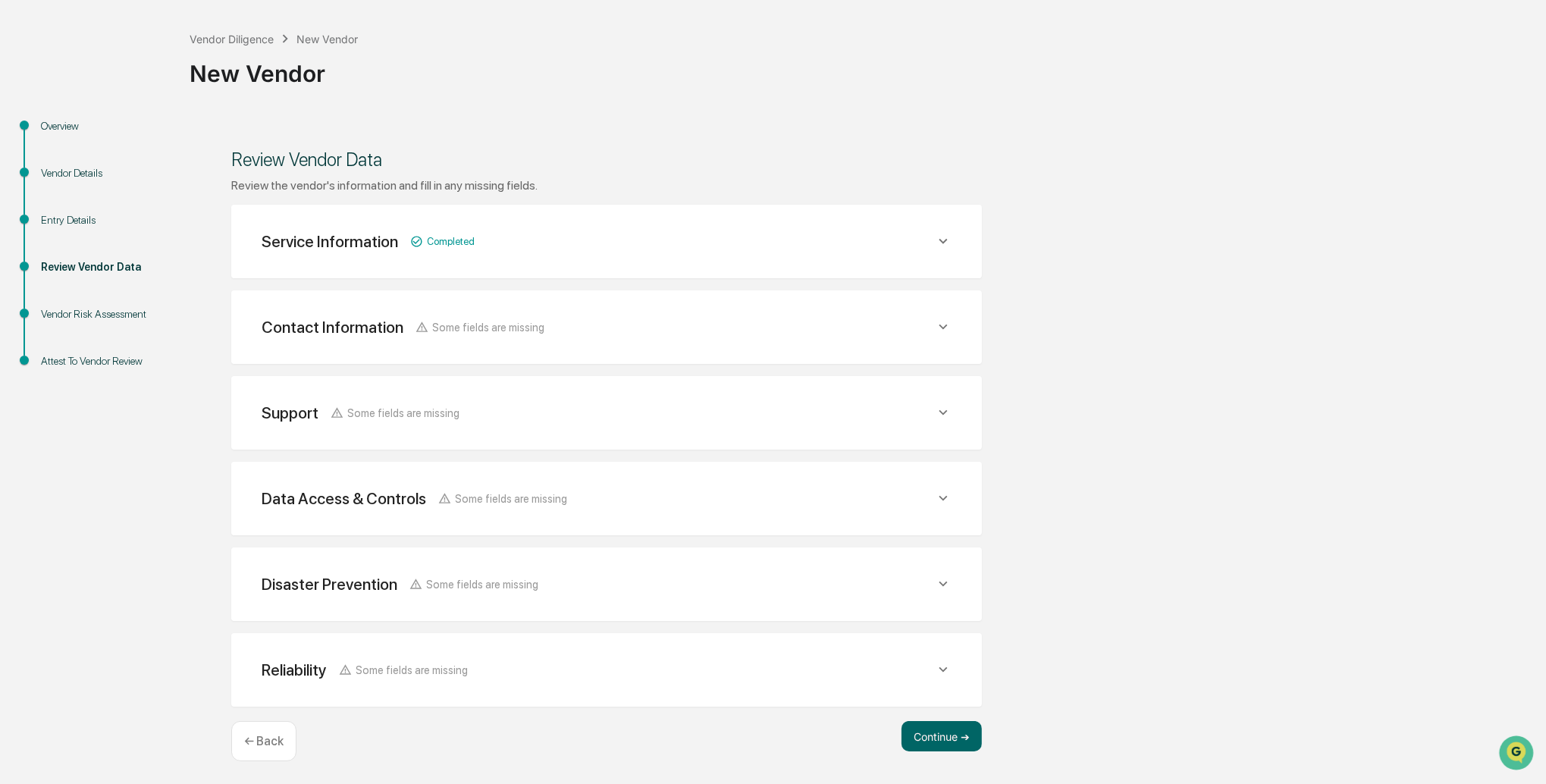
scroll to position [63, 0]
click at [962, 746] on button "Continue ➔" at bounding box center [942, 736] width 81 height 30
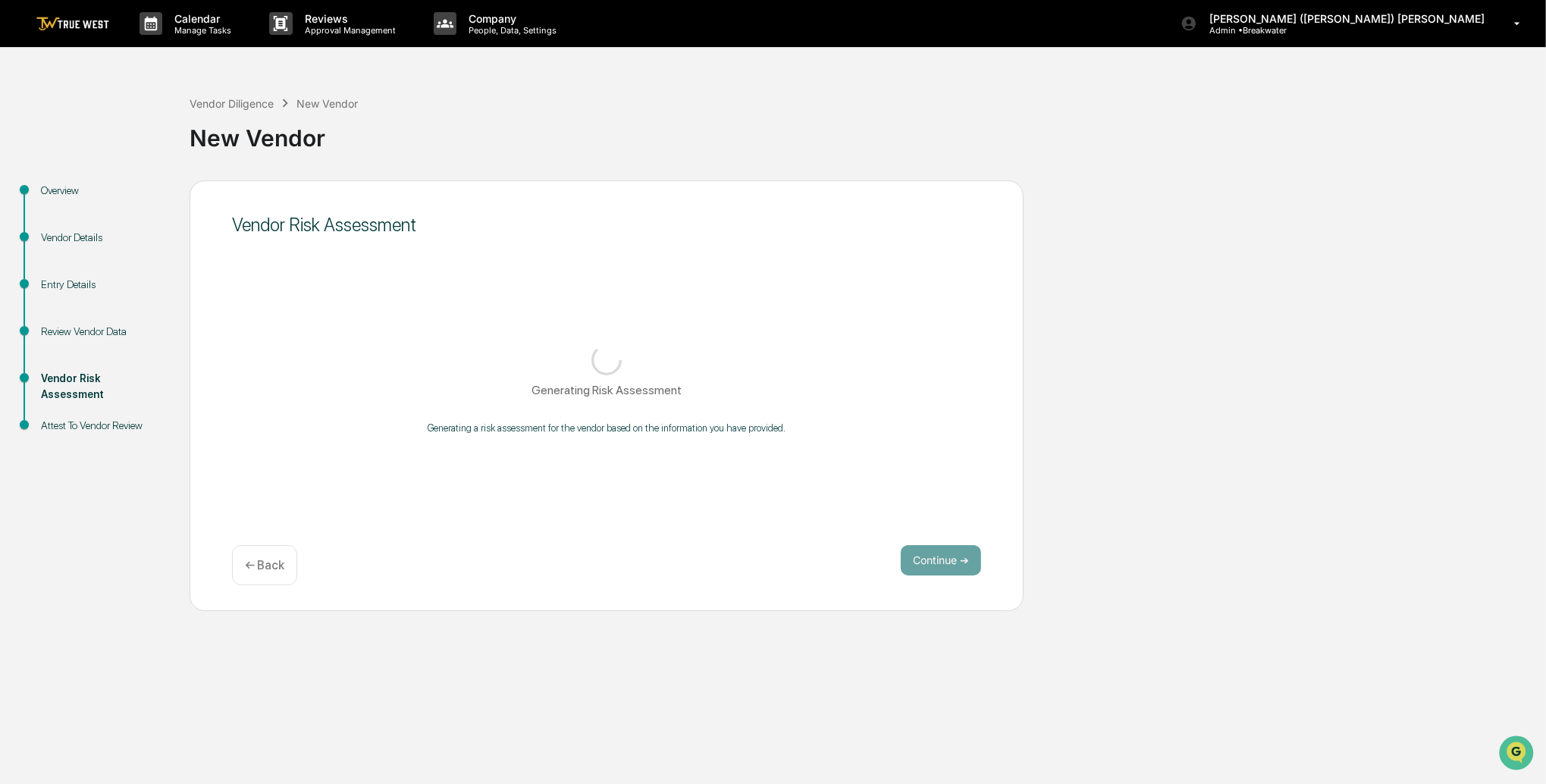
scroll to position [0, 0]
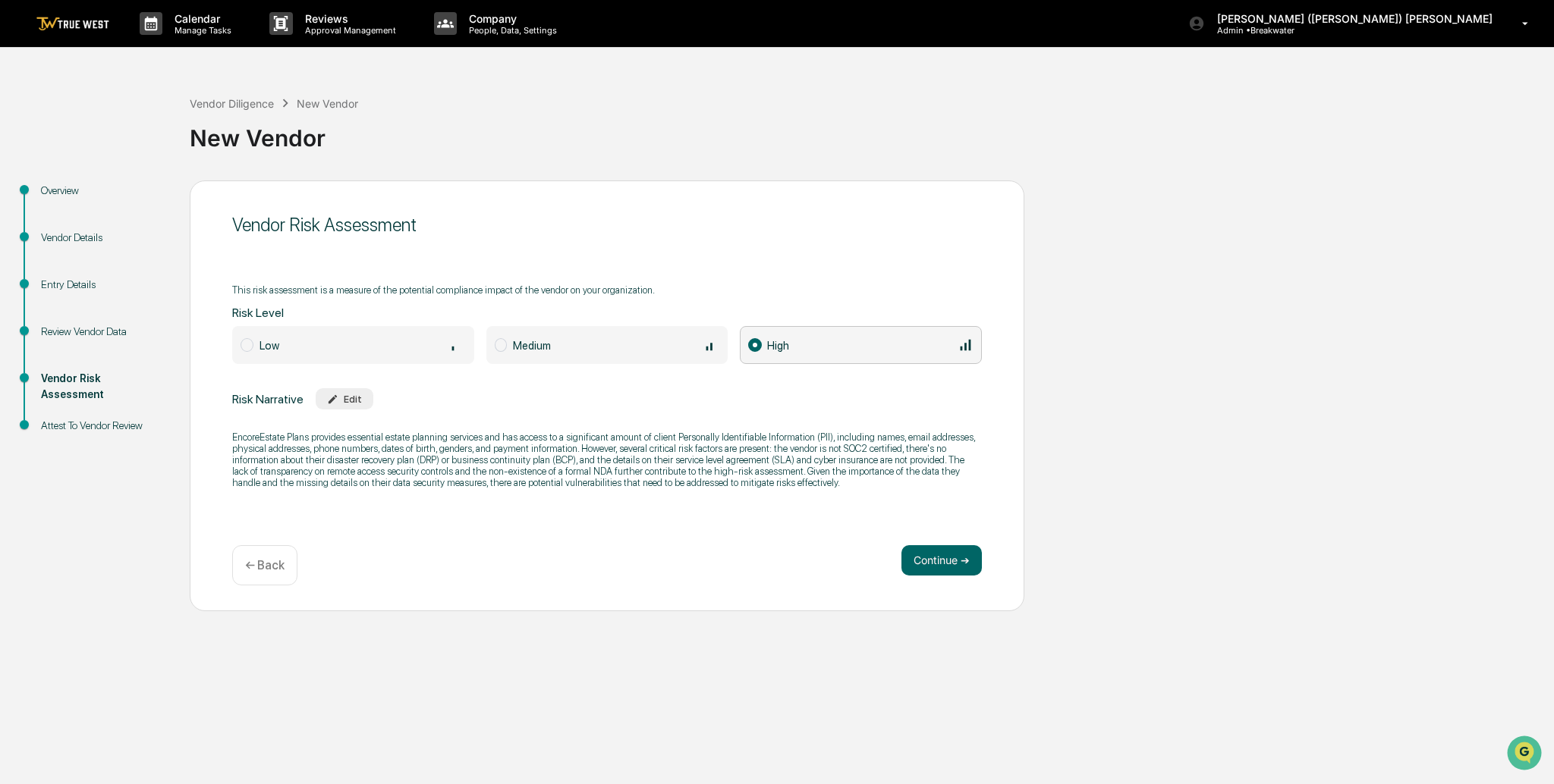
click at [523, 339] on span "Medium" at bounding box center [531, 346] width 38 height 13
drag, startPoint x: 311, startPoint y: 479, endPoint x: 327, endPoint y: 477, distance: 16.1
click at [327, 477] on p "EncoreEstate Plans provides essential estate planning services and has access t…" at bounding box center [606, 460] width 749 height 57
click at [339, 393] on icon "button" at bounding box center [332, 399] width 11 height 11
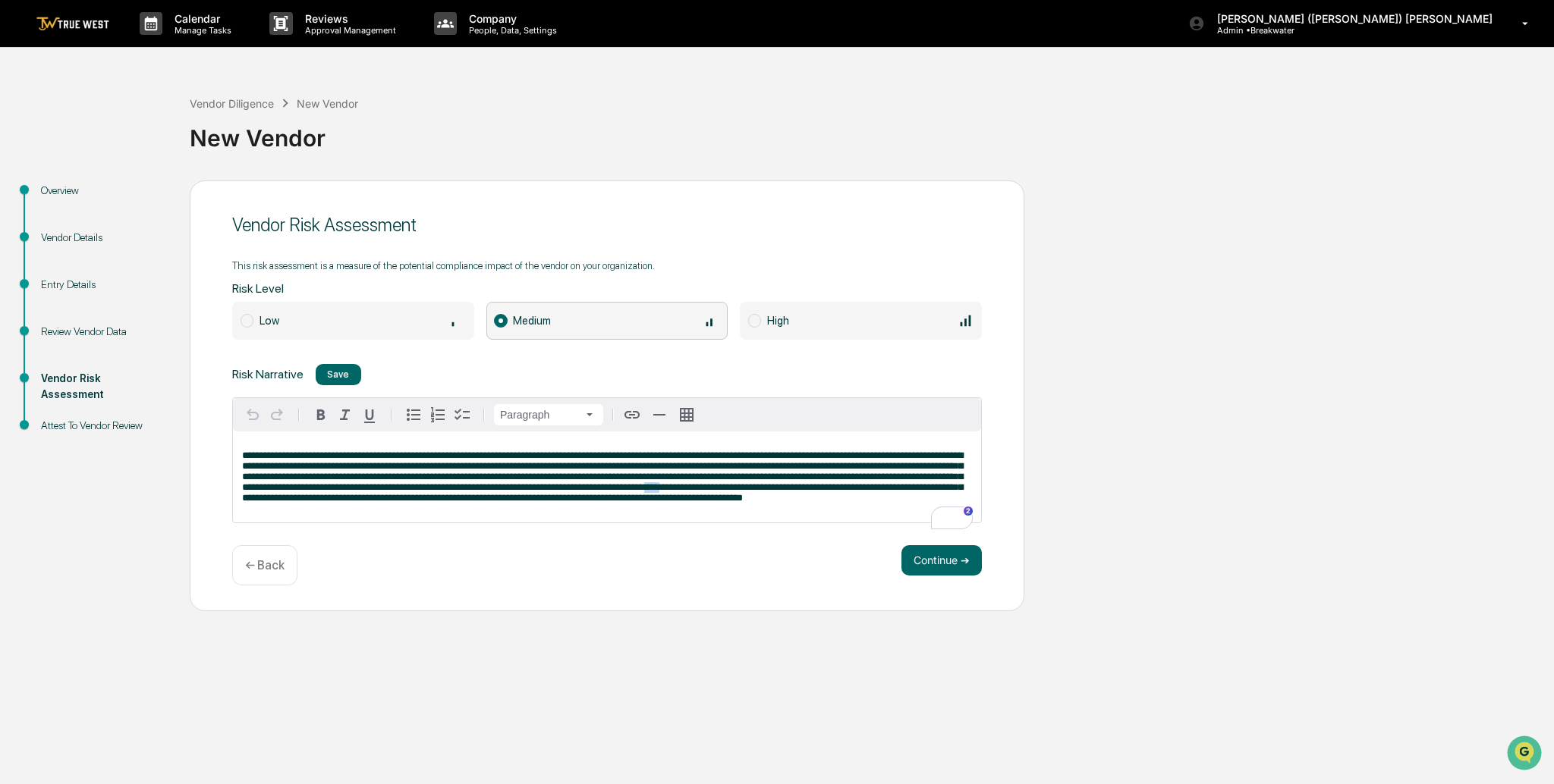
drag, startPoint x: 416, startPoint y: 493, endPoint x: 434, endPoint y: 491, distance: 18.1
click at [434, 491] on span "**********" at bounding box center [603, 476] width 721 height 52
click at [937, 557] on button "Continue ➔" at bounding box center [941, 560] width 81 height 30
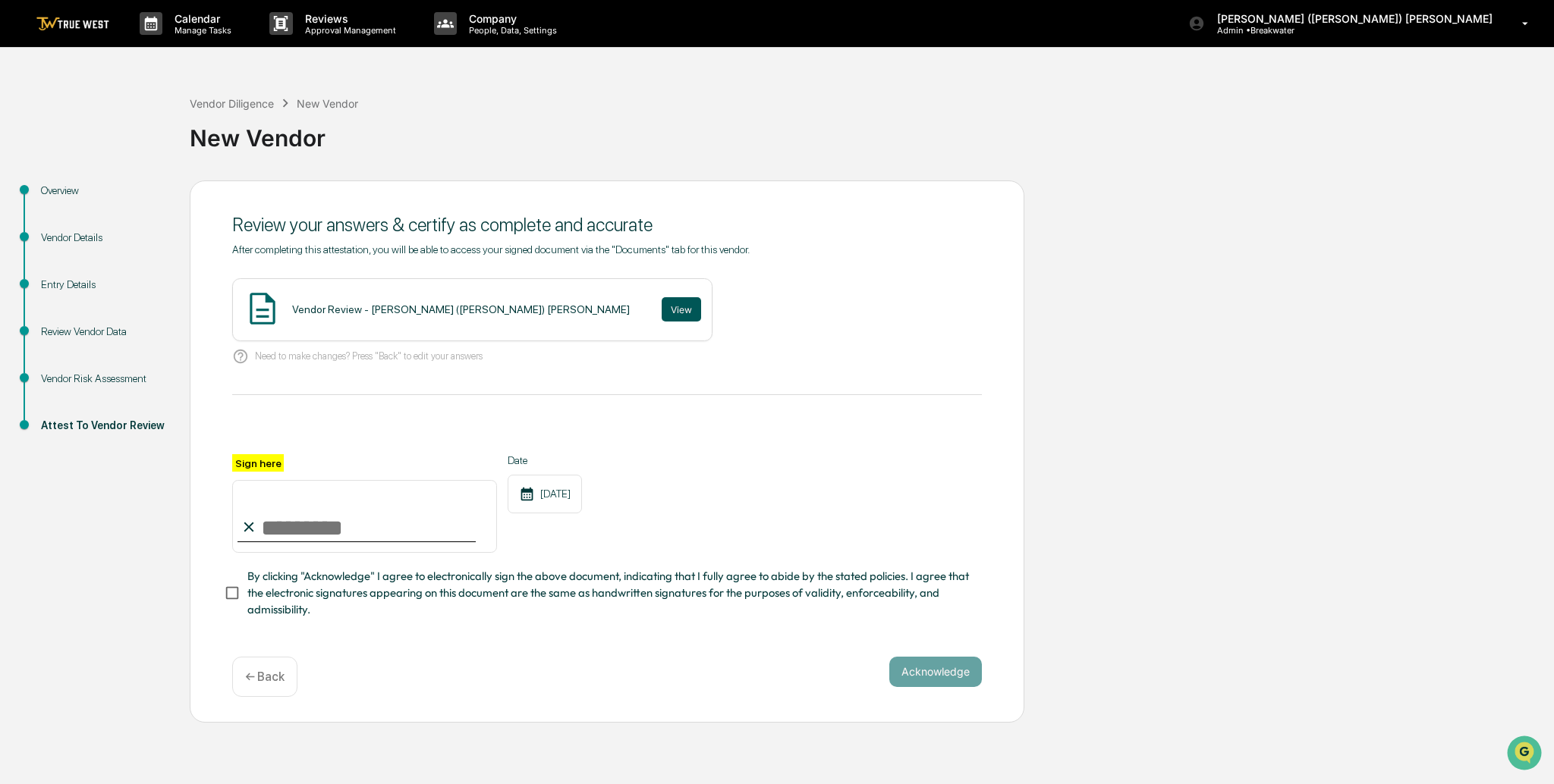
click at [661, 297] on button "View" at bounding box center [681, 309] width 39 height 24
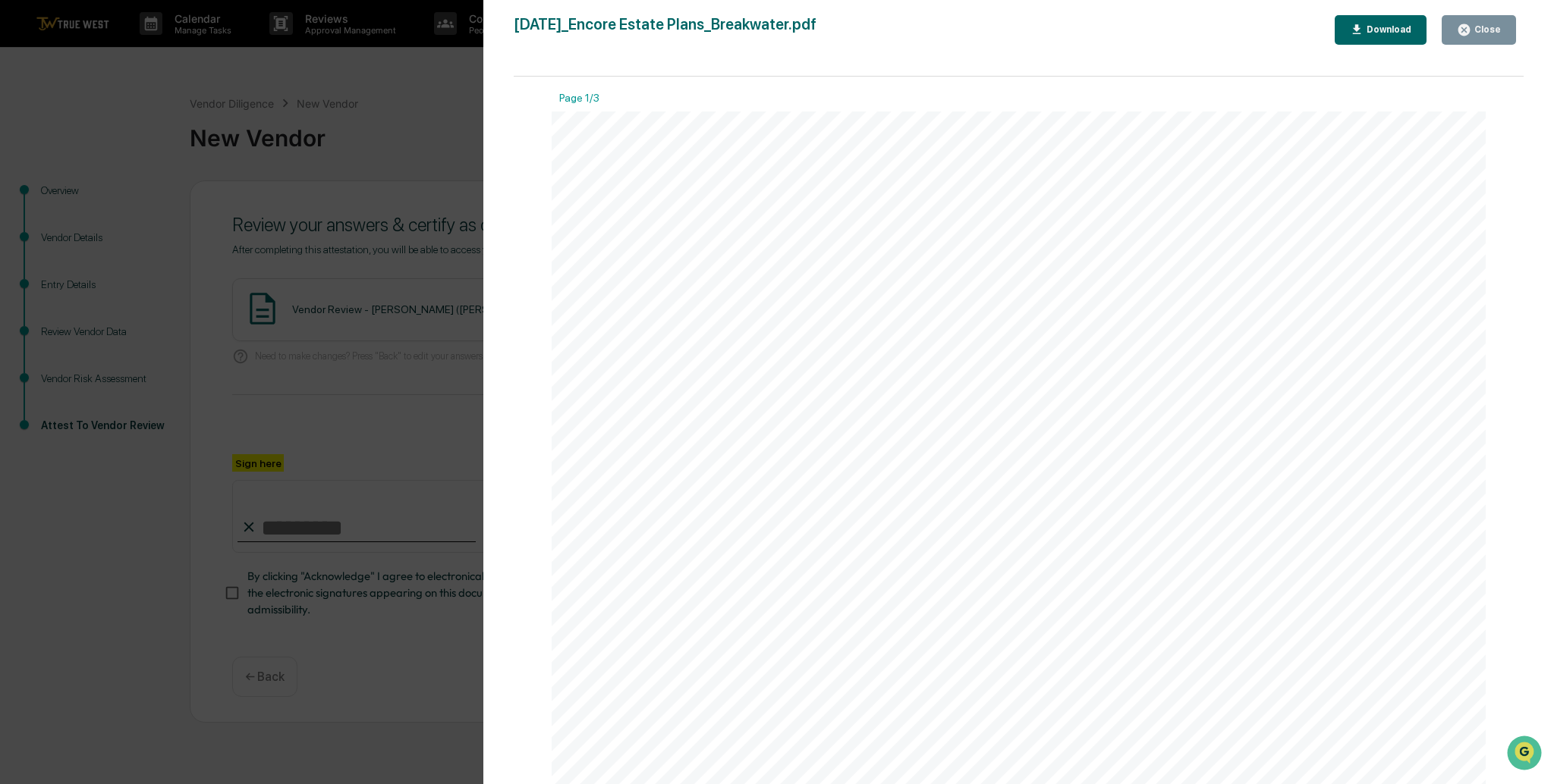
click at [1471, 23] on icon "button" at bounding box center [1464, 30] width 15 height 15
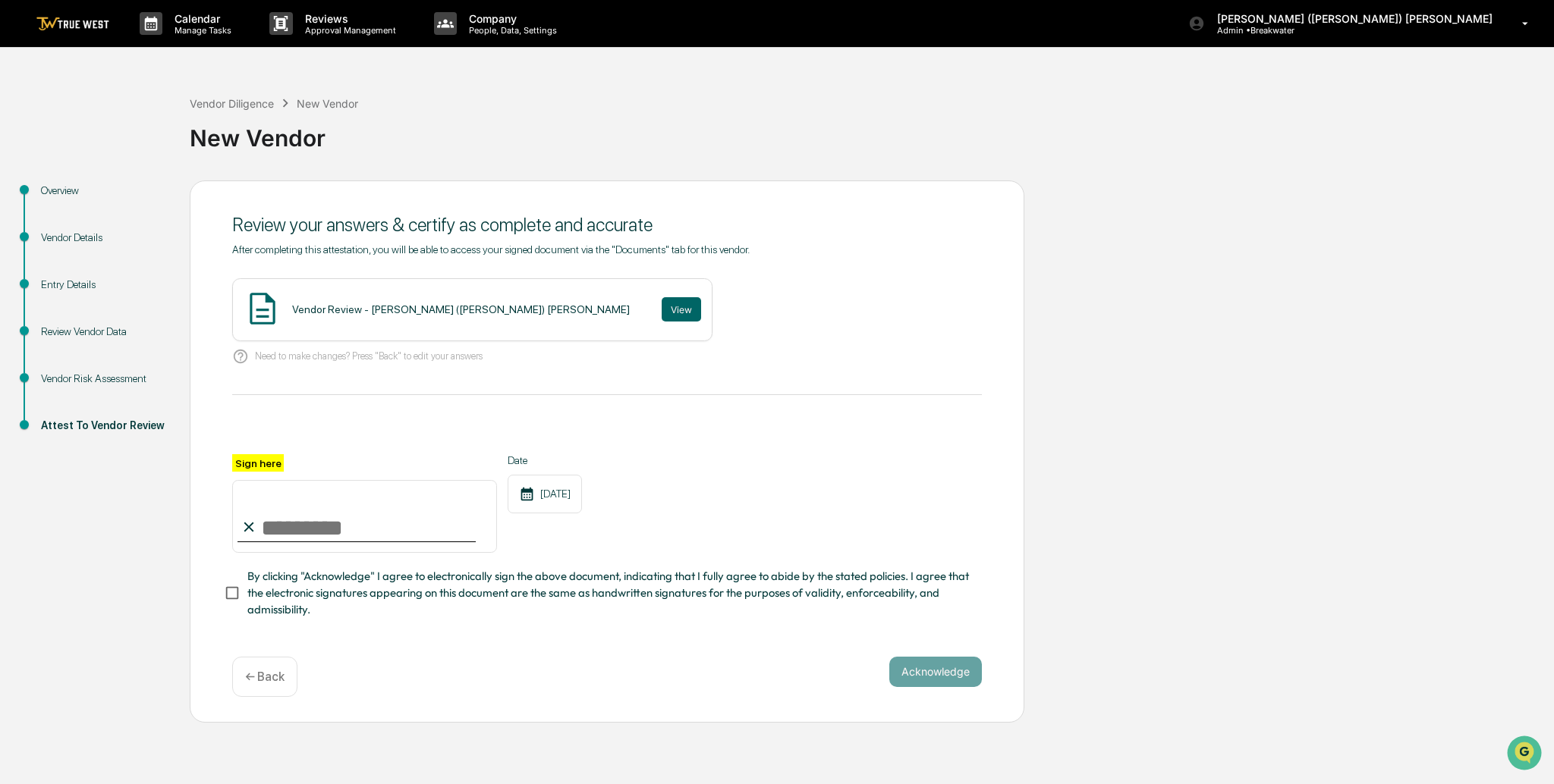
click at [290, 533] on input "Sign here" at bounding box center [364, 515] width 265 height 72
type input "**********"
click at [923, 668] on button "Acknowledge" at bounding box center [935, 671] width 93 height 30
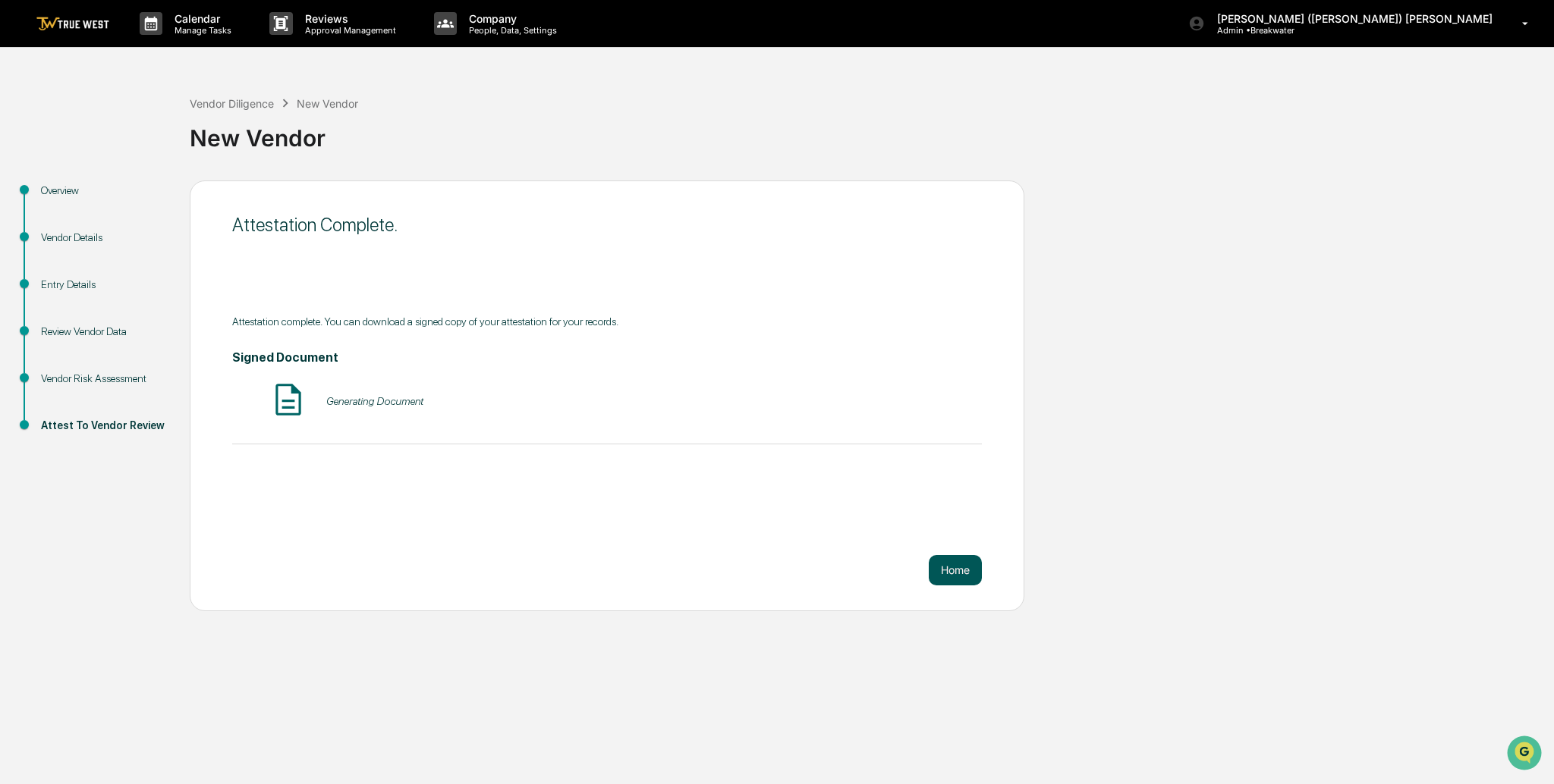
click at [964, 563] on button "Home" at bounding box center [955, 569] width 53 height 30
